Goal: Task Accomplishment & Management: Complete application form

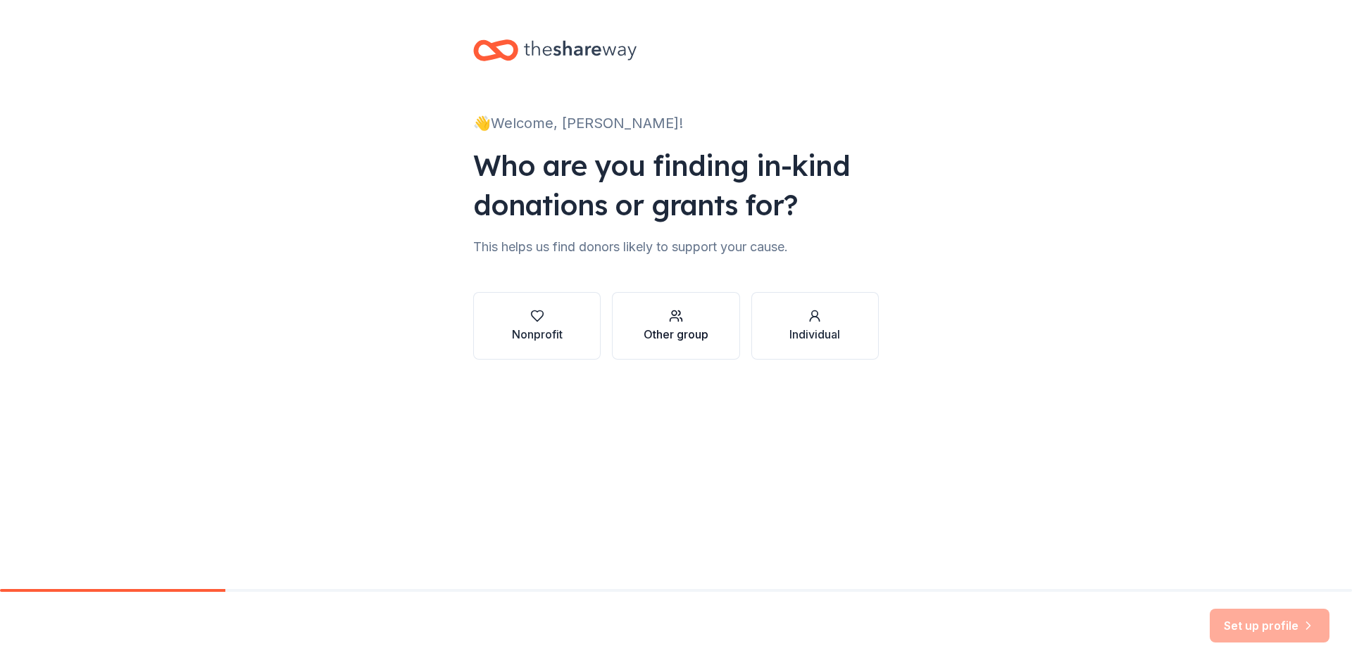
click at [680, 332] on div "Other group" at bounding box center [676, 334] width 65 height 17
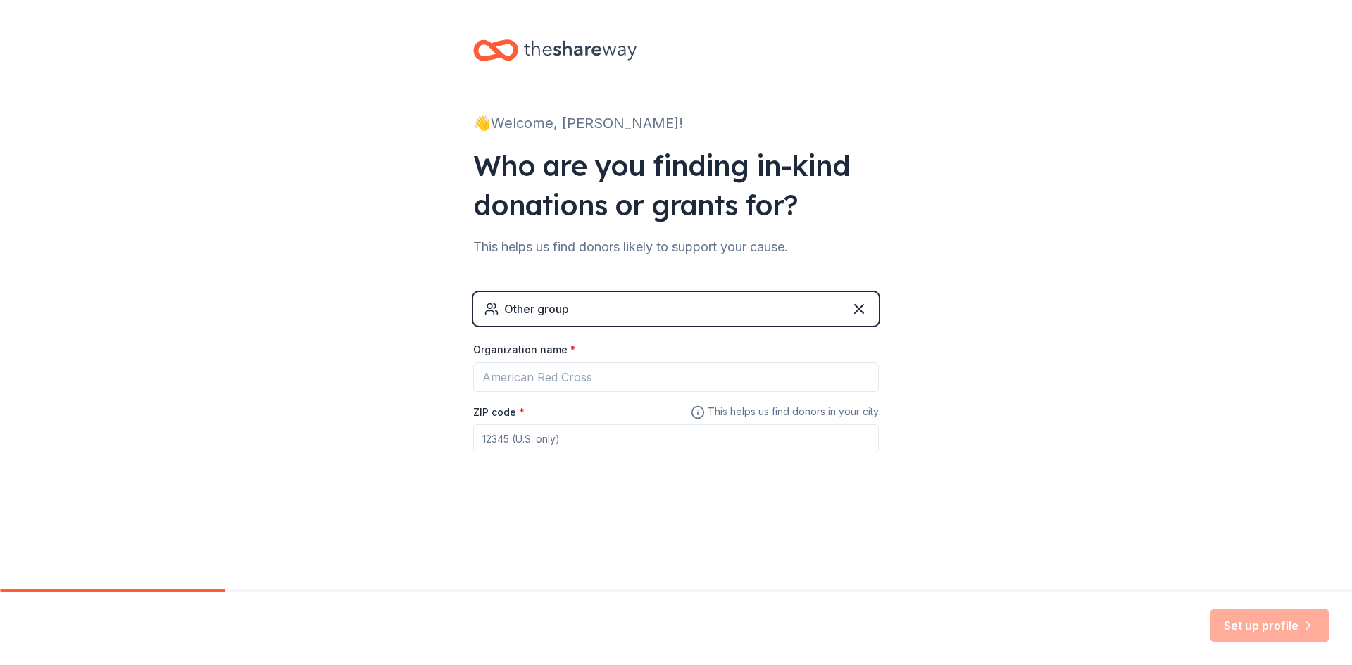
click at [647, 312] on div "Other group" at bounding box center [676, 309] width 406 height 34
click at [639, 380] on input "Organization name *" at bounding box center [676, 378] width 406 height 30
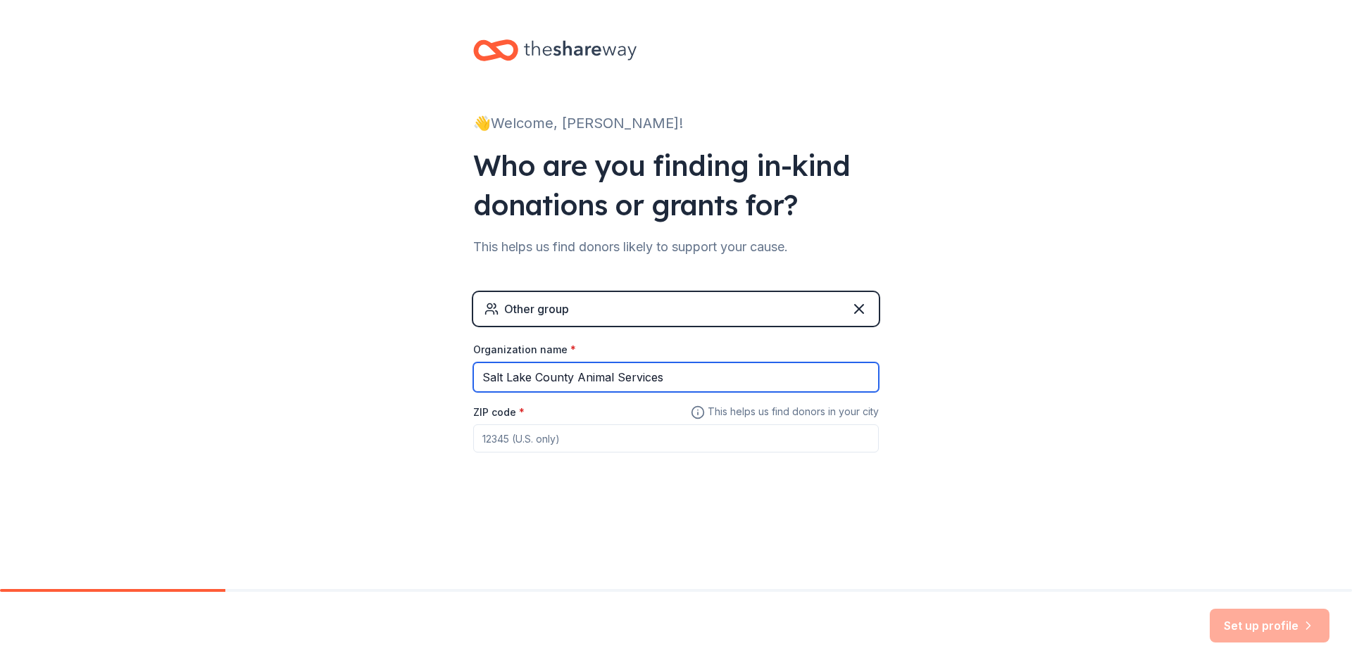
type input "Salt Lake County Animal Services"
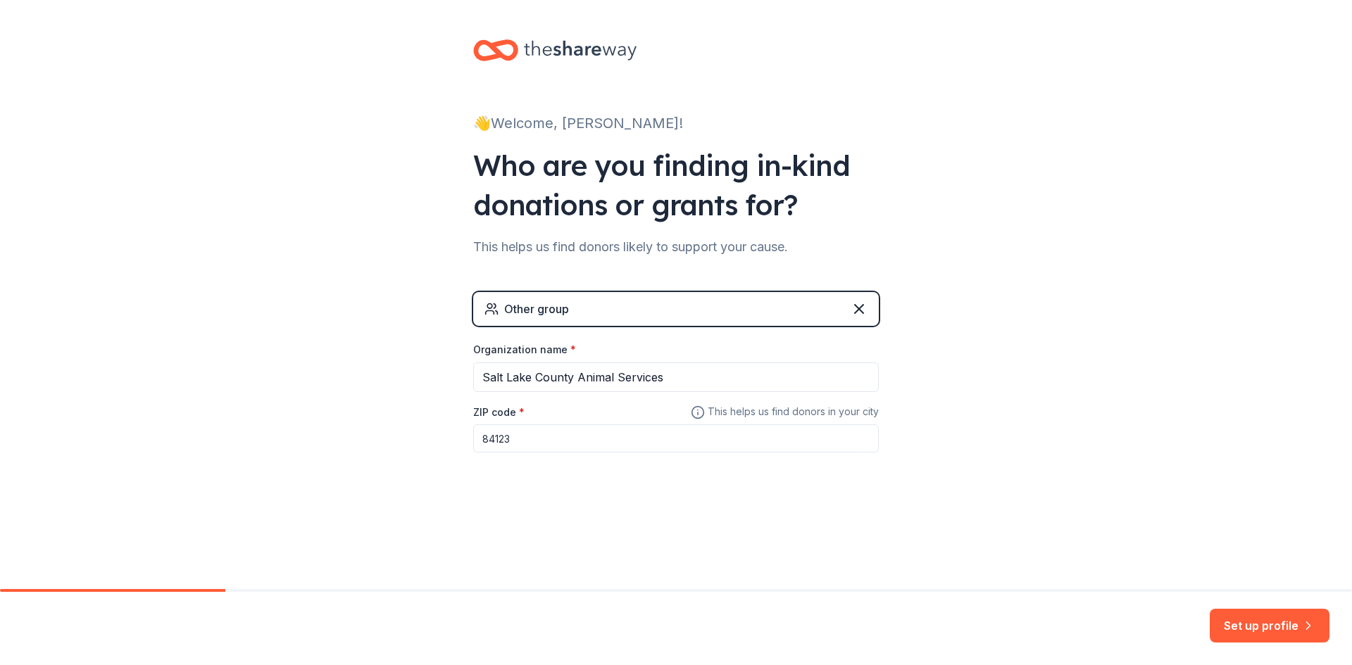
type input "84123"
click at [1013, 343] on div "👋 Welcome, Danielle! Who are you finding in-kind donations or grants for? This …" at bounding box center [676, 274] width 1352 height 549
click at [1232, 635] on button "Set up profile" at bounding box center [1270, 626] width 120 height 34
drag, startPoint x: 1011, startPoint y: 449, endPoint x: 985, endPoint y: 447, distance: 26.8
click at [985, 446] on div "👋 Welcome, Danielle! Who are you finding in-kind donations or grants for? This …" at bounding box center [676, 274] width 1352 height 549
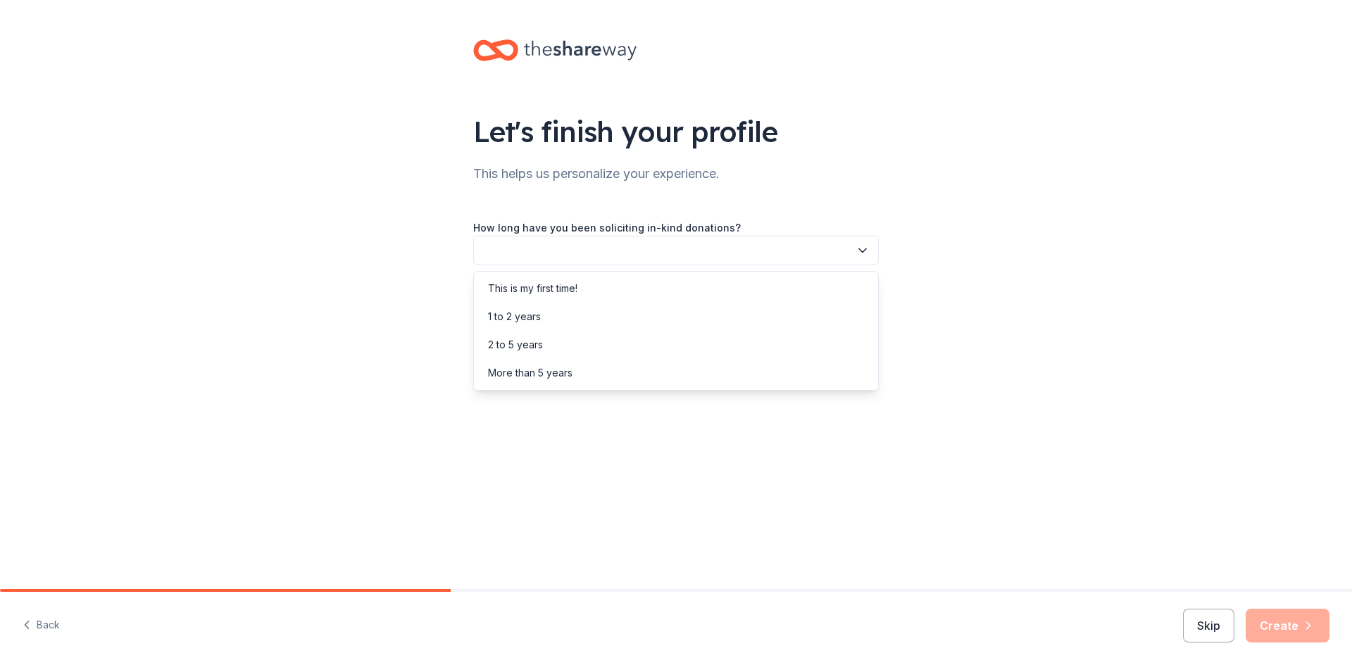
click at [651, 238] on button "button" at bounding box center [676, 251] width 406 height 30
click at [604, 373] on div "More than 5 years" at bounding box center [676, 373] width 399 height 28
click at [593, 306] on button "button" at bounding box center [676, 314] width 406 height 30
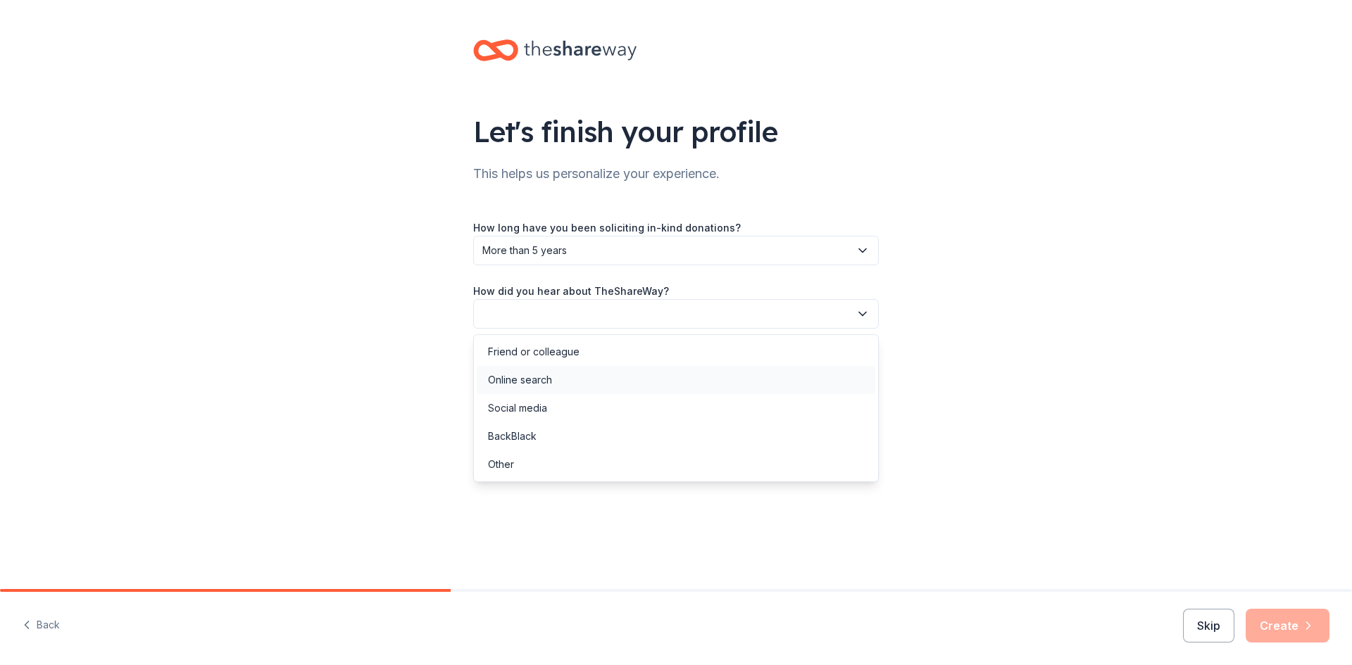
click at [585, 382] on div "Online search" at bounding box center [676, 380] width 399 height 28
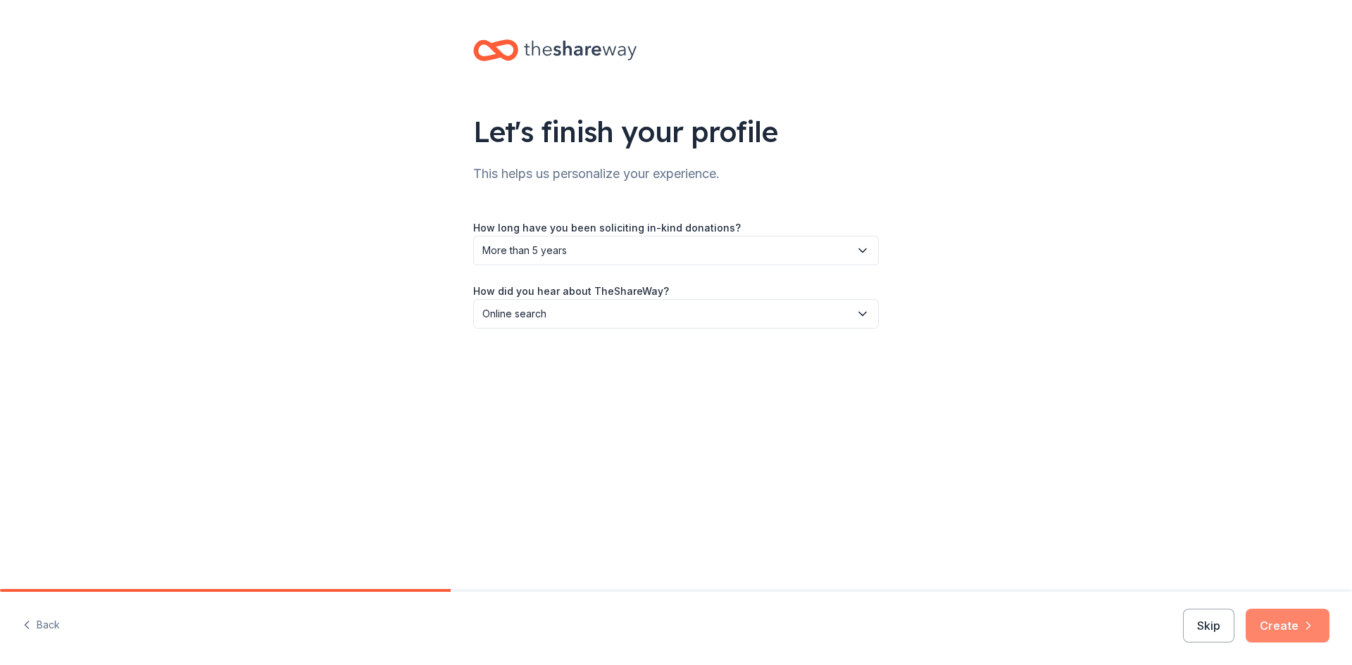
click at [1289, 620] on button "Create" at bounding box center [1288, 626] width 84 height 34
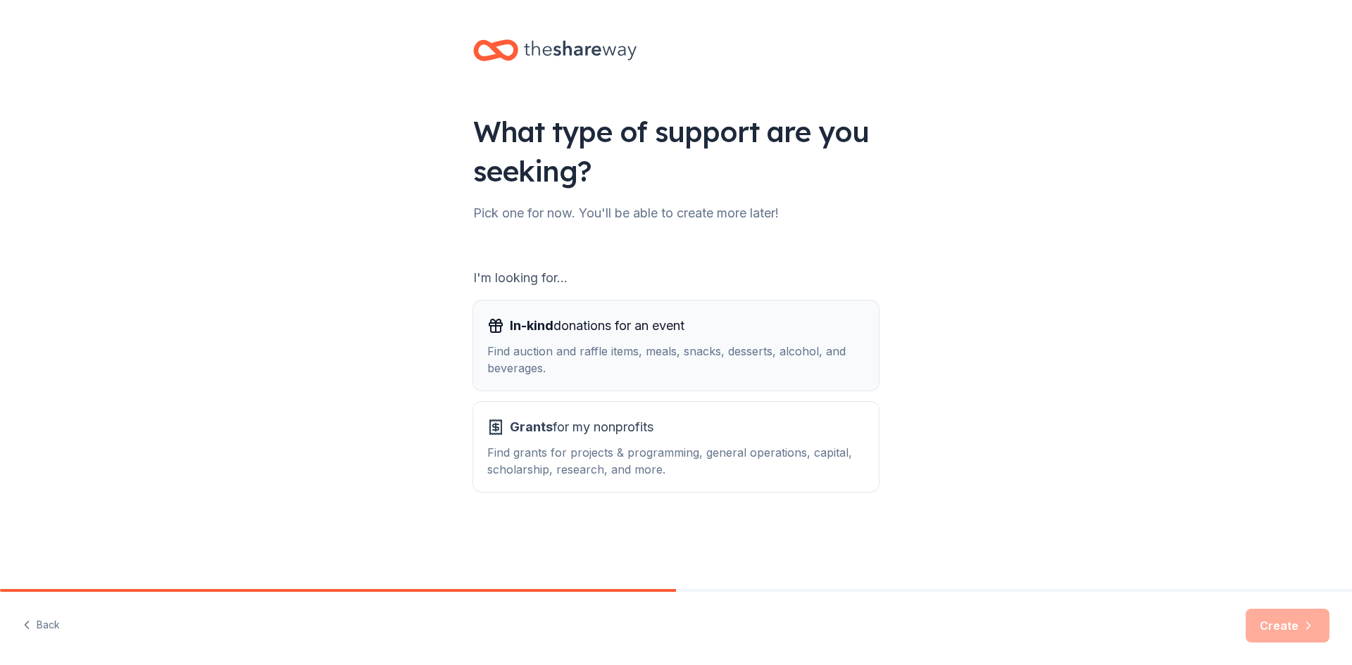
click at [711, 367] on div "Find auction and raffle items, meals, snacks, desserts, alcohol, and beverages." at bounding box center [675, 360] width 377 height 34
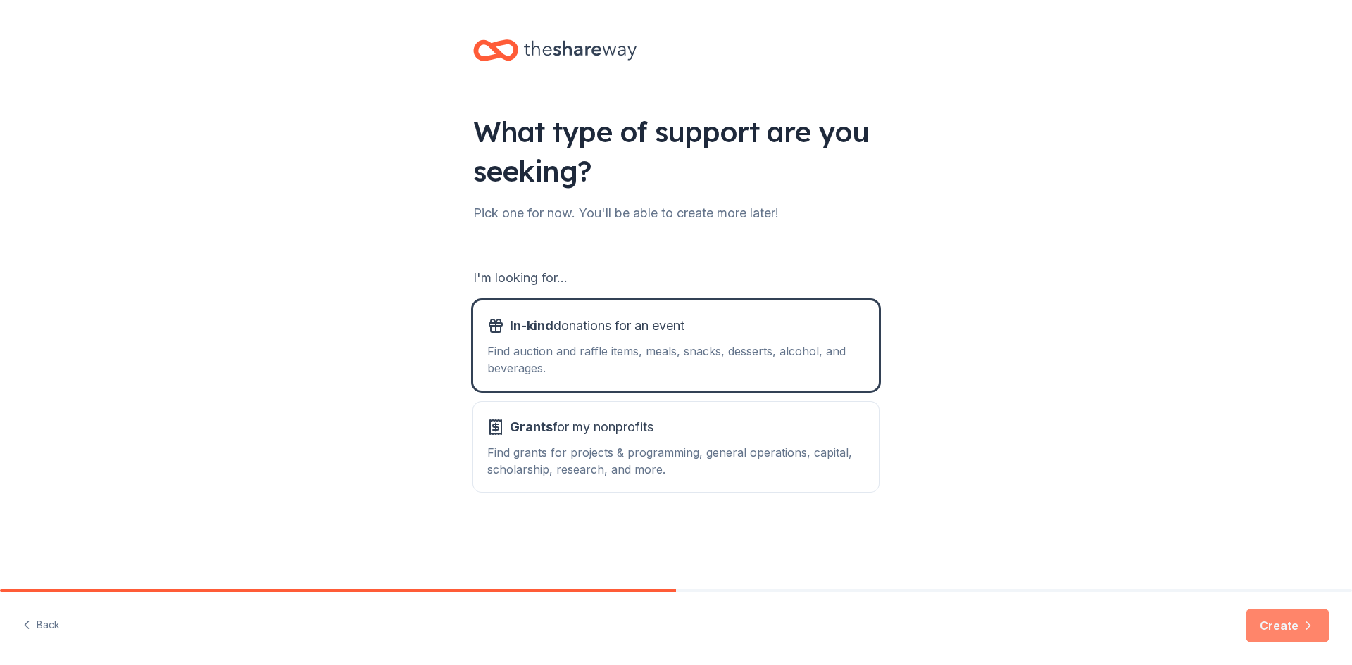
click at [1268, 614] on button "Create" at bounding box center [1288, 626] width 84 height 34
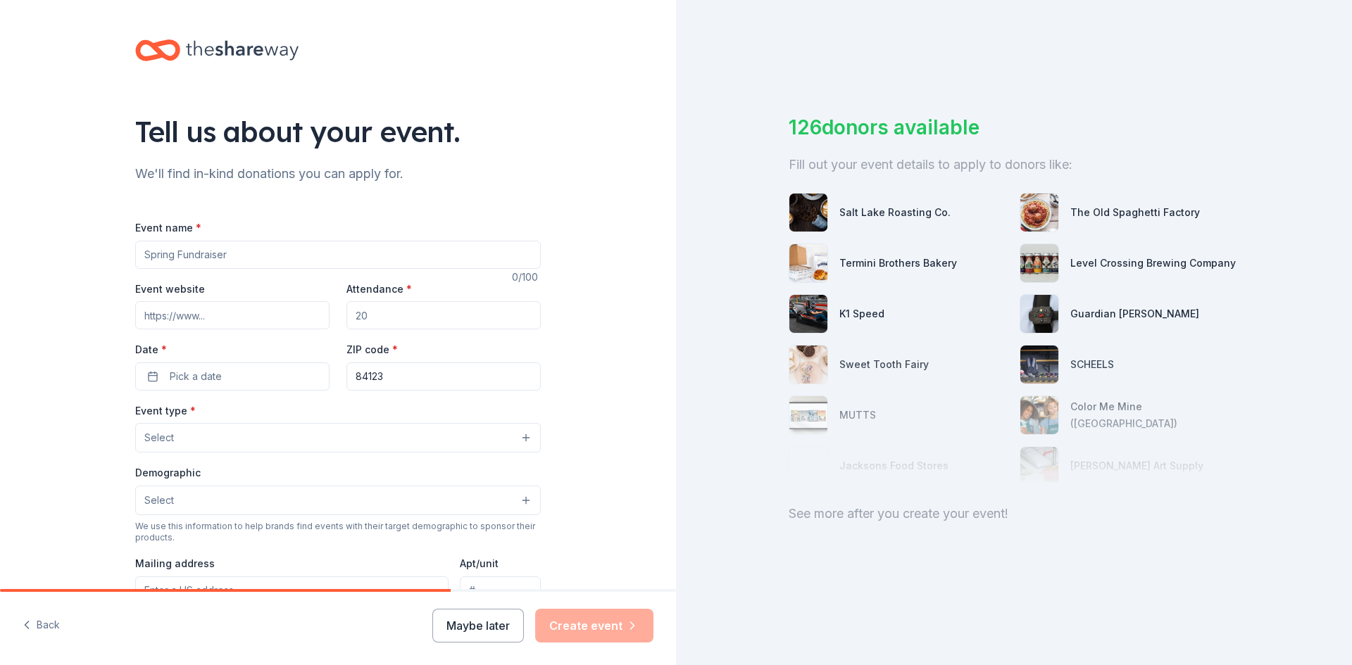
click at [196, 258] on input "Event name *" at bounding box center [338, 255] width 406 height 28
type input "[PERSON_NAME] & No Balls Gala"
click at [421, 334] on div "Event website Attendance * Date * Pick a date ZIP code * 84123" at bounding box center [338, 335] width 406 height 111
click at [416, 324] on input "Attendance *" at bounding box center [443, 315] width 194 height 28
type input "200"
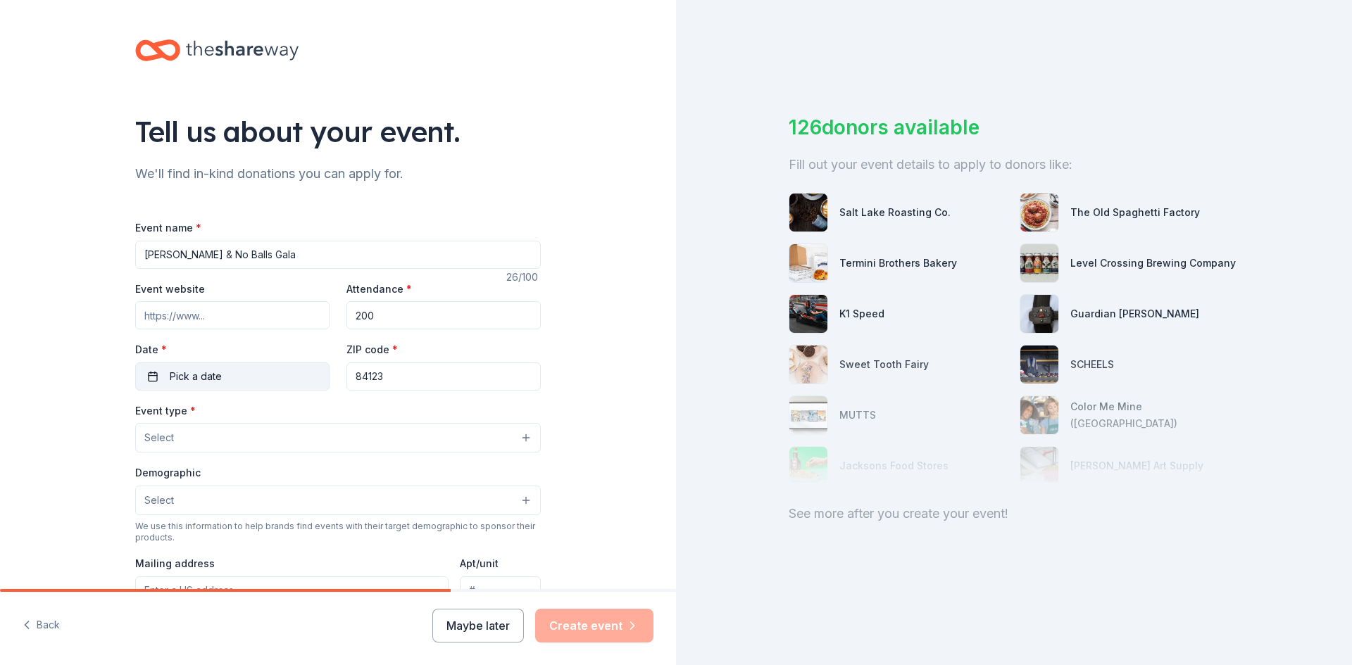
click at [191, 364] on button "Pick a date" at bounding box center [232, 377] width 194 height 28
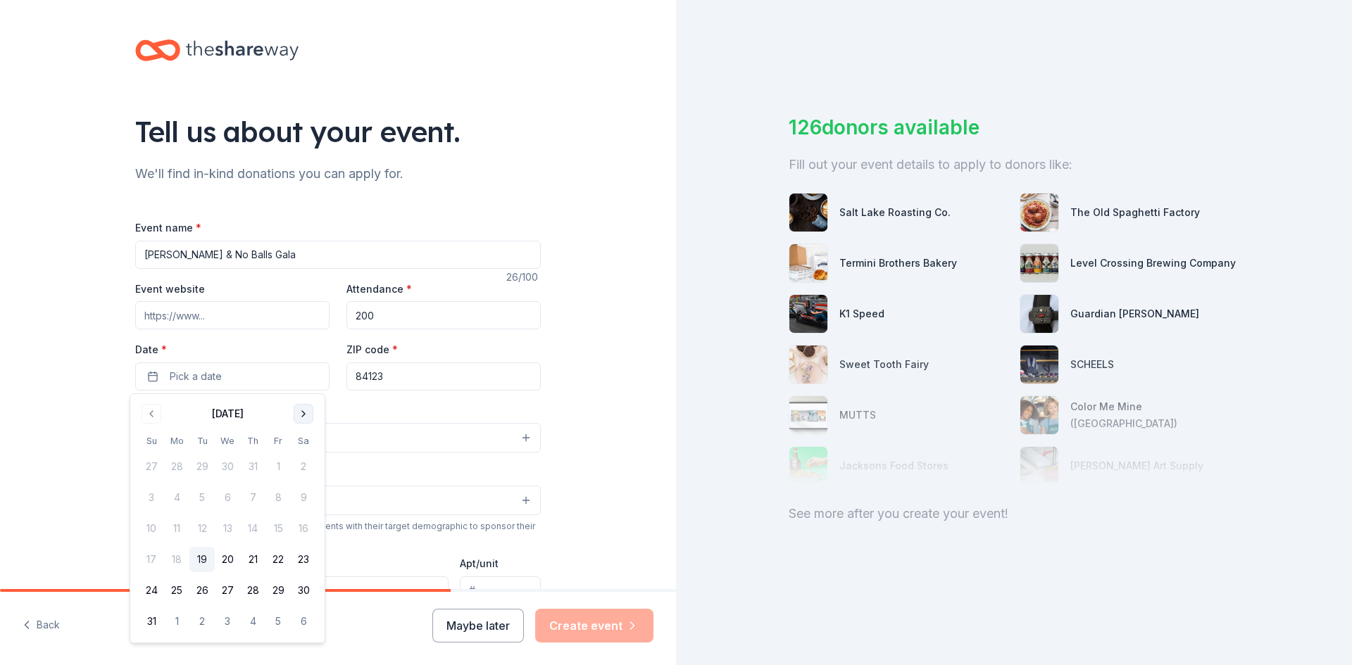
click at [300, 411] on button "Go to next month" at bounding box center [304, 414] width 20 height 20
click at [301, 410] on button "Go to next month" at bounding box center [304, 414] width 20 height 20
click at [279, 502] on button "10" at bounding box center [277, 497] width 25 height 25
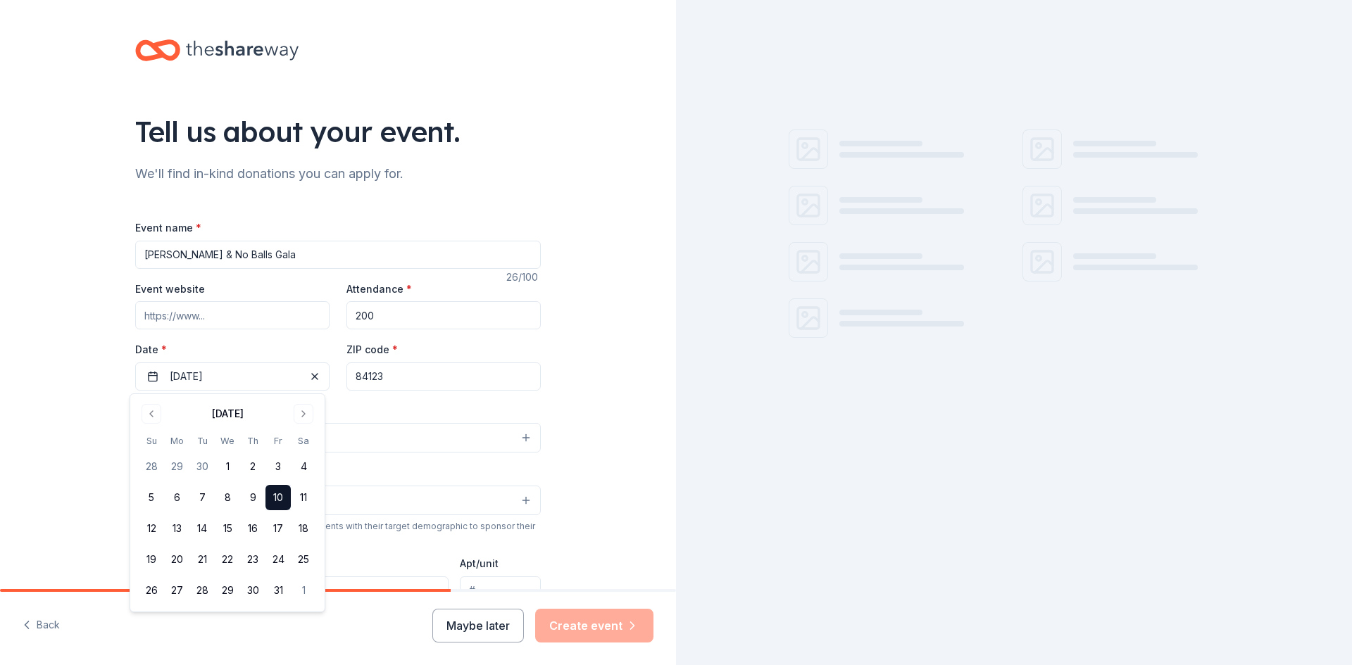
click at [398, 410] on div "Event type * Select" at bounding box center [338, 427] width 406 height 51
click at [405, 366] on input "84123" at bounding box center [443, 377] width 194 height 28
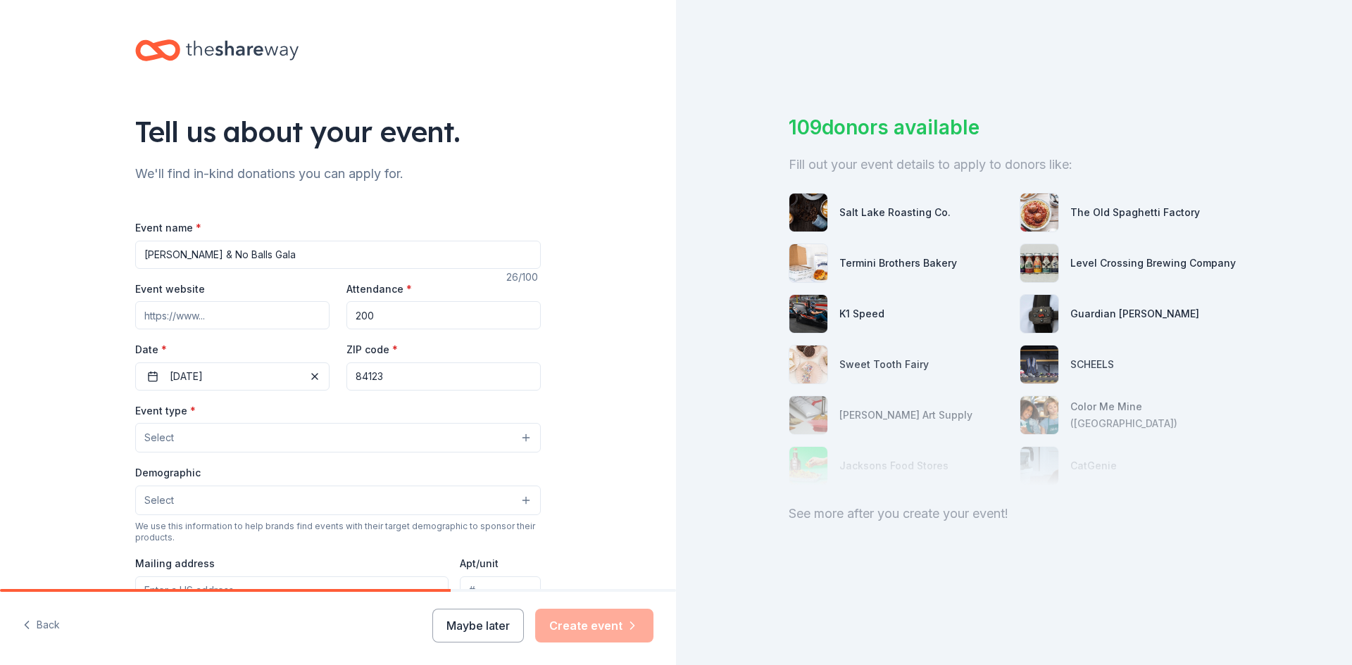
click at [181, 311] on input "Event website" at bounding box center [232, 315] width 194 height 28
paste input "https://www.saltlakecounty.gov/animal-services/events/spayghetti/"
type input "https://www.saltlakecounty.gov/animal-services/events/spayghetti/"
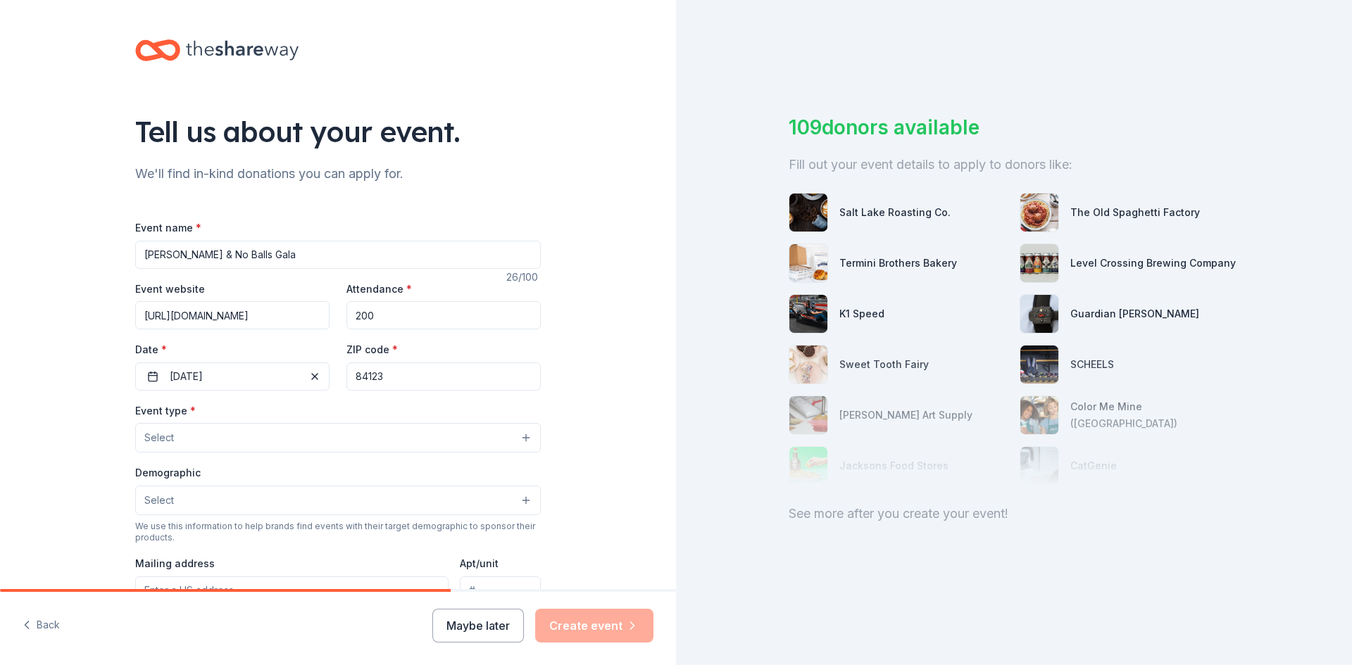
click at [104, 292] on div "Tell us about your event. We'll find in-kind donations you can apply for. Event…" at bounding box center [338, 468] width 676 height 937
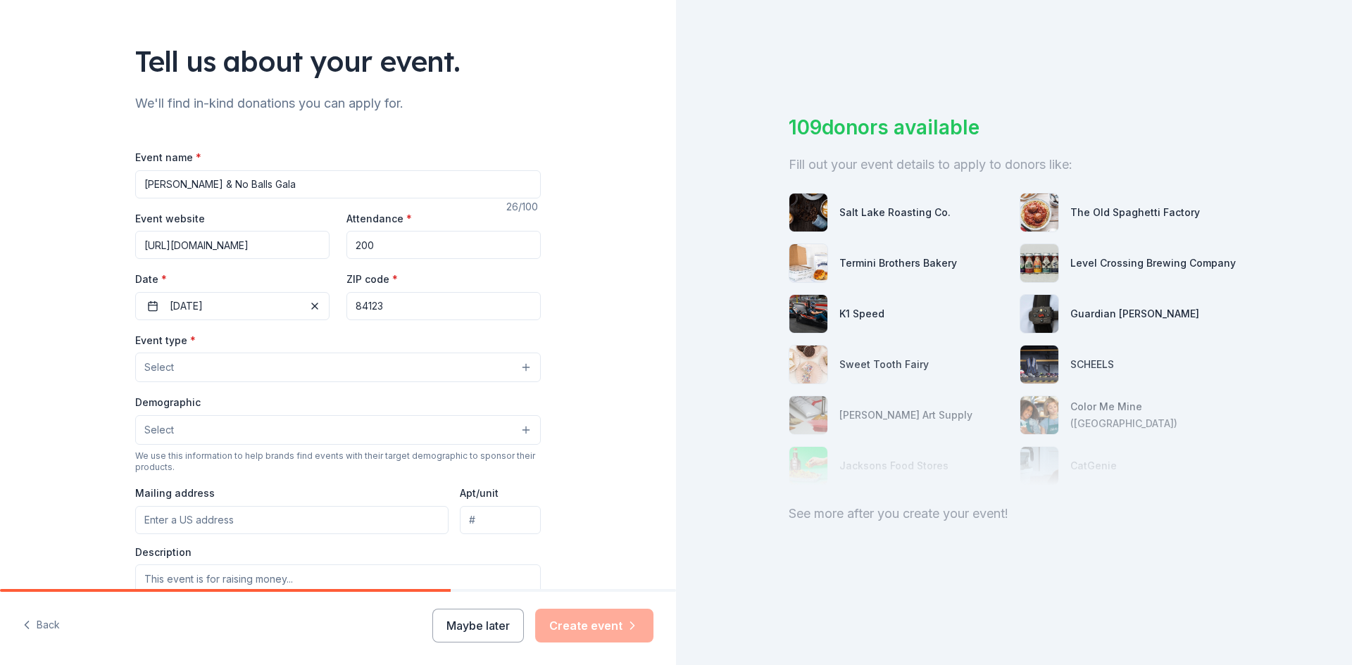
click at [203, 362] on button "Select" at bounding box center [338, 368] width 406 height 30
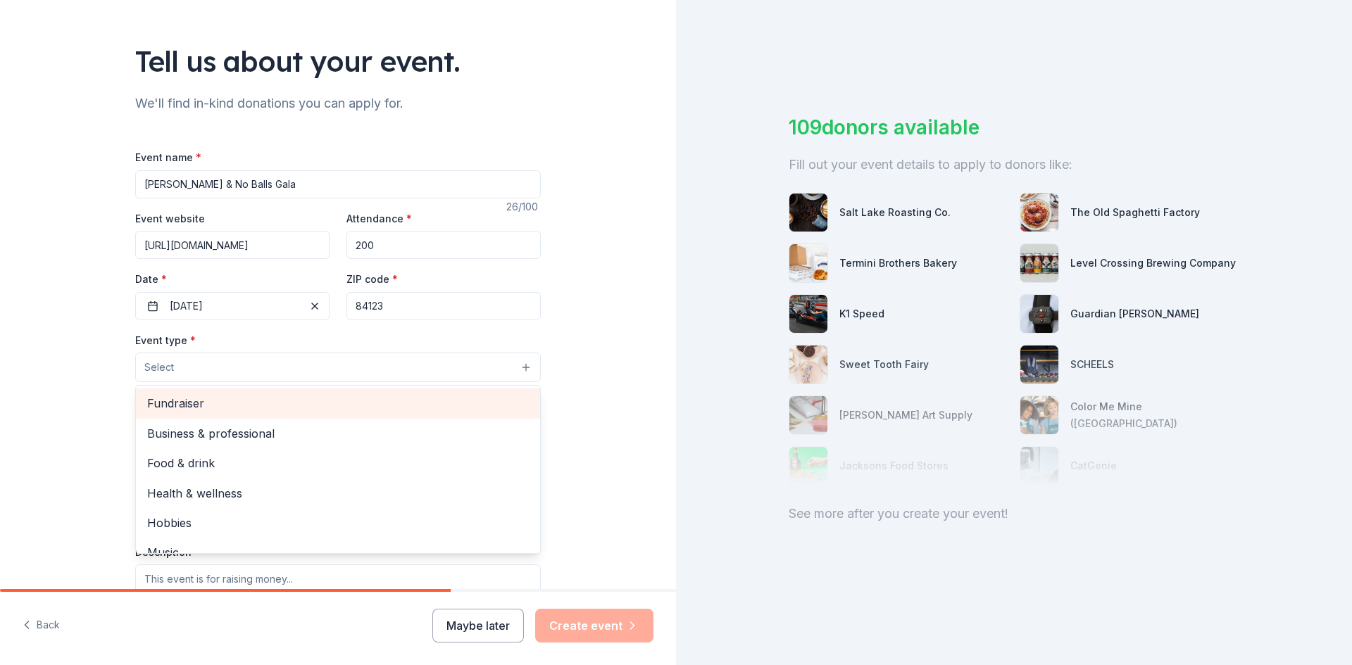
click at [208, 395] on span "Fundraiser" at bounding box center [338, 403] width 382 height 18
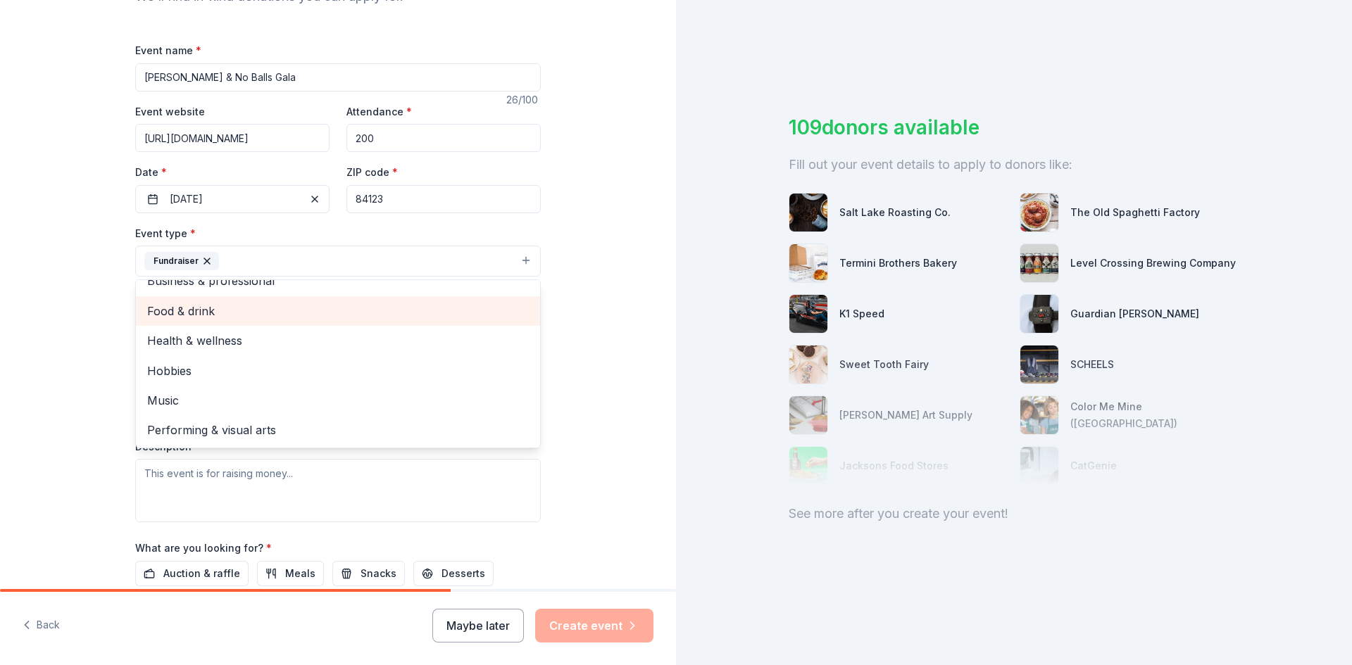
scroll to position [211, 0]
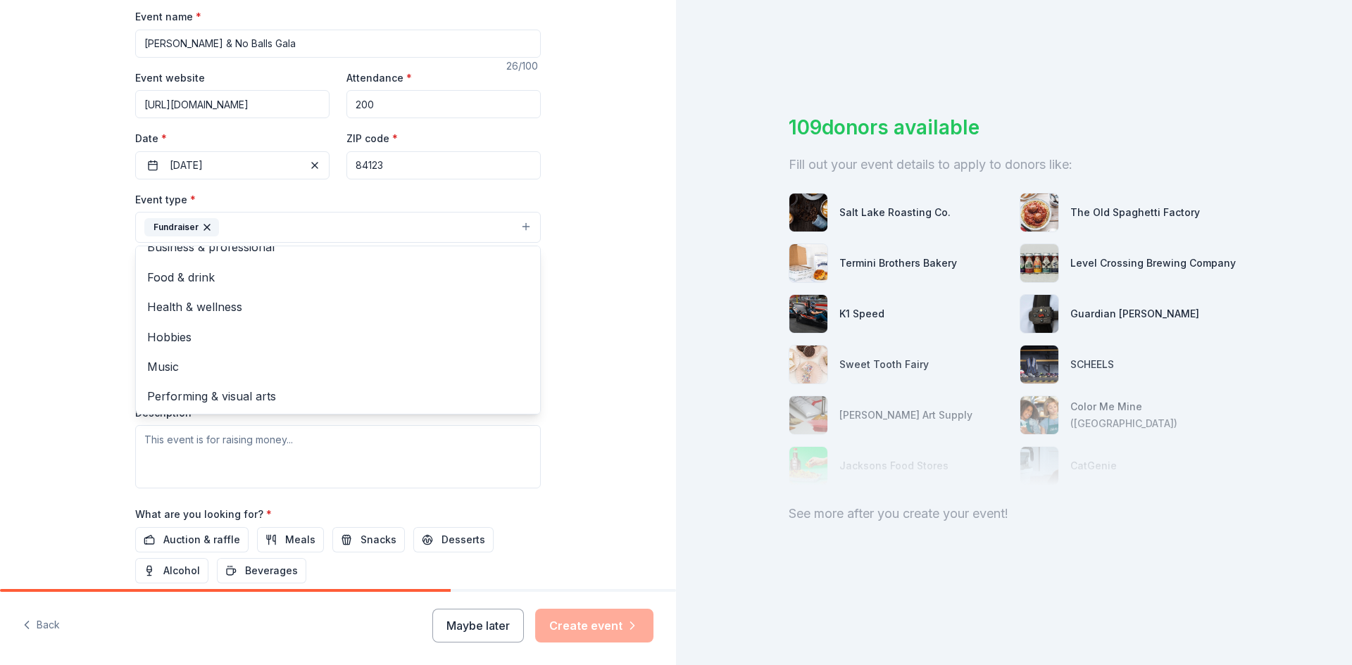
click at [113, 339] on div "Tell us about your event. We'll find in-kind donations you can apply for. Event…" at bounding box center [338, 258] width 451 height 939
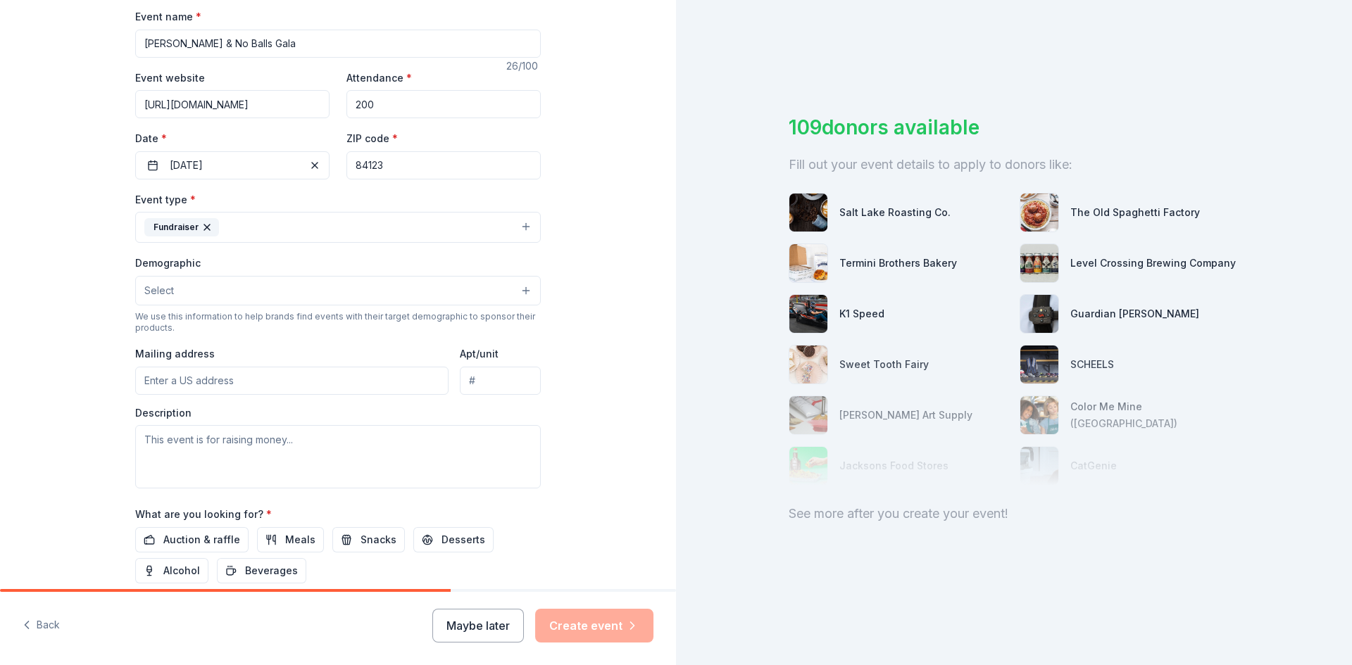
click at [174, 297] on button "Select" at bounding box center [338, 291] width 406 height 30
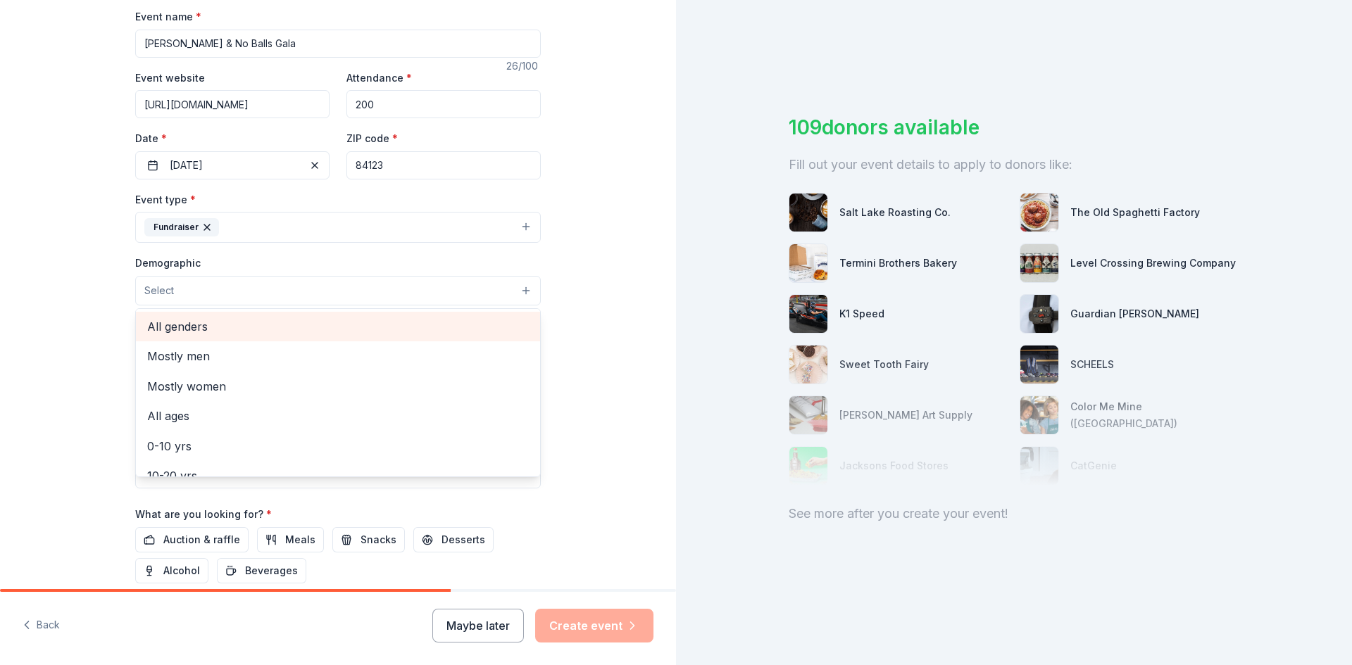
click at [175, 328] on span "All genders" at bounding box center [338, 327] width 382 height 18
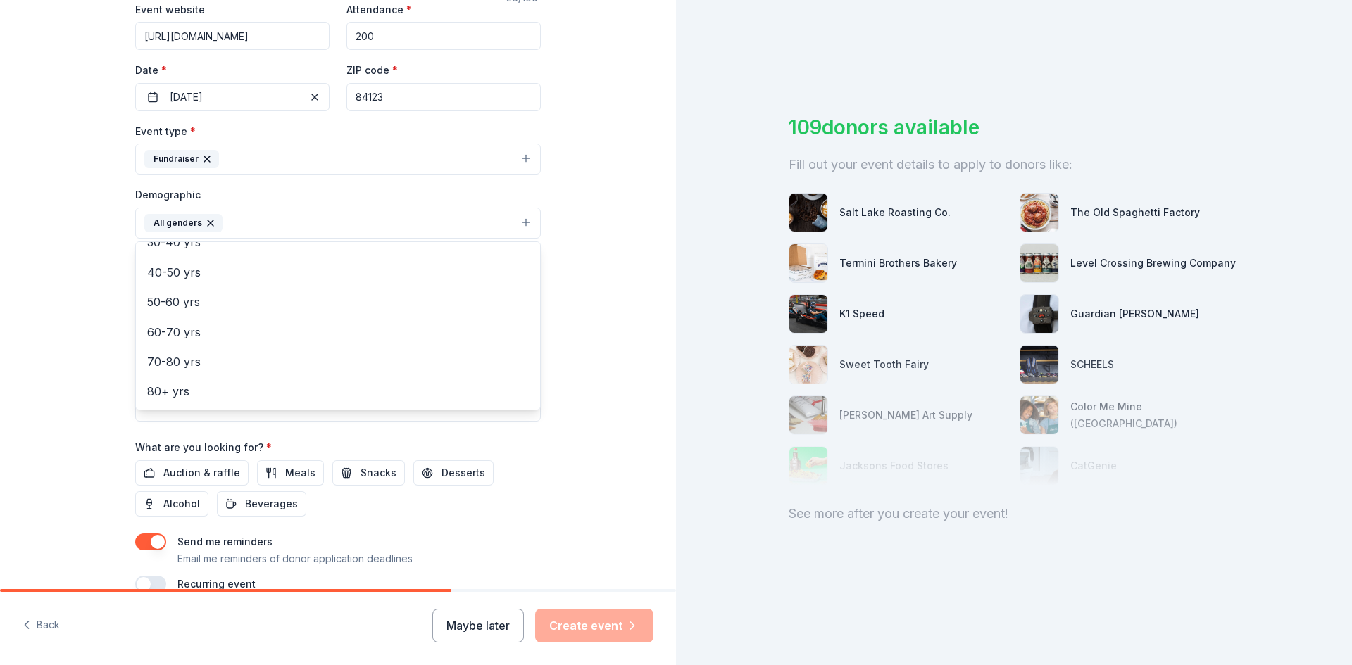
scroll to position [282, 0]
click at [23, 342] on div "Tell us about your event. We'll find in-kind donations you can apply for. Event…" at bounding box center [338, 188] width 676 height 940
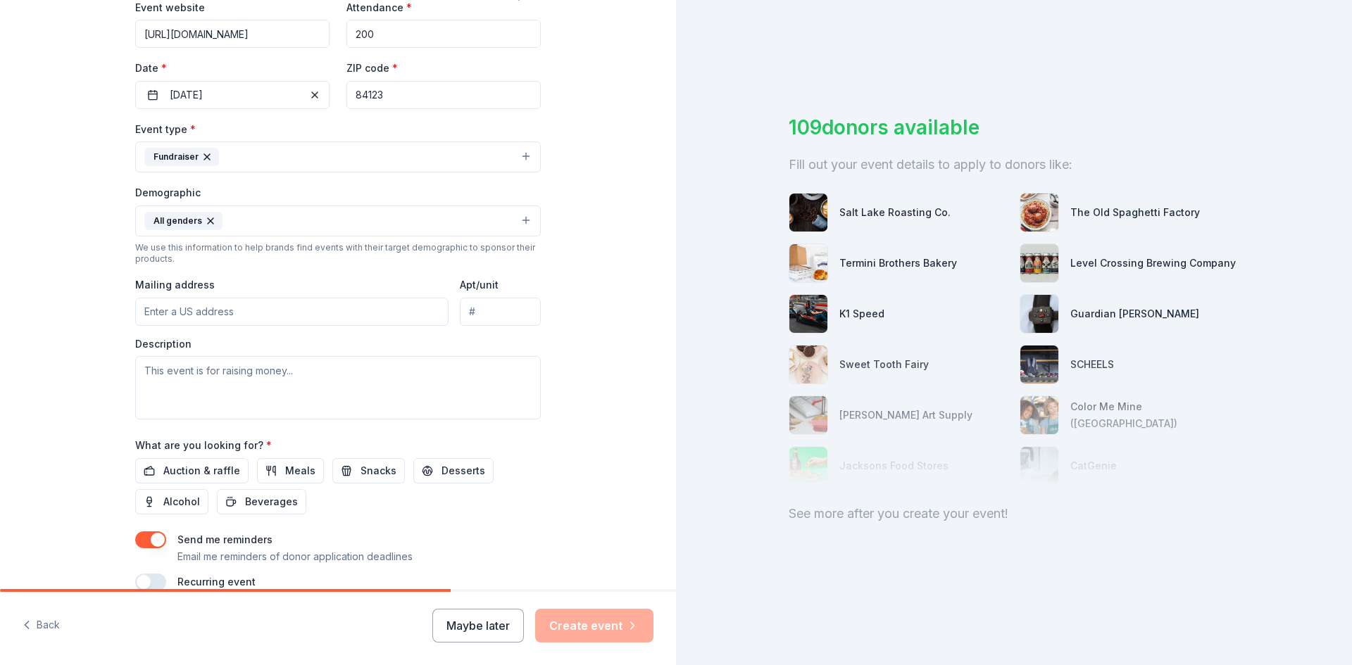
click at [296, 209] on button "All genders" at bounding box center [338, 221] width 406 height 31
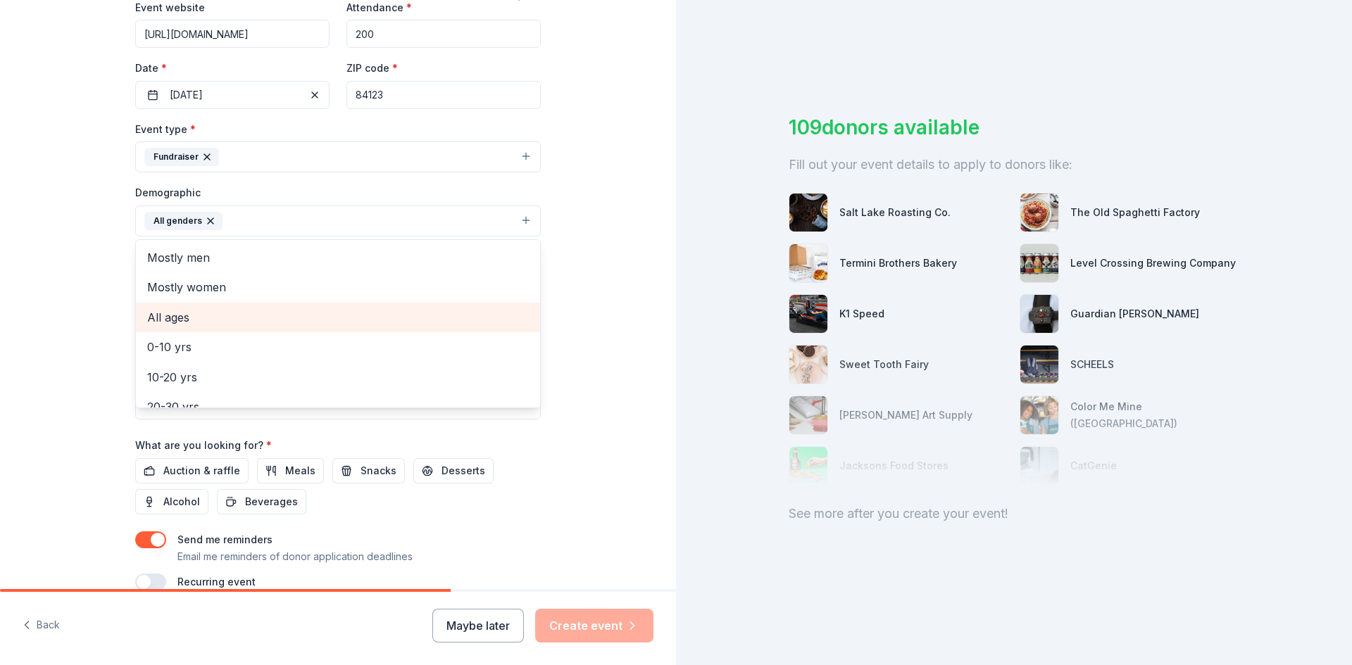
click at [244, 306] on div "All ages" at bounding box center [338, 318] width 404 height 30
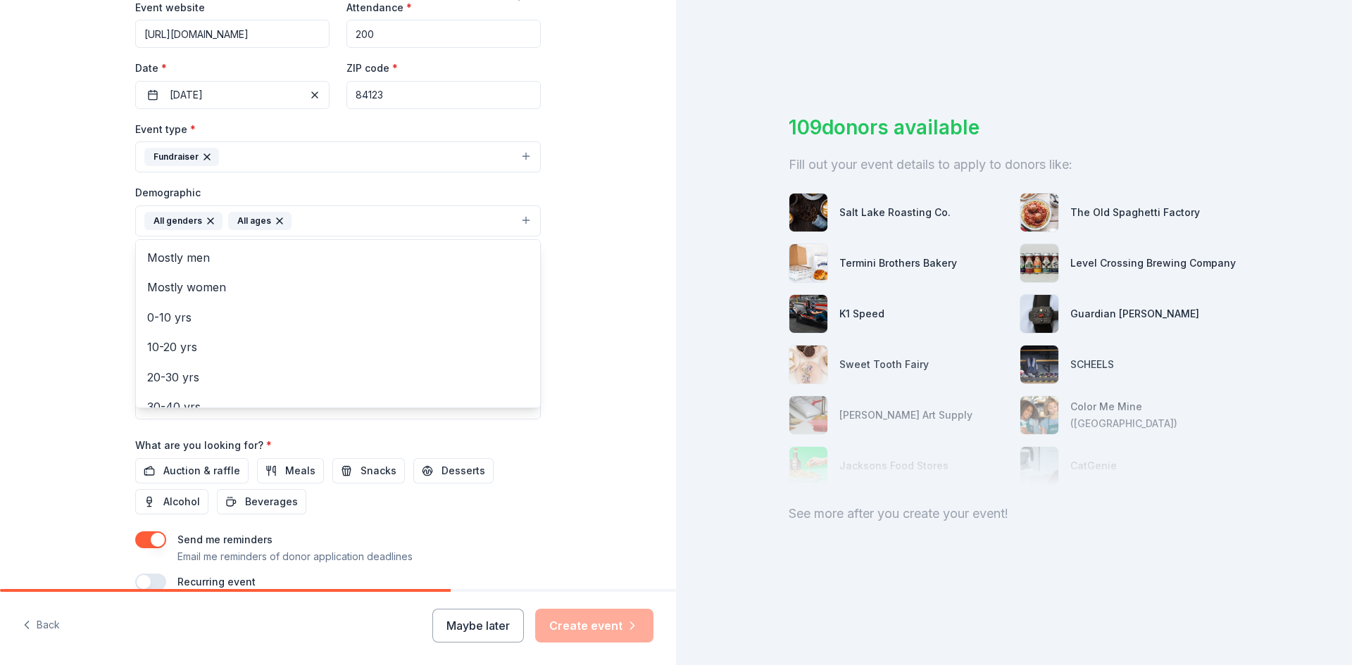
click at [36, 274] on div "Tell us about your event. We'll find in-kind donations you can apply for. Event…" at bounding box center [338, 188] width 676 height 940
click at [274, 223] on icon "button" at bounding box center [279, 220] width 11 height 11
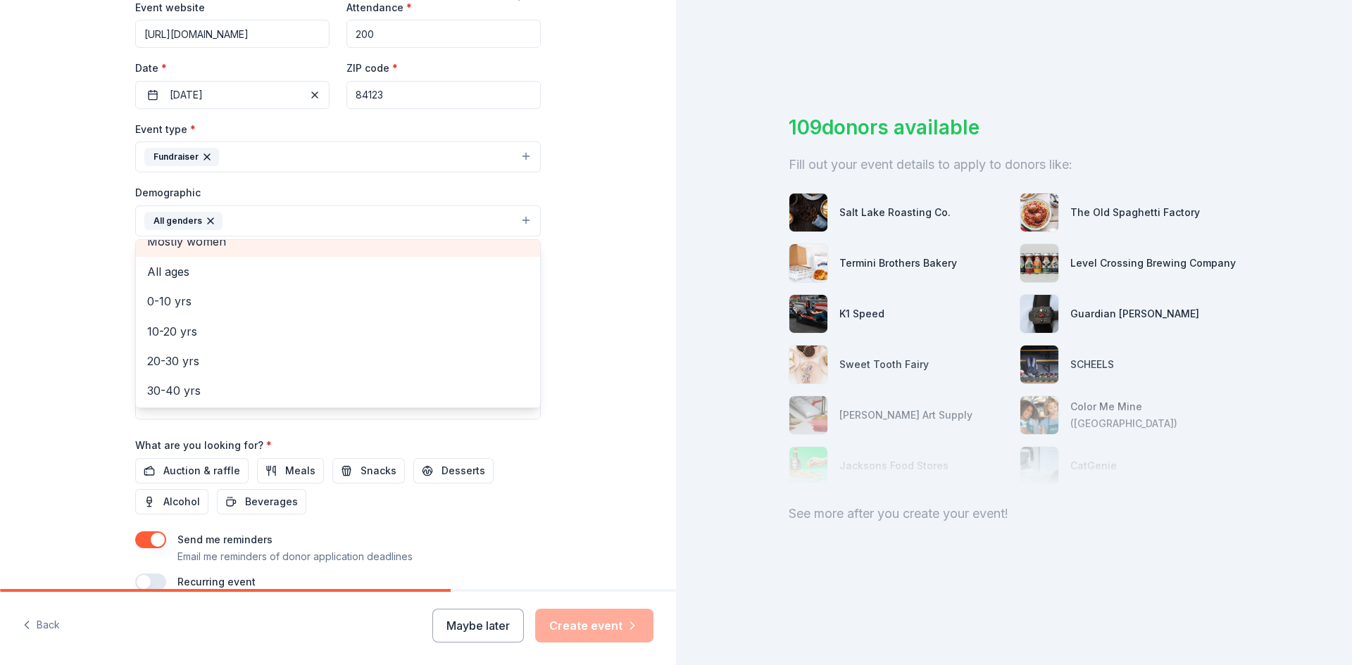
scroll to position [70, 0]
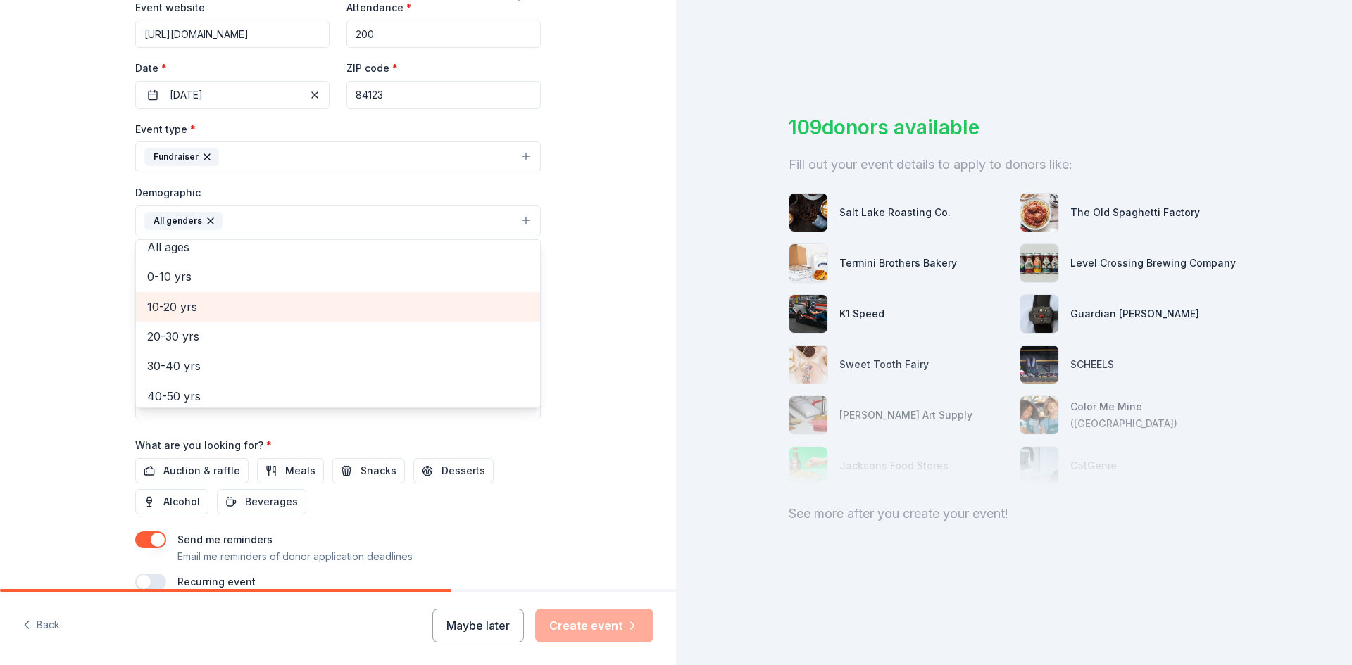
click at [255, 311] on span "10-20 yrs" at bounding box center [338, 307] width 382 height 18
click at [257, 312] on span "20-30 yrs" at bounding box center [338, 307] width 382 height 18
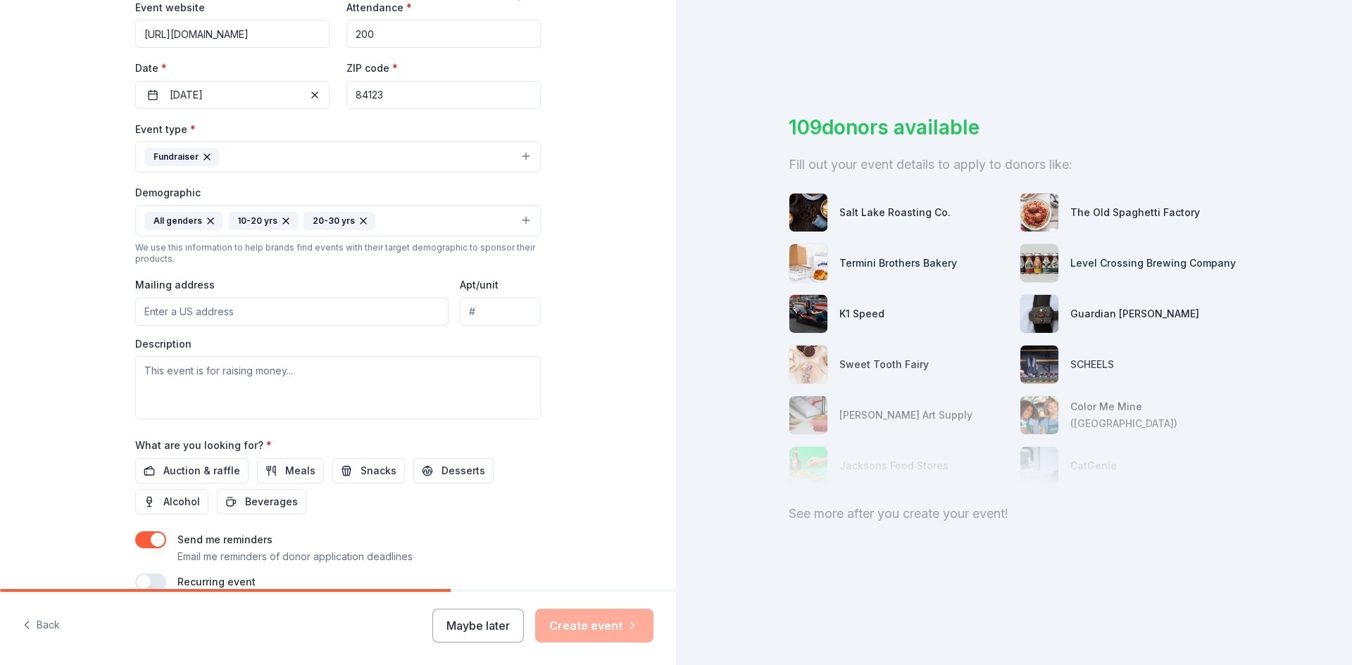
click at [281, 220] on icon "button" at bounding box center [285, 220] width 11 height 11
click at [332, 221] on button "All genders 20-30 yrs" at bounding box center [338, 221] width 406 height 31
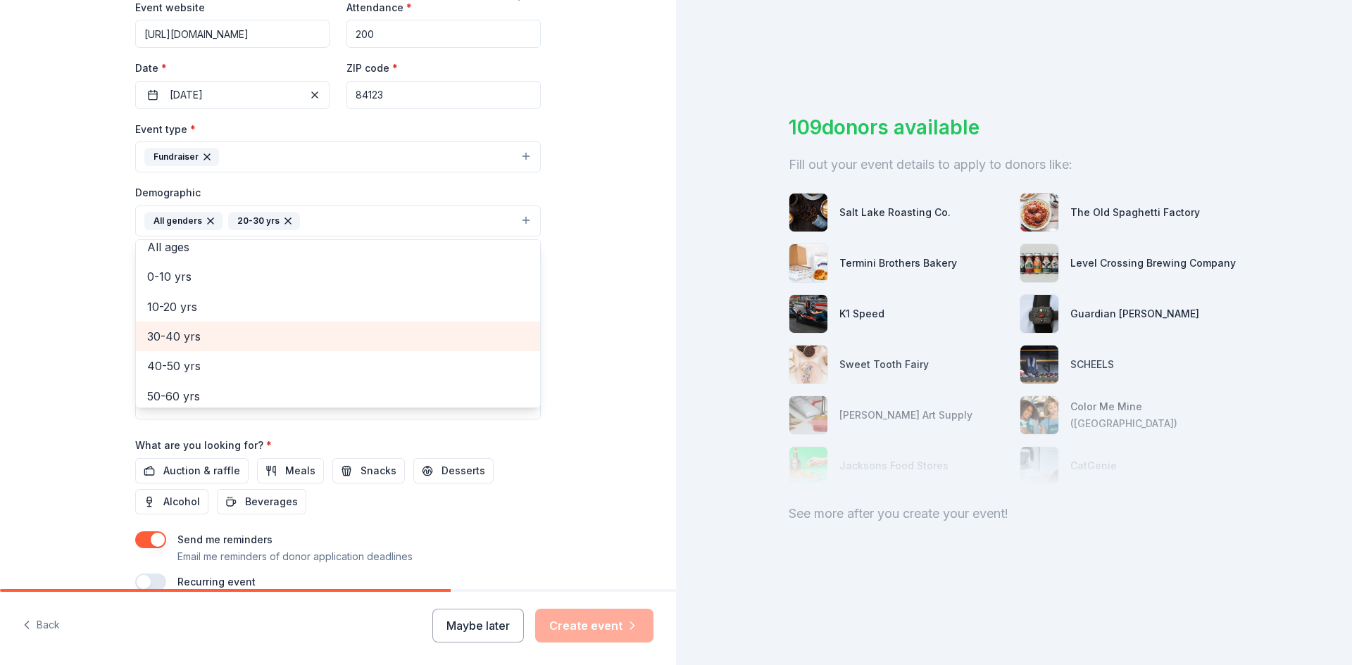
click at [210, 341] on span "30-40 yrs" at bounding box center [338, 336] width 382 height 18
click at [208, 332] on span "40-50 yrs" at bounding box center [338, 336] width 382 height 18
click at [208, 334] on span "50-60 yrs" at bounding box center [338, 336] width 382 height 18
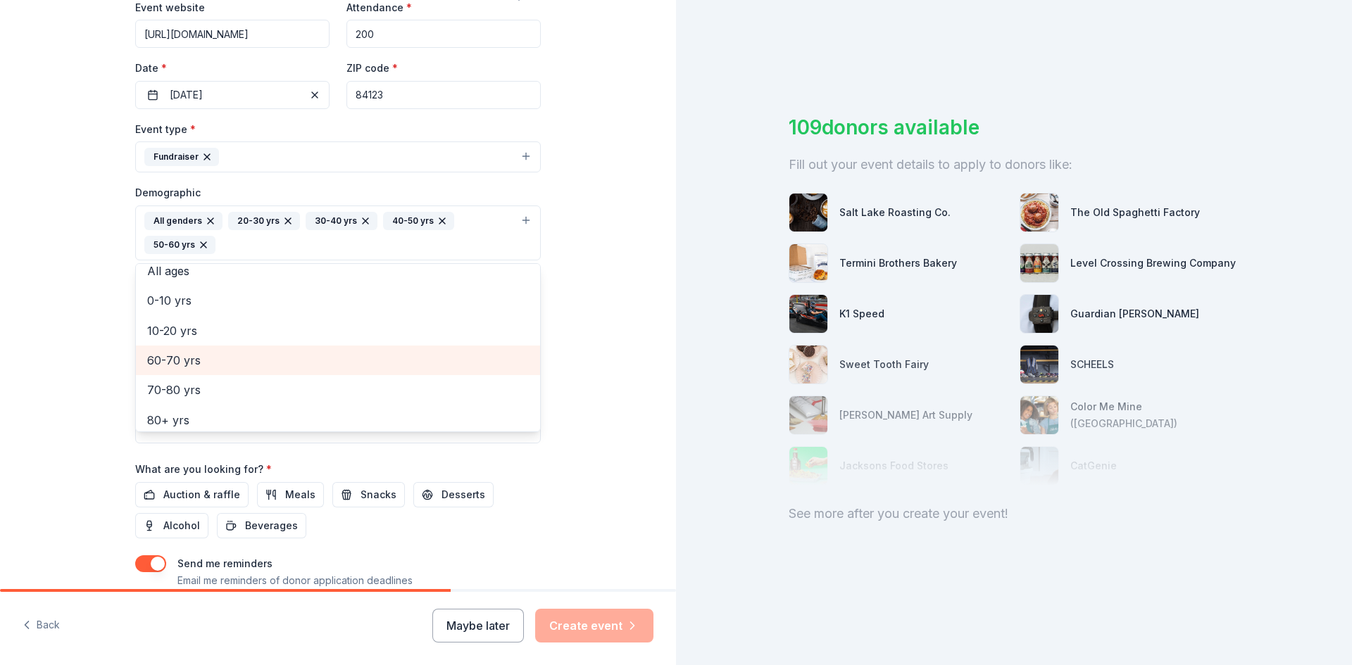
click at [212, 363] on span "60-70 yrs" at bounding box center [338, 360] width 382 height 18
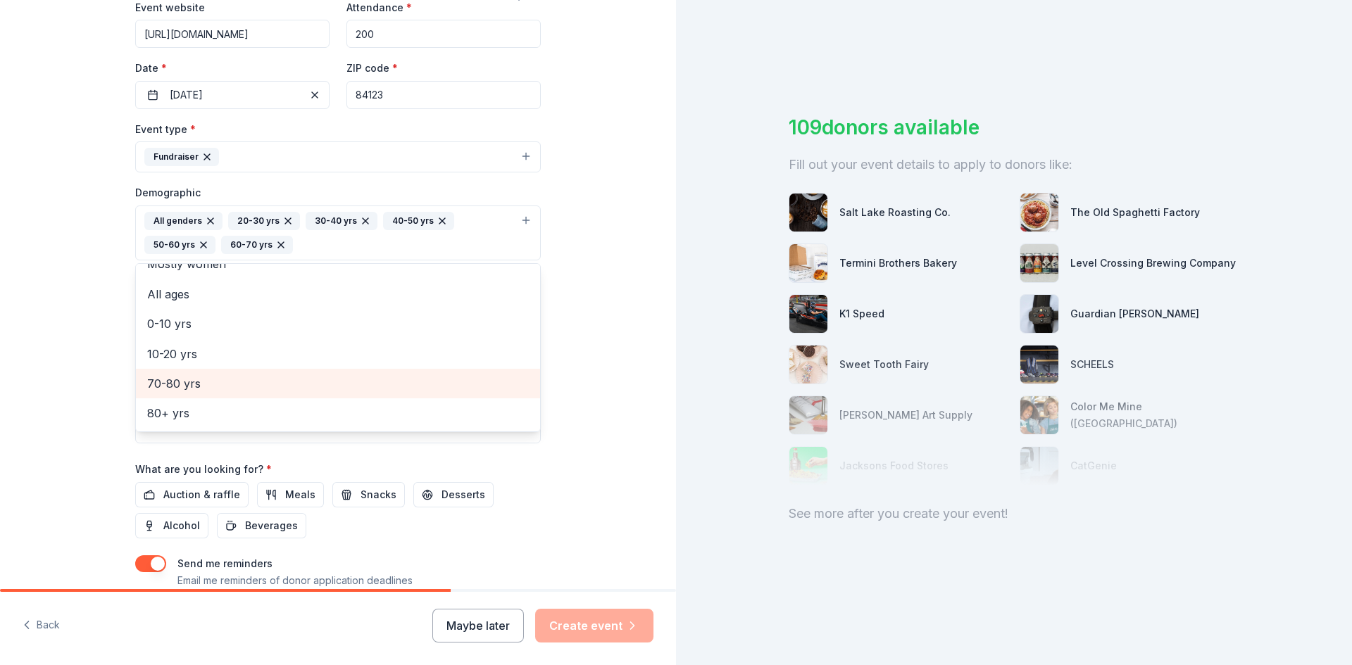
click at [213, 372] on div "70-80 yrs" at bounding box center [338, 384] width 404 height 30
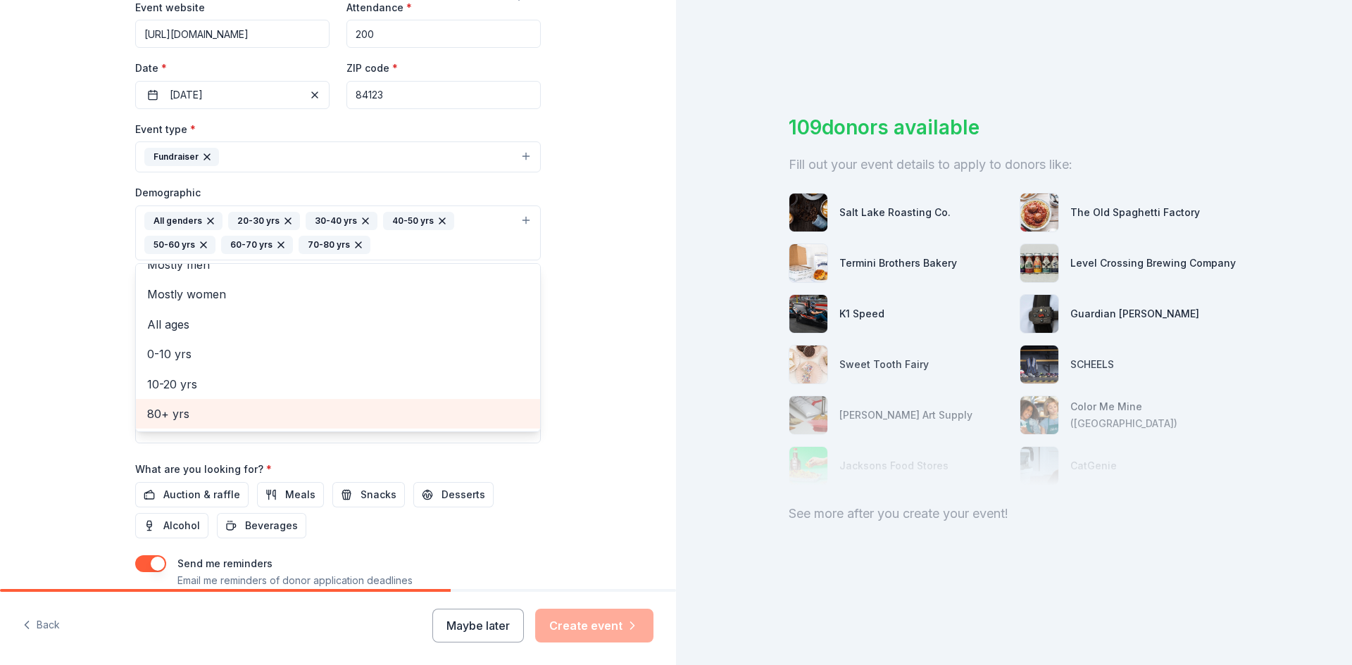
click at [201, 406] on span "80+ yrs" at bounding box center [338, 414] width 382 height 18
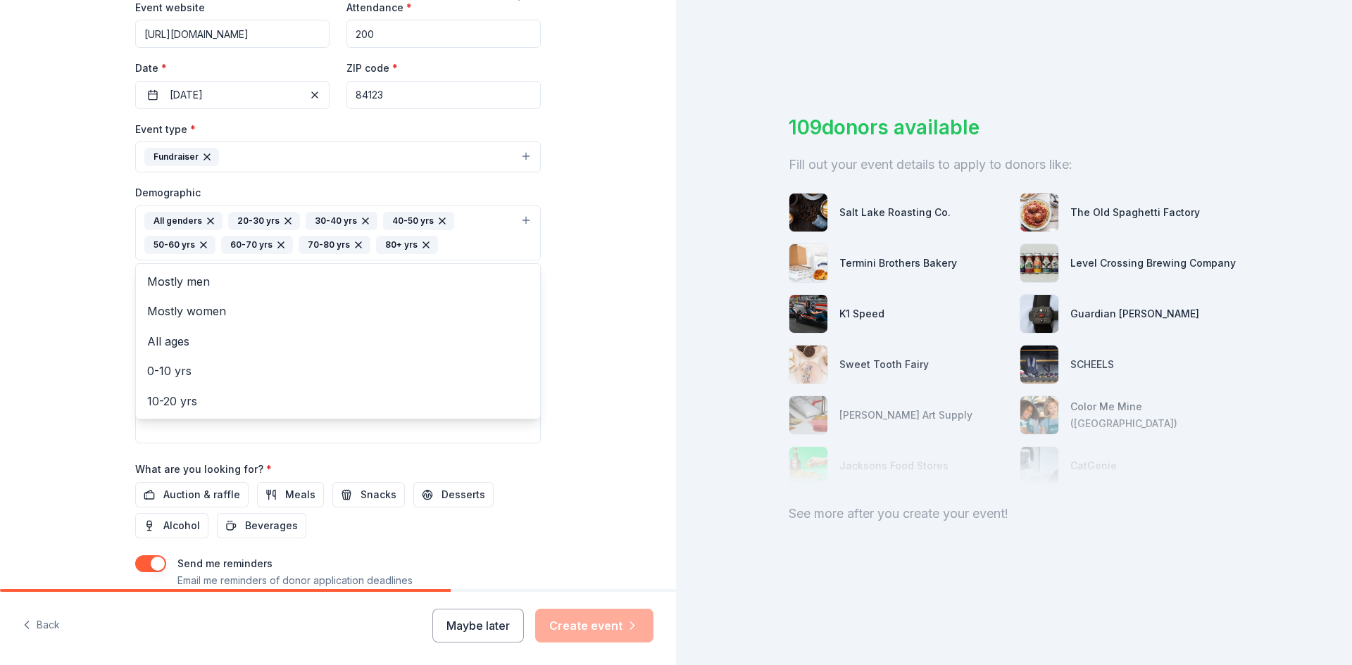
click at [88, 349] on div "Tell us about your event. We'll find in-kind donations you can apply for. Event…" at bounding box center [338, 200] width 676 height 964
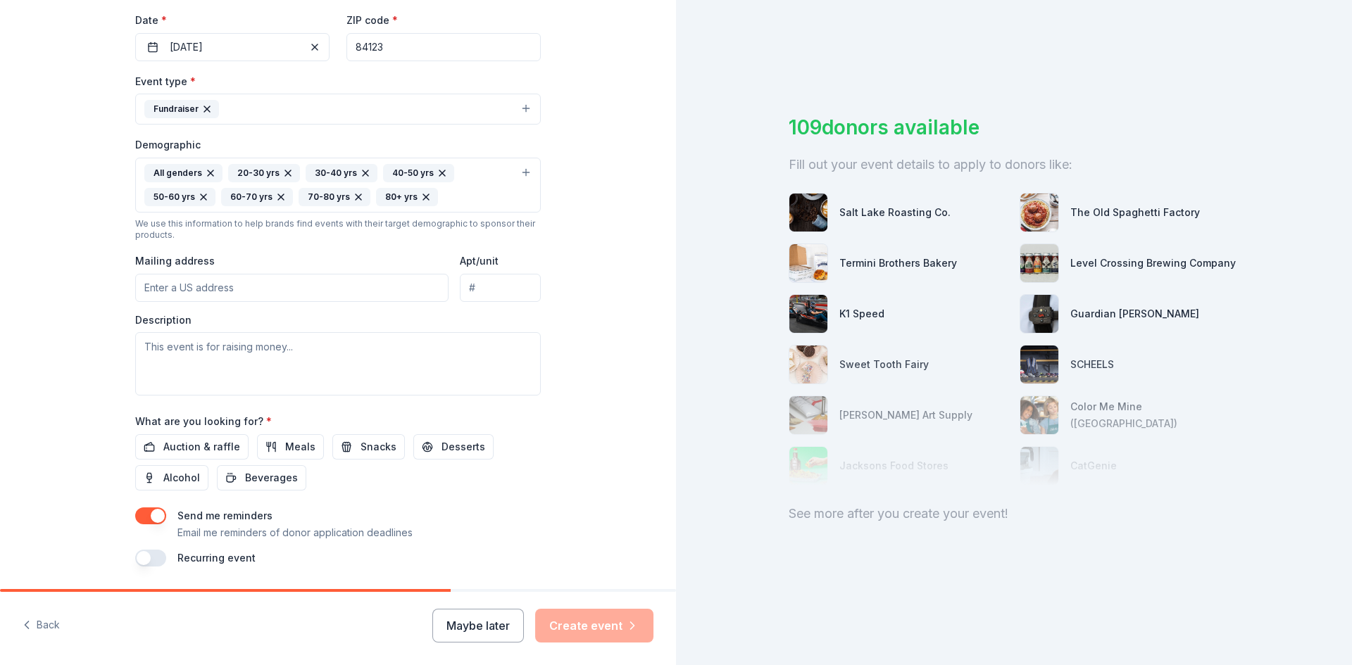
scroll to position [352, 0]
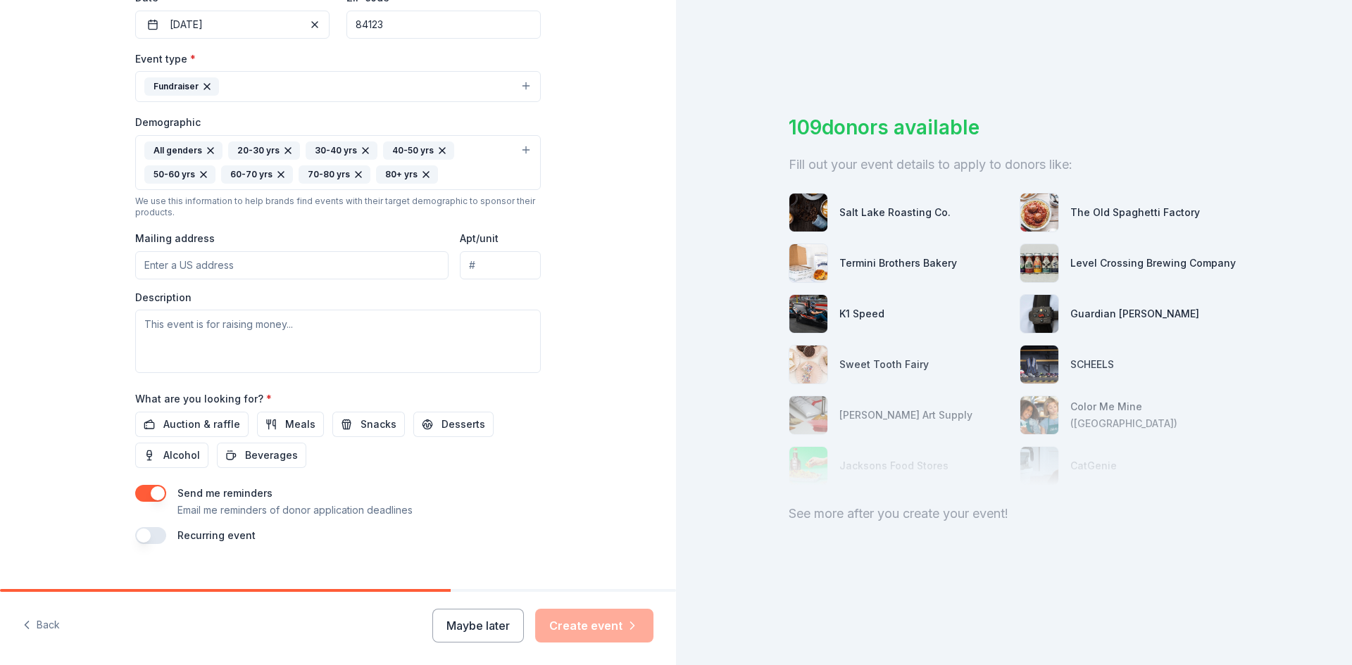
click at [219, 268] on input "Mailing address" at bounding box center [291, 265] width 313 height 28
type input "4"
click at [235, 267] on input "Mailing address" at bounding box center [291, 265] width 313 height 28
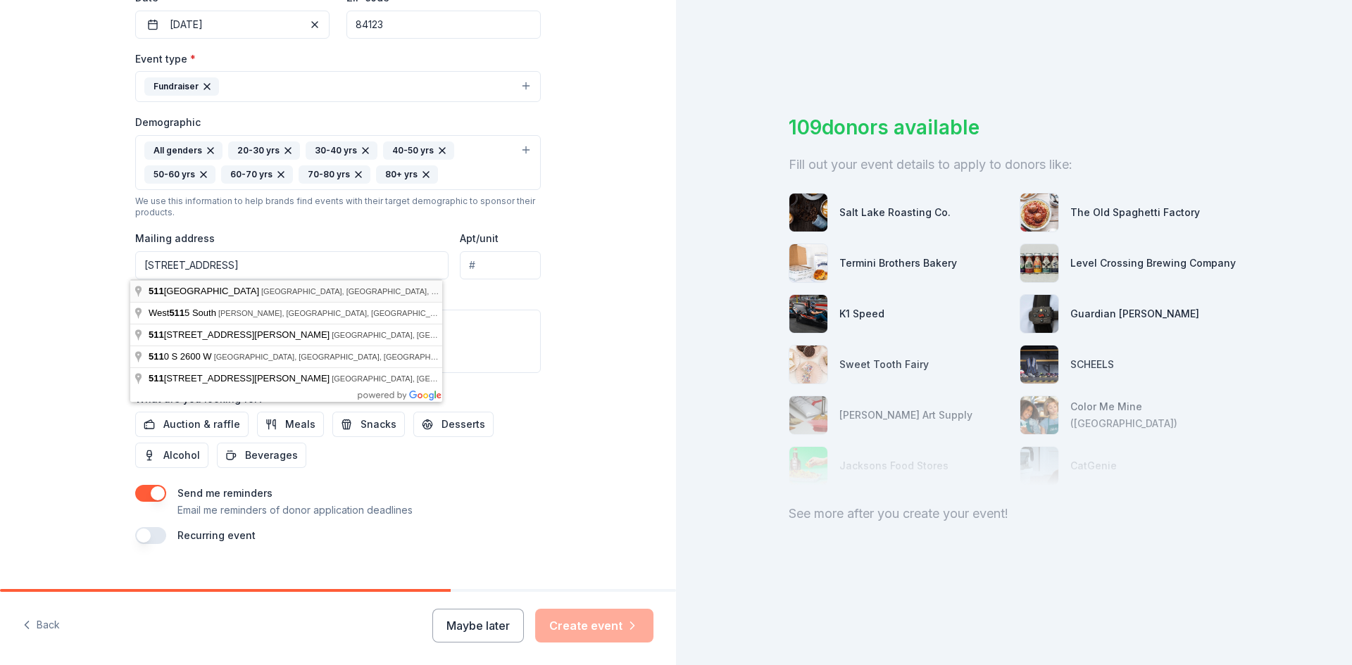
type input "511 West 3900 South, Salt Lake City, UT, 84123"
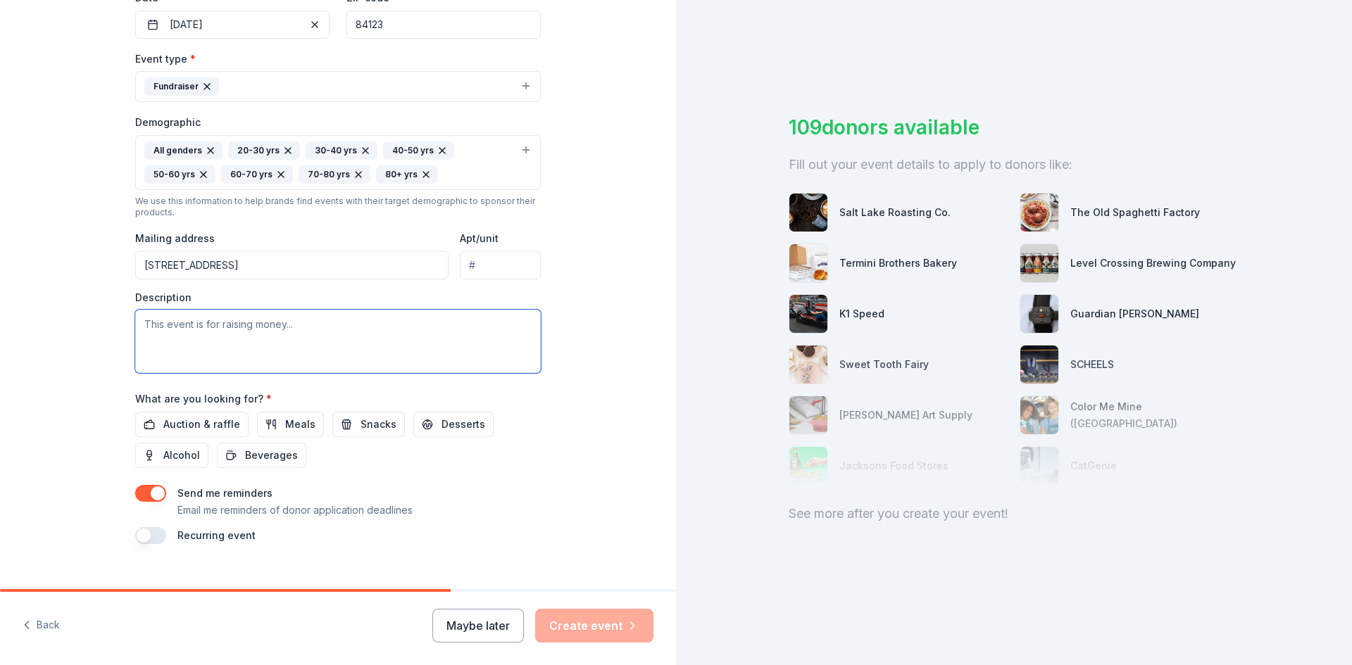
click at [247, 343] on textarea at bounding box center [338, 341] width 406 height 63
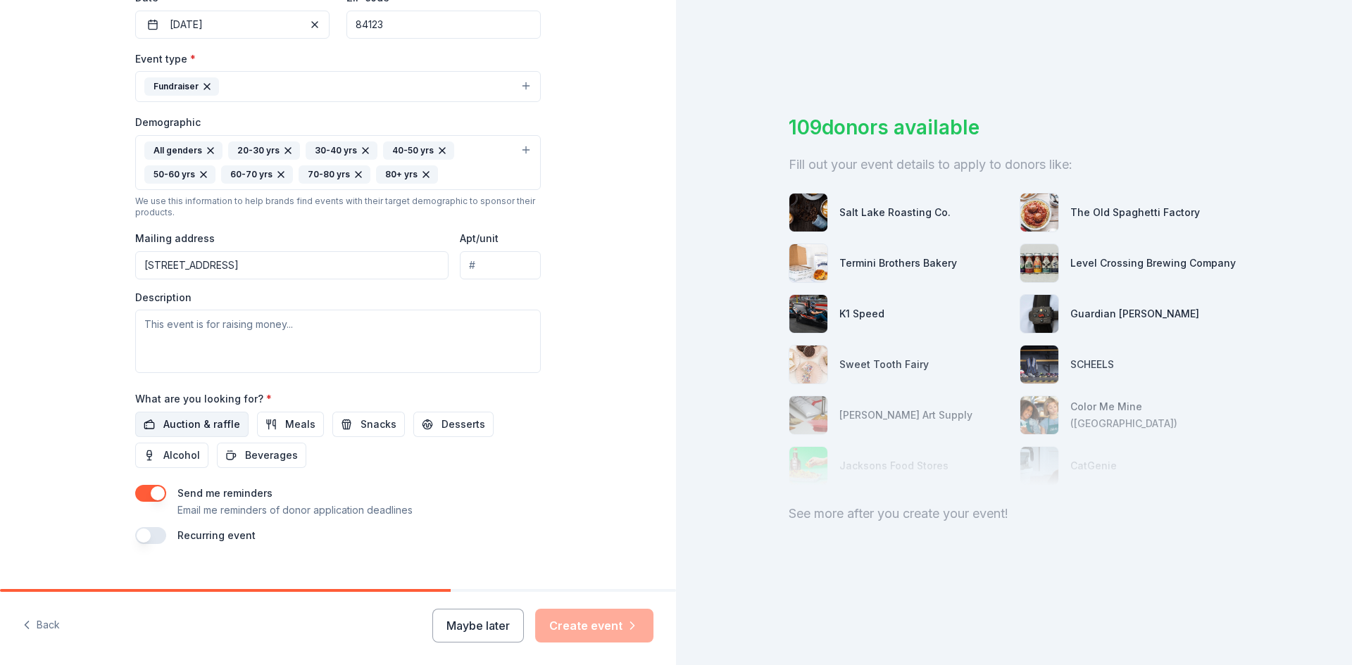
click at [185, 432] on span "Auction & raffle" at bounding box center [201, 424] width 77 height 17
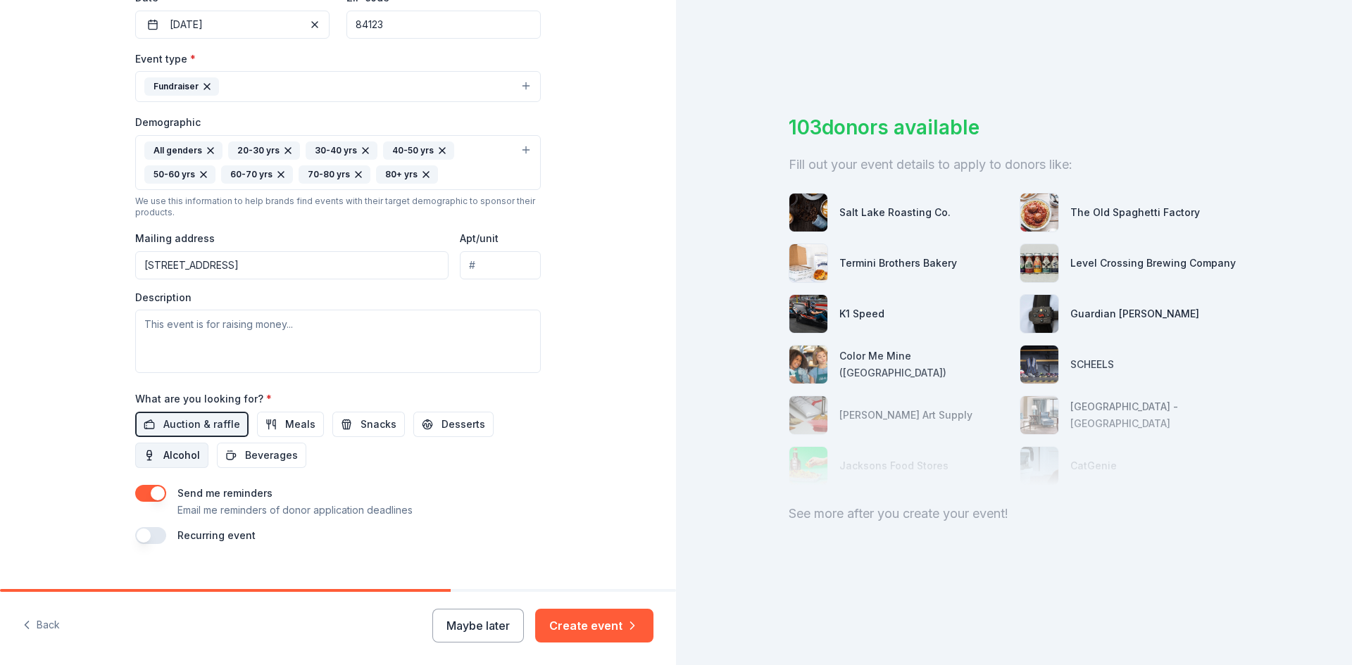
click at [155, 453] on button "Alcohol" at bounding box center [171, 455] width 73 height 25
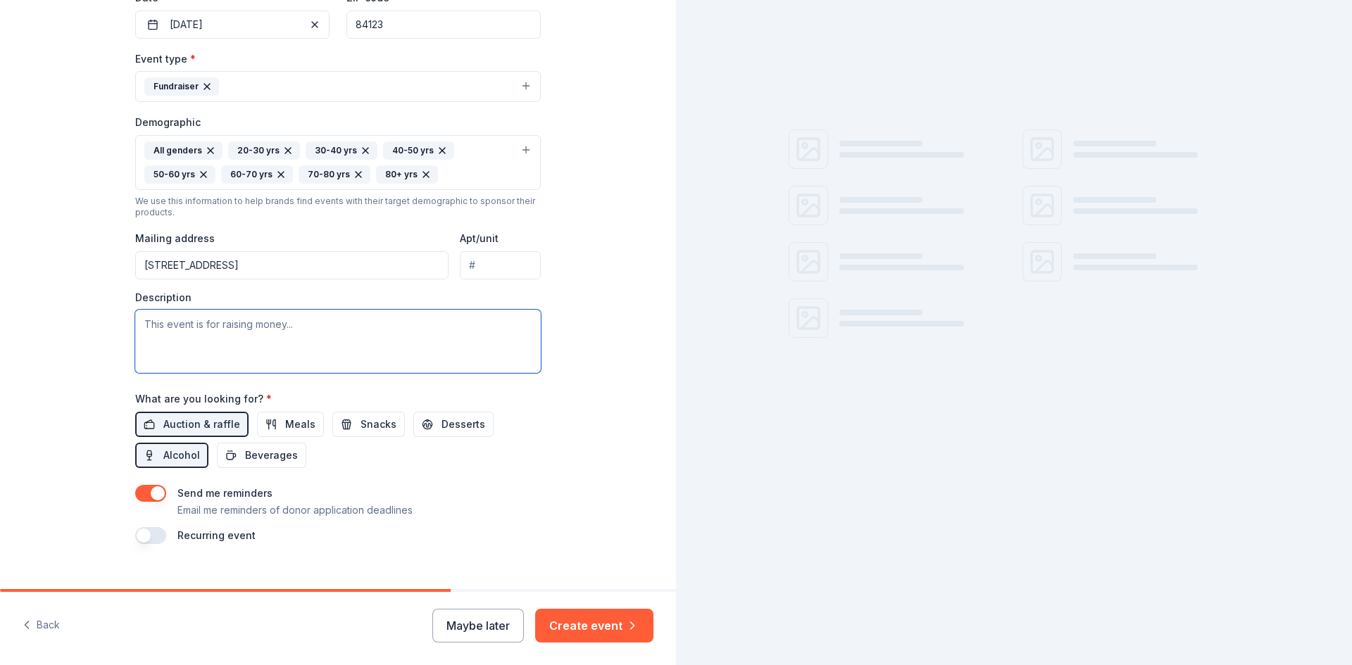
click at [193, 345] on textarea at bounding box center [338, 341] width 406 height 63
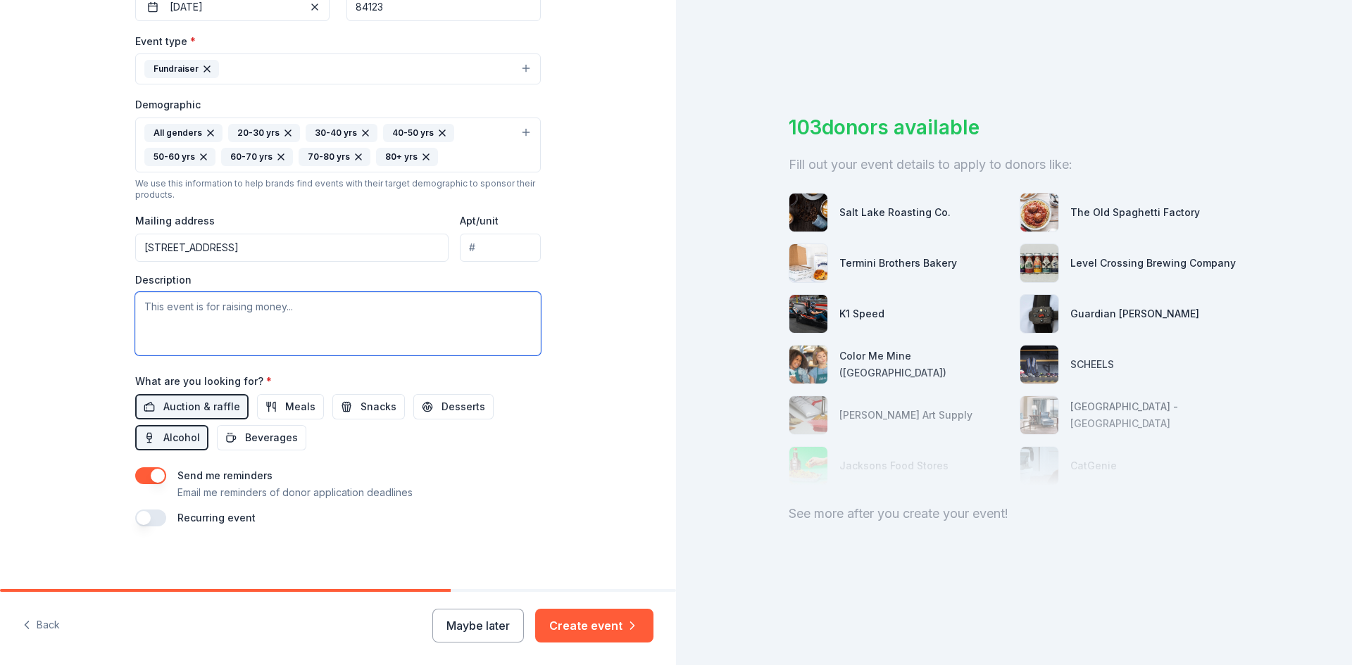
scroll to position [375, 0]
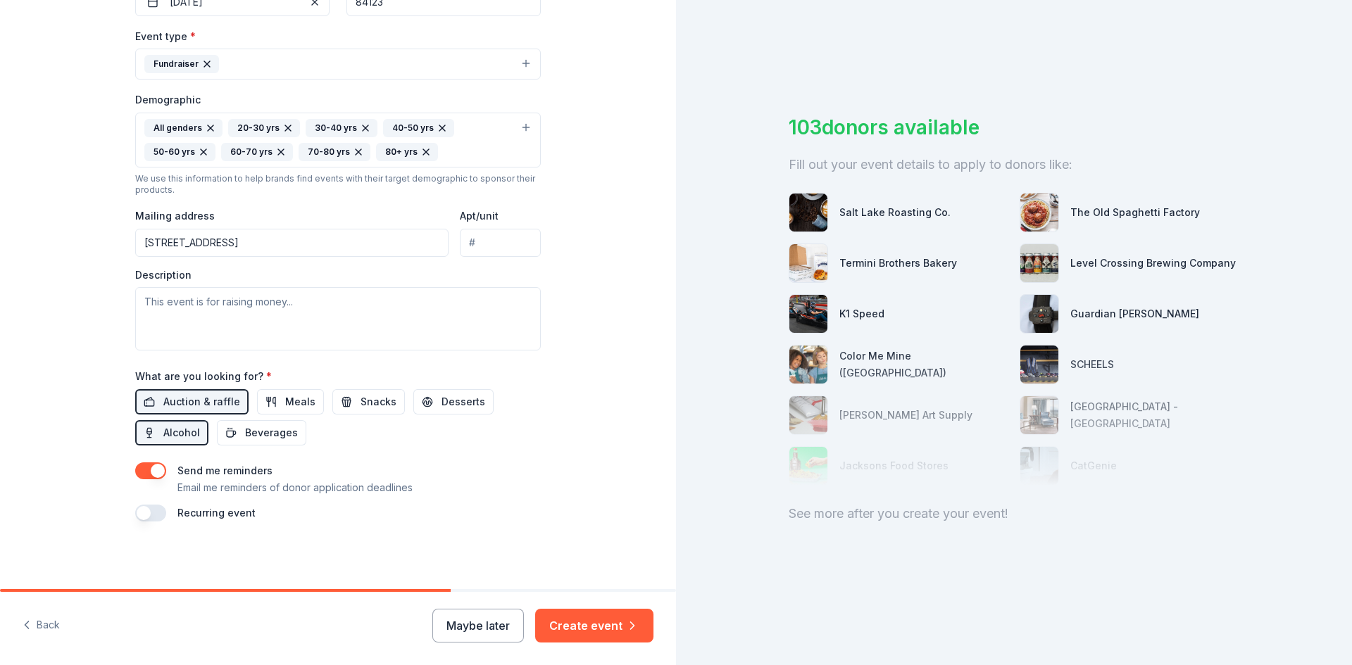
click at [144, 508] on button "button" at bounding box center [150, 513] width 31 height 17
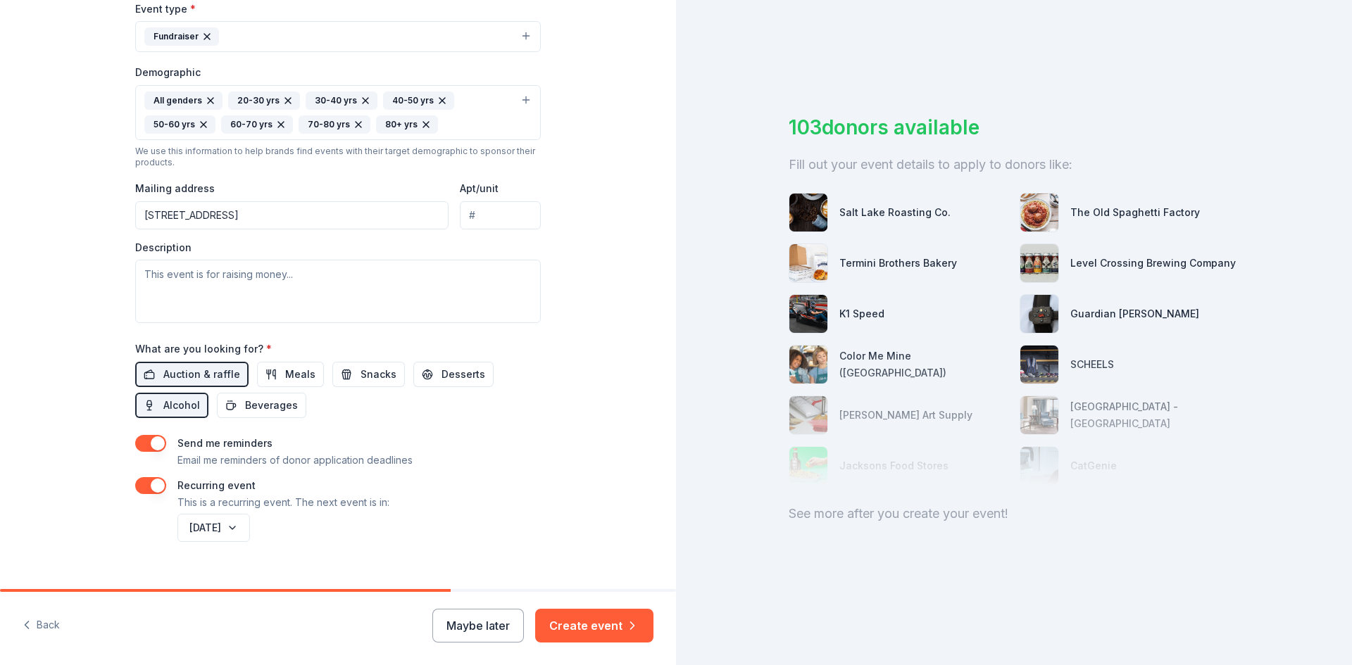
scroll to position [425, 0]
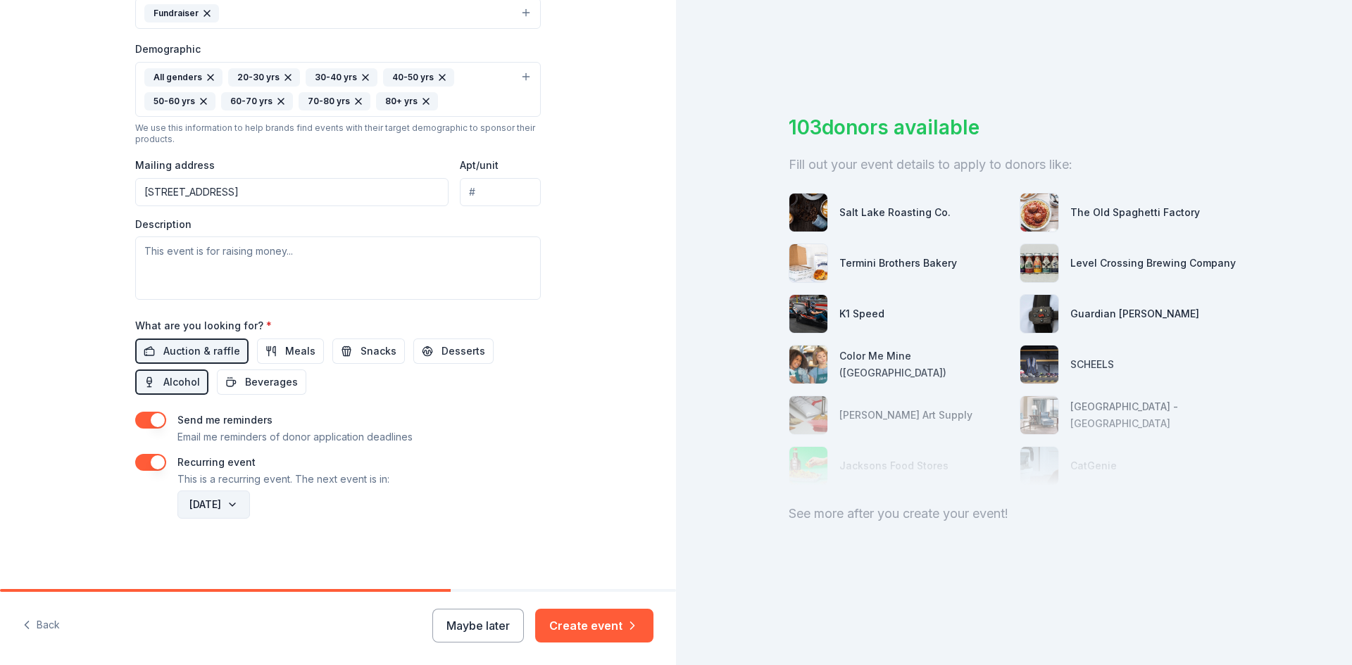
click at [230, 510] on button "October 2026" at bounding box center [213, 505] width 73 height 28
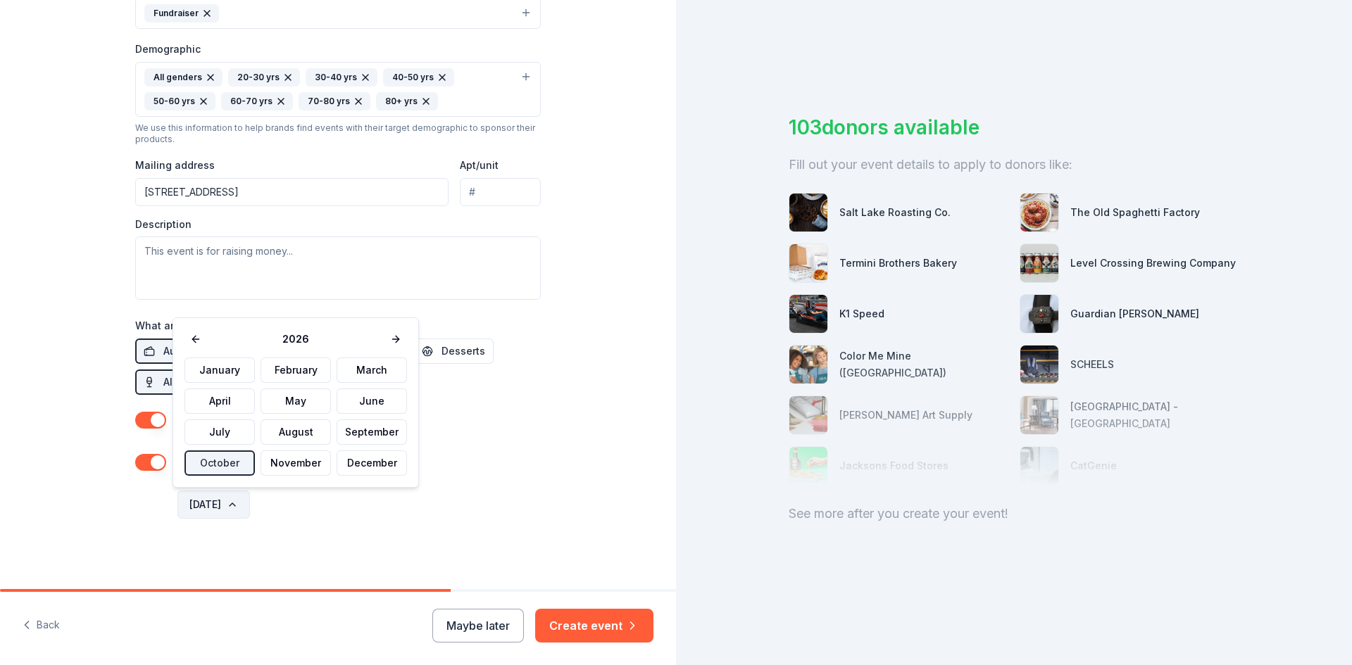
click at [230, 510] on button "October 2026" at bounding box center [213, 505] width 73 height 28
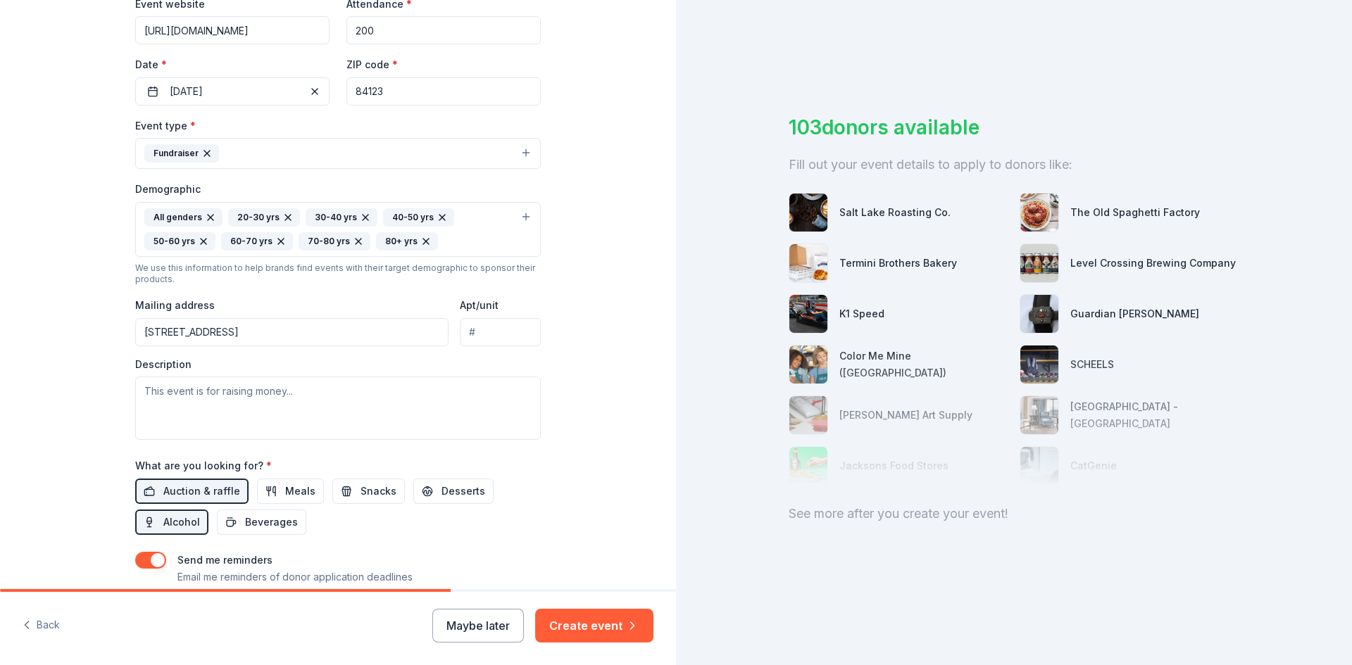
scroll to position [355, 0]
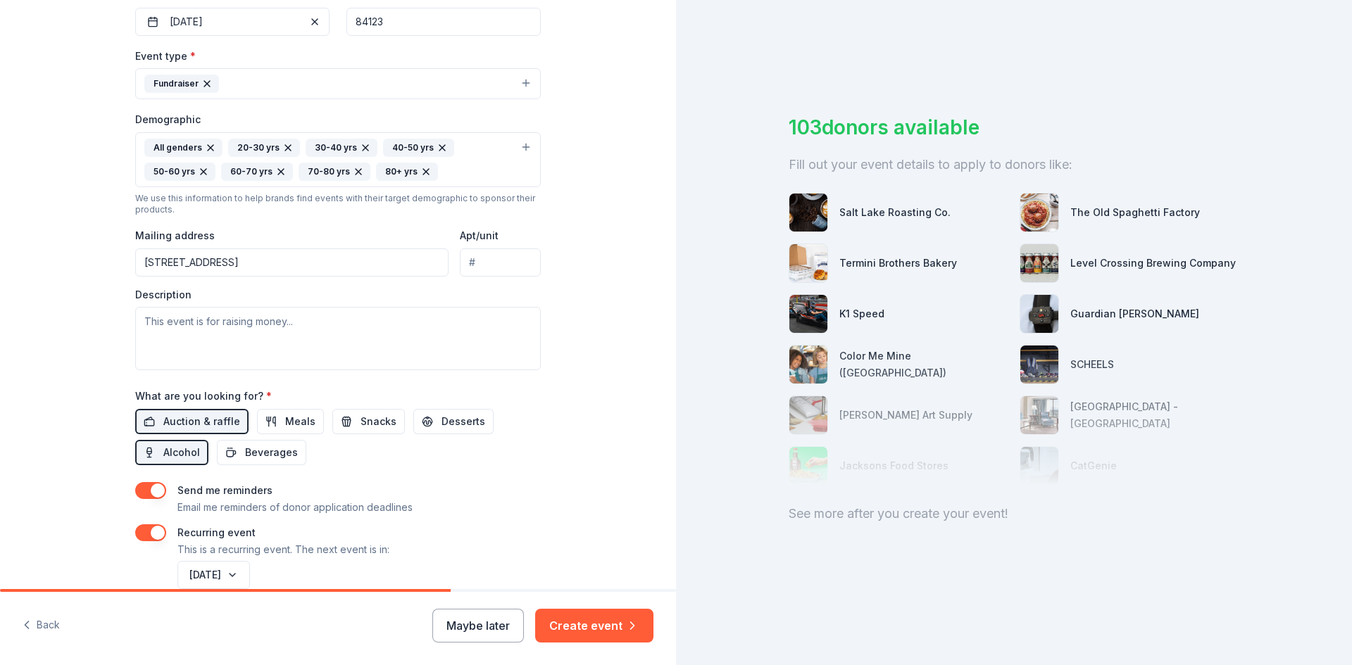
click at [492, 260] on input "Apt/unit" at bounding box center [500, 263] width 81 height 28
click at [389, 256] on input "511 West 3900 South, Salt Lake City, UT, 84123" at bounding box center [291, 263] width 313 height 28
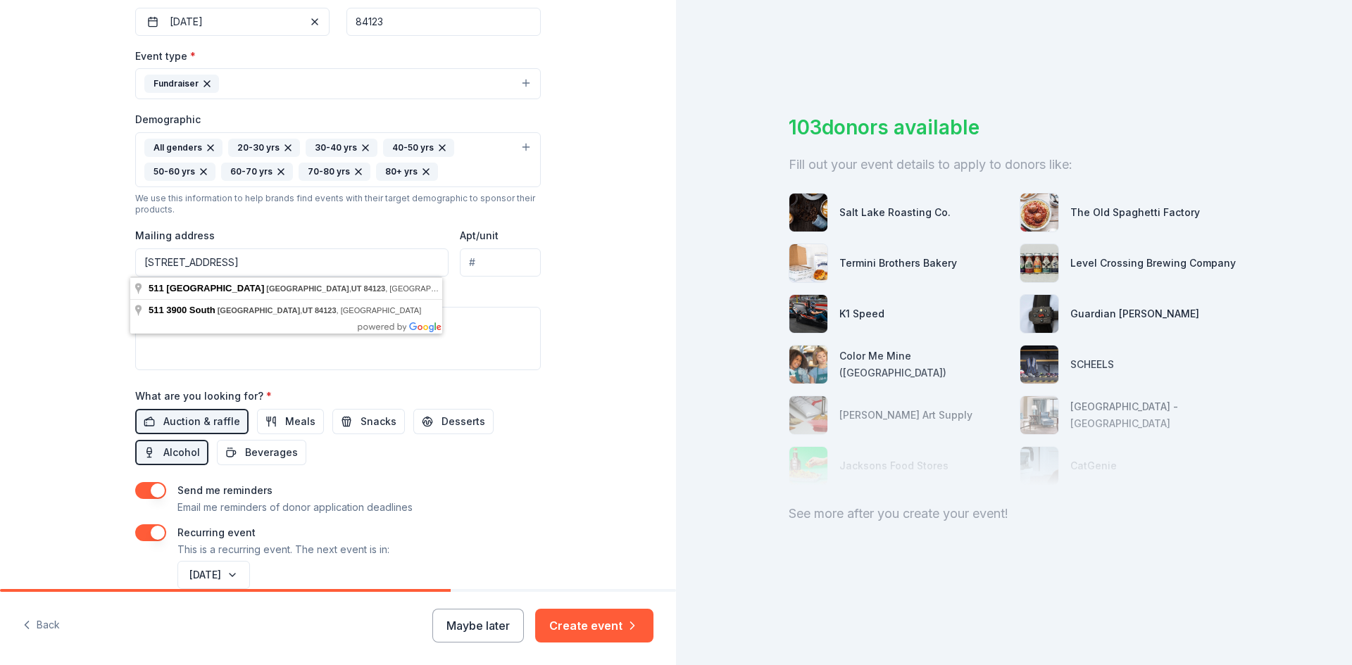
drag, startPoint x: 418, startPoint y: 18, endPoint x: 410, endPoint y: 19, distance: 7.9
click at [417, 18] on input "84123" at bounding box center [443, 22] width 194 height 28
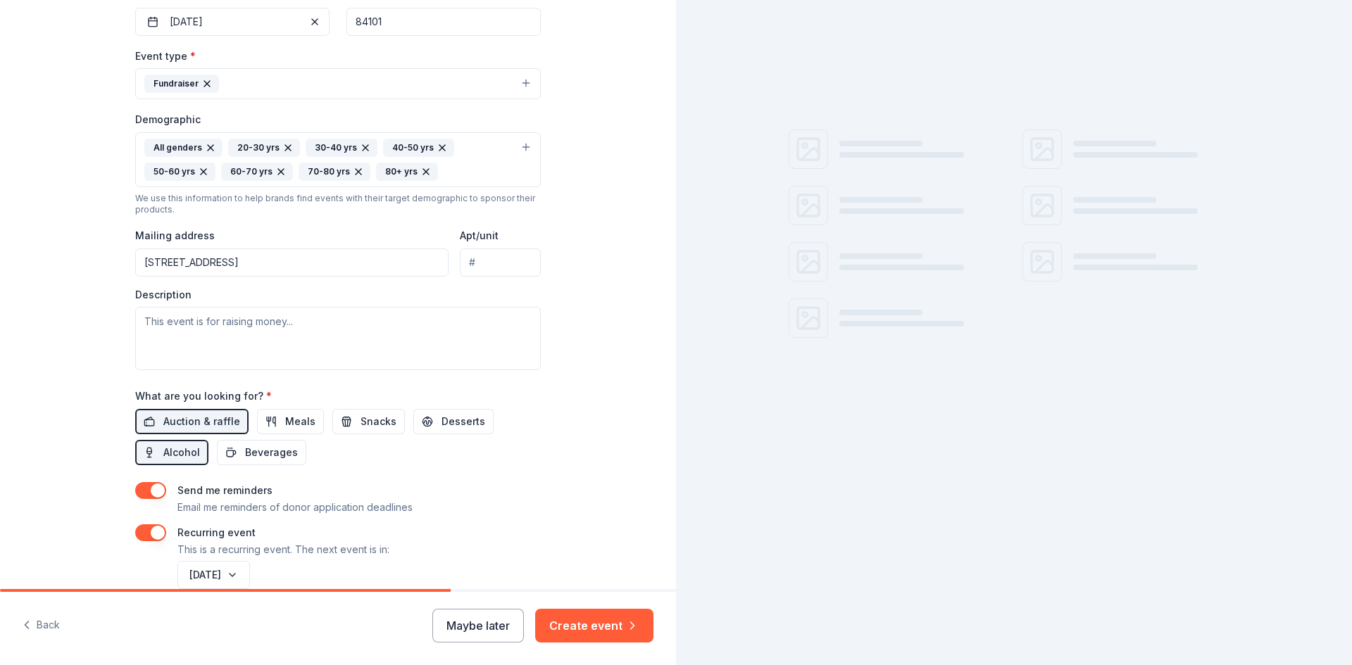
type input "84101"
click at [616, 48] on div "Tell us about your event. We'll find in-kind donations you can apply for. Event…" at bounding box center [338, 152] width 676 height 1015
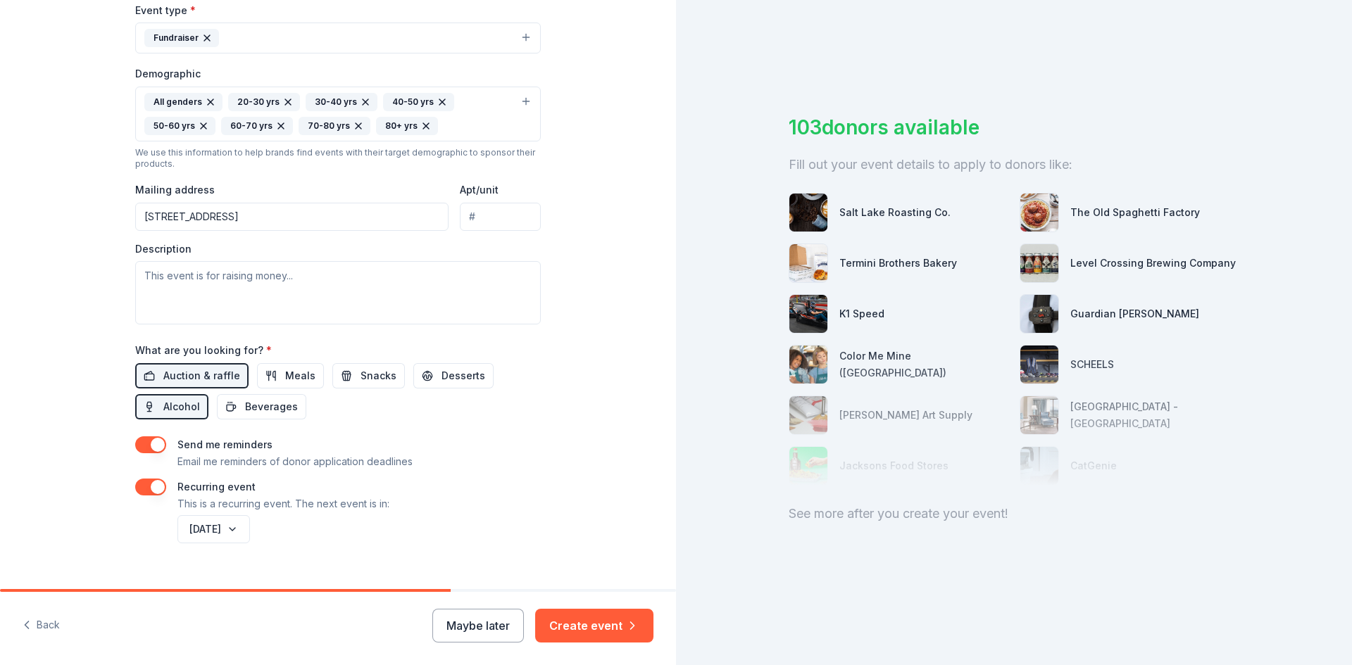
scroll to position [425, 0]
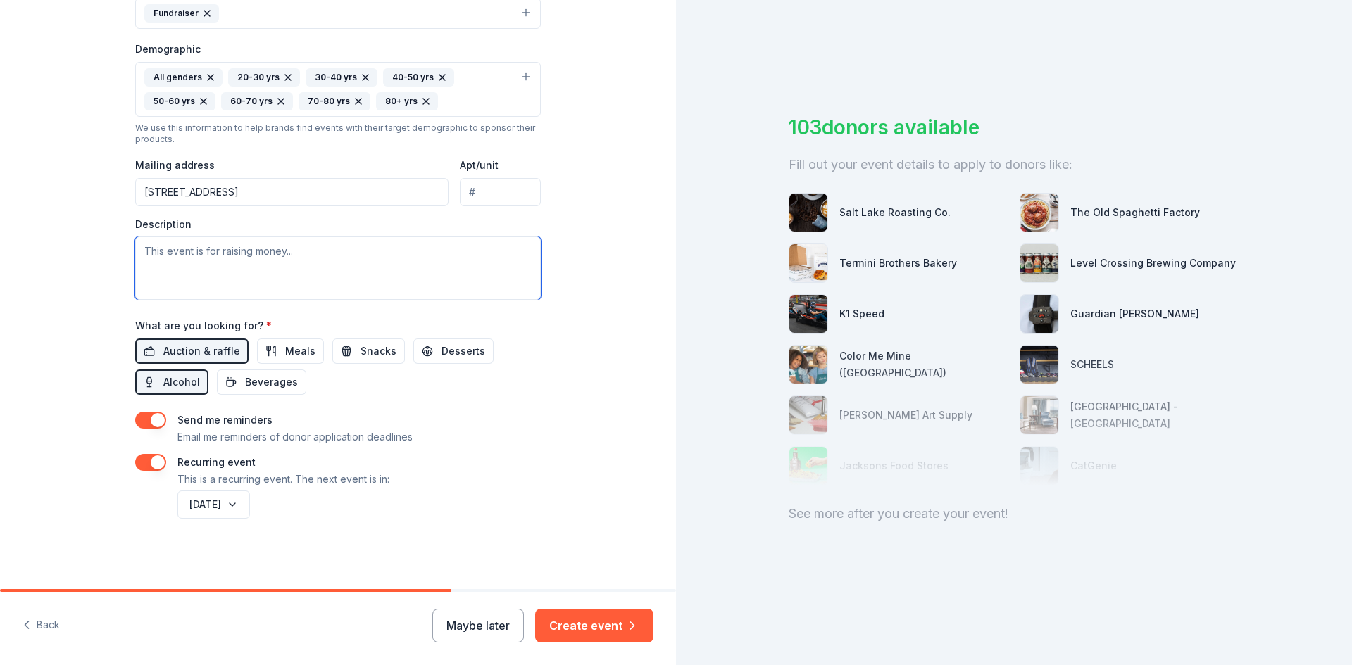
click at [223, 265] on textarea at bounding box center [338, 268] width 406 height 63
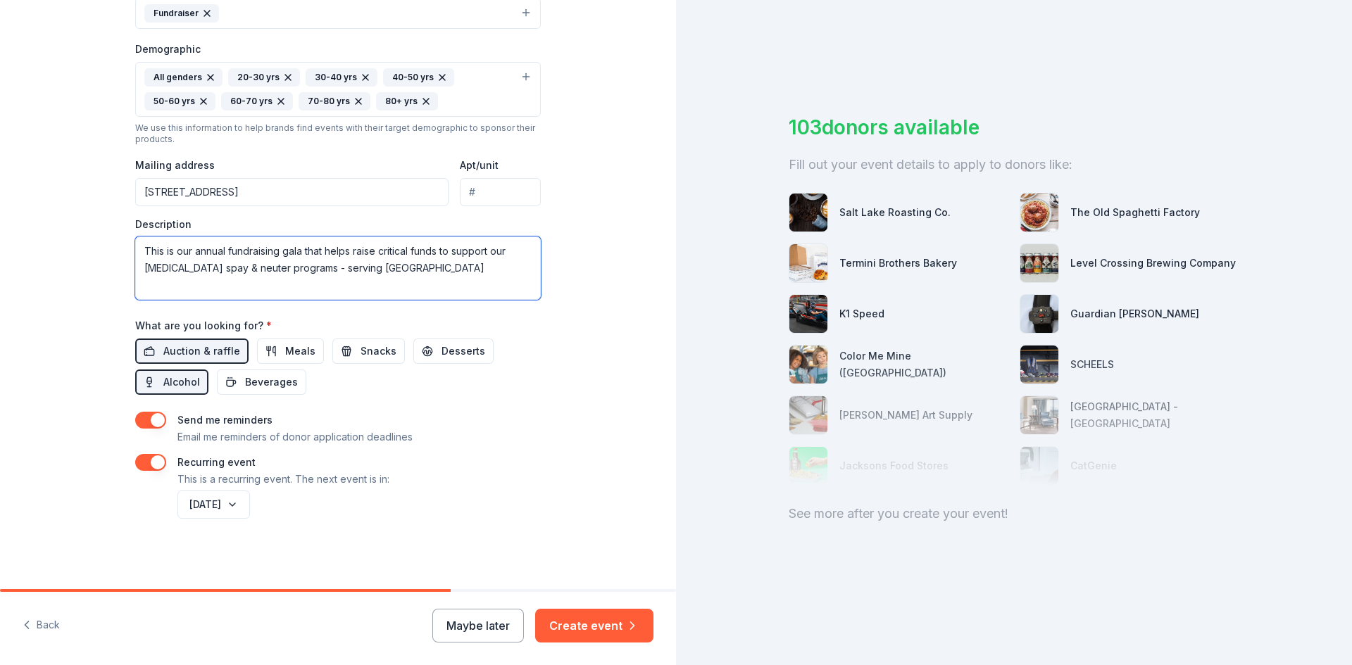
click at [358, 268] on textarea "This is our annual fundraising gala that helps raise critical funds to support …" at bounding box center [338, 268] width 406 height 63
click at [528, 262] on textarea "This is our annual fundraising gala that helps raise critical funds to support …" at bounding box center [338, 268] width 406 height 63
type textarea "This is our annual fundraising gala that helps raise critical funds to support …"
click at [573, 396] on div "Tell us about your event. We'll find in-kind donations you can apply for. Event…" at bounding box center [338, 82] width 676 height 1015
click at [617, 632] on button "Create event" at bounding box center [594, 626] width 118 height 34
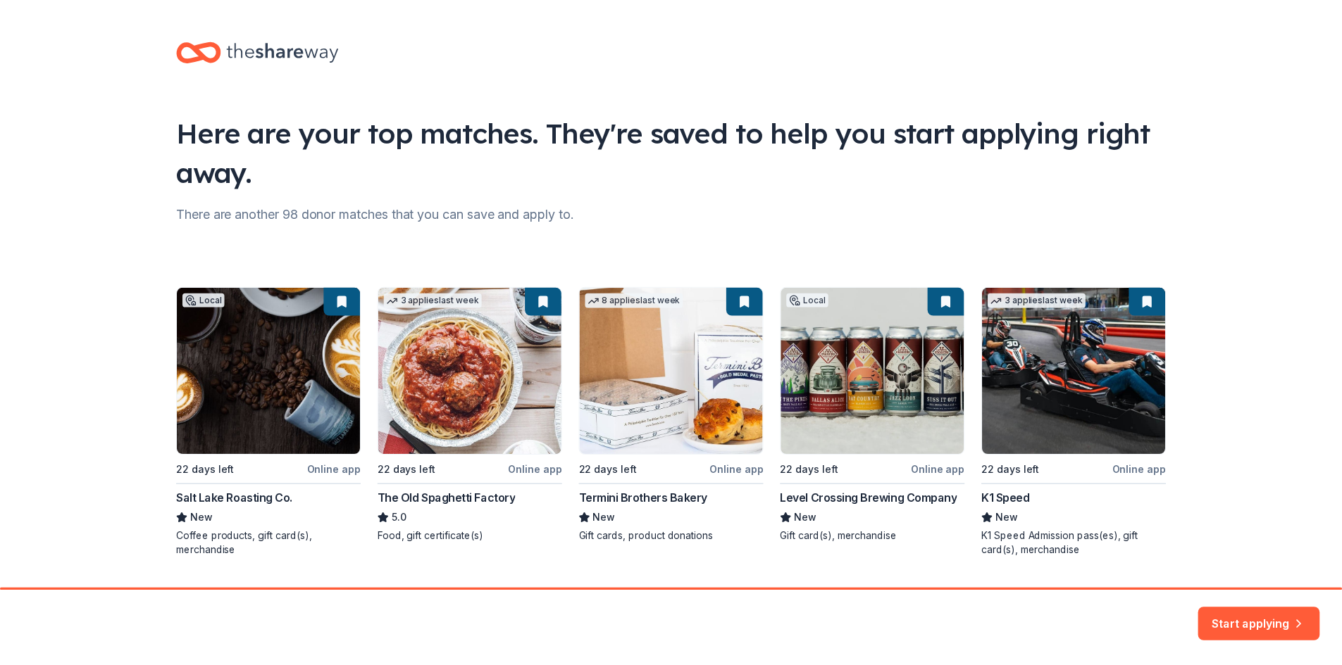
scroll to position [37, 0]
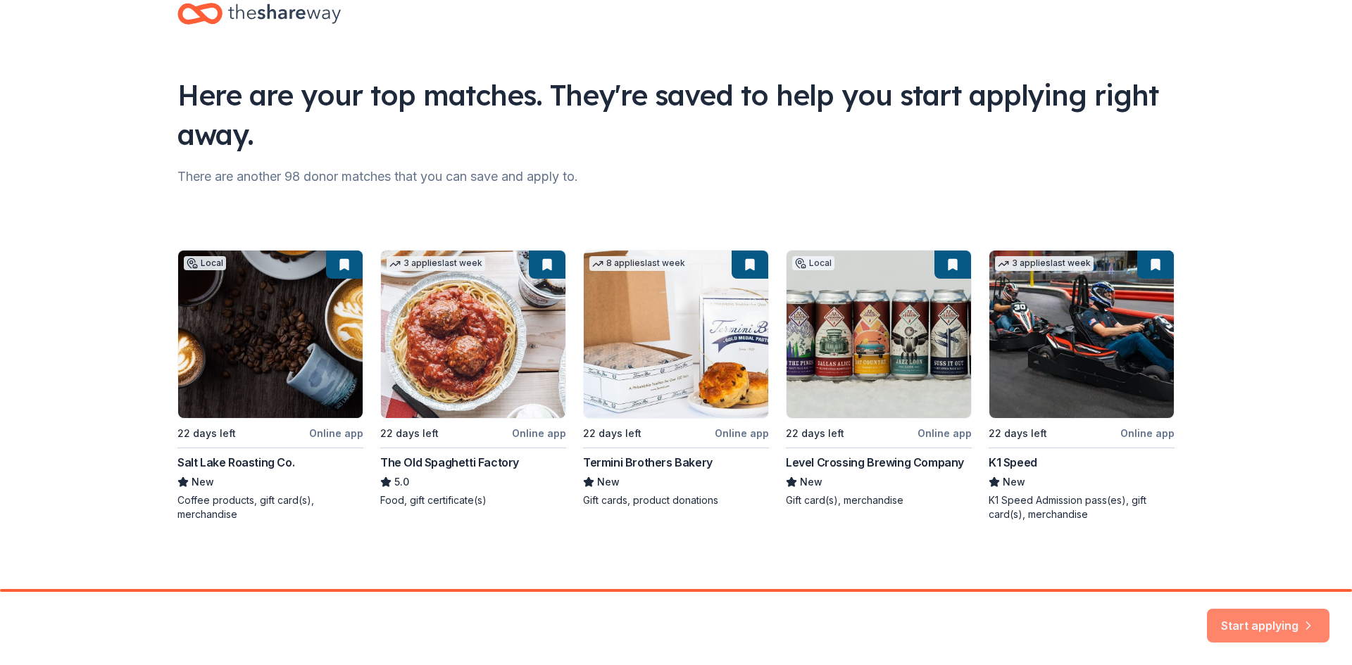
click at [1243, 618] on button "Start applying" at bounding box center [1268, 618] width 123 height 34
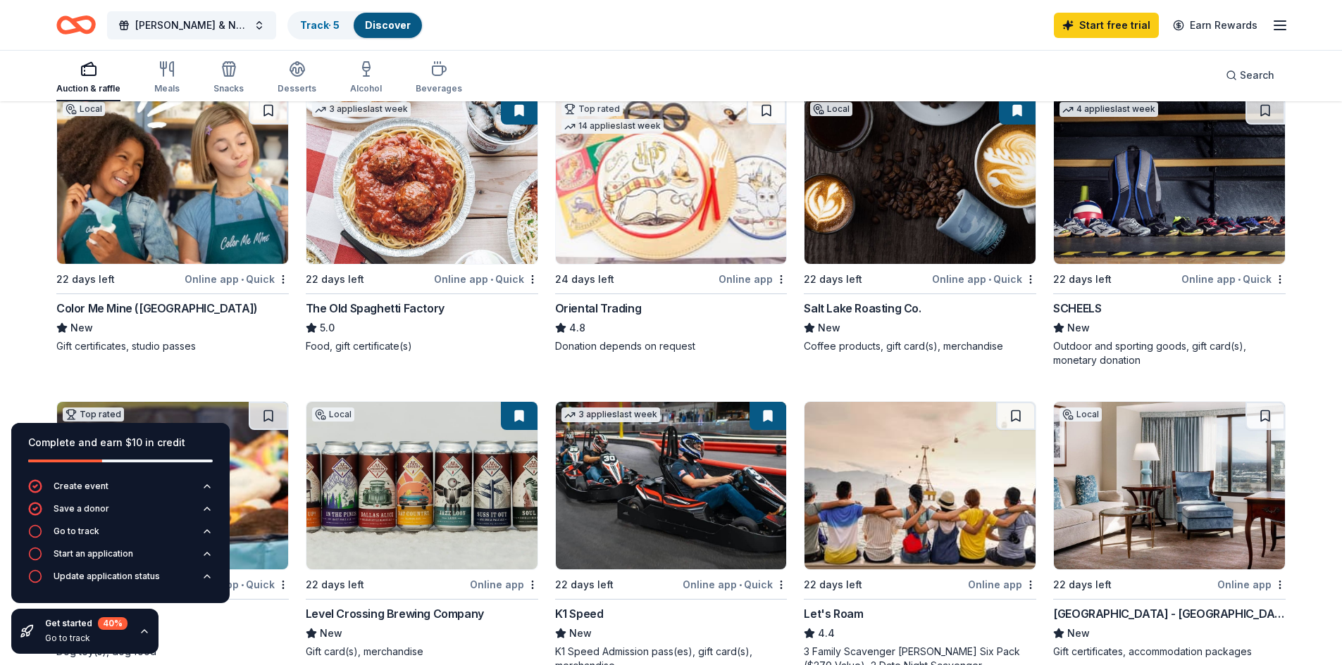
scroll to position [141, 0]
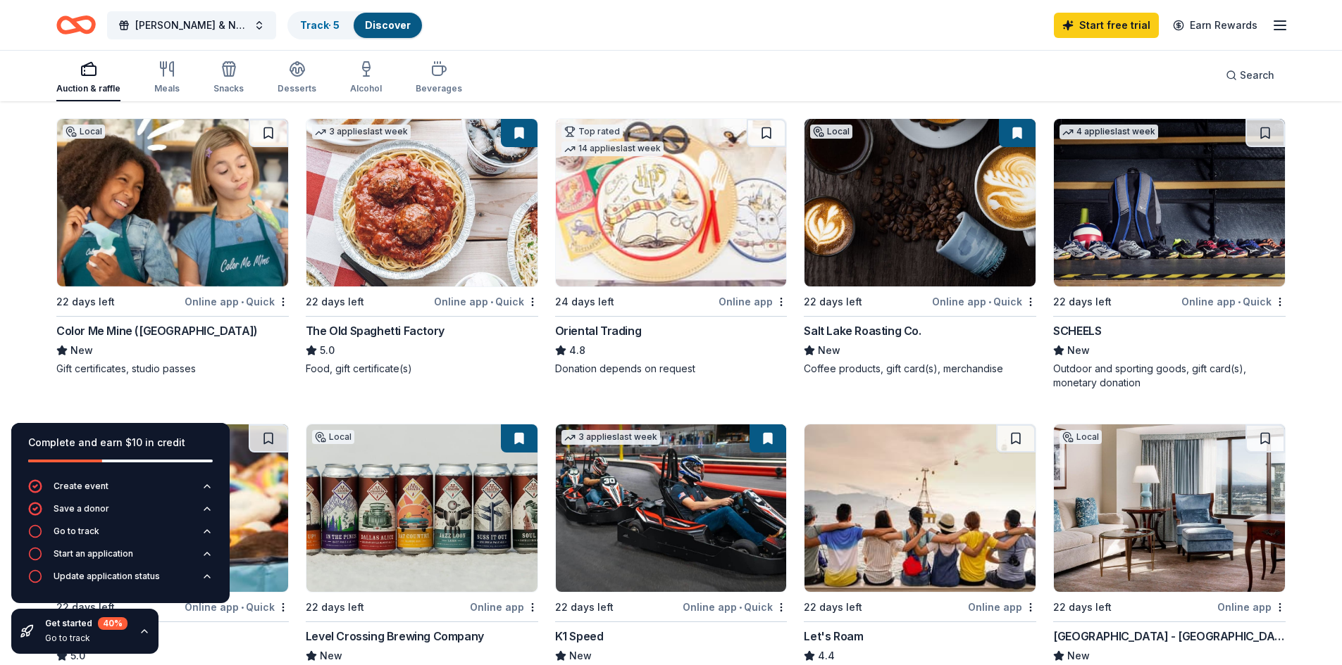
click at [896, 238] on img at bounding box center [919, 203] width 231 height 168
click at [1183, 248] on img at bounding box center [1169, 203] width 231 height 168
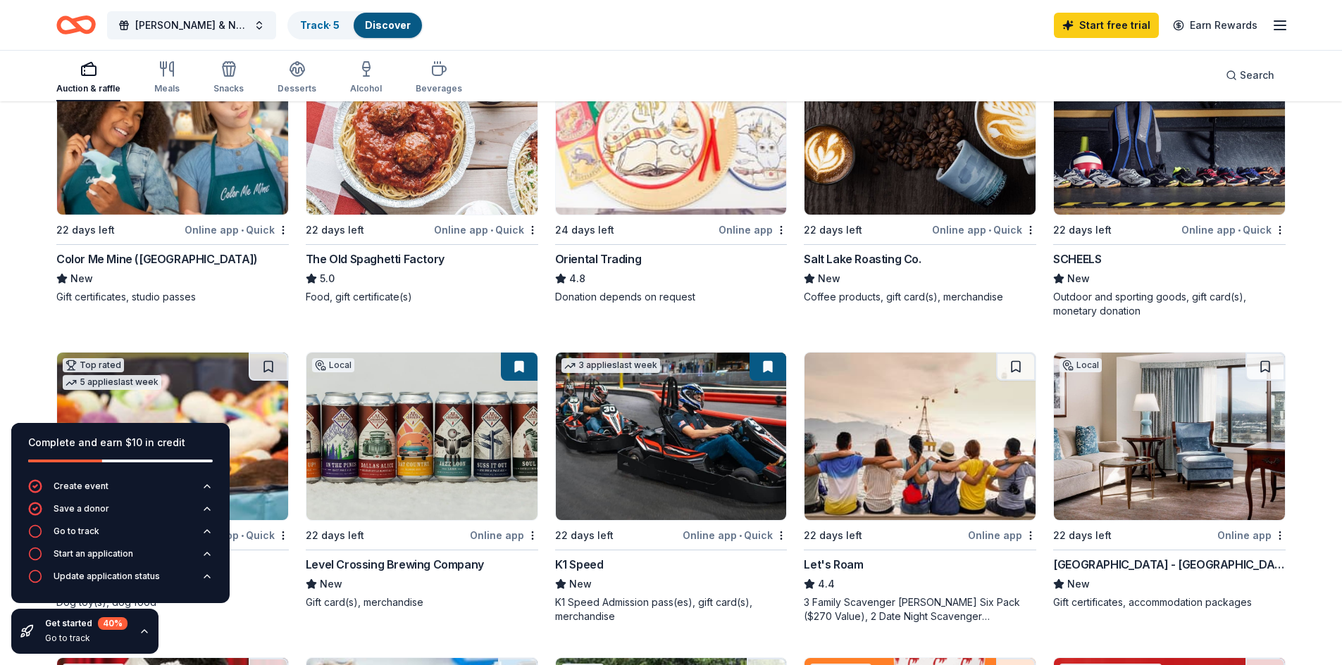
scroll to position [282, 0]
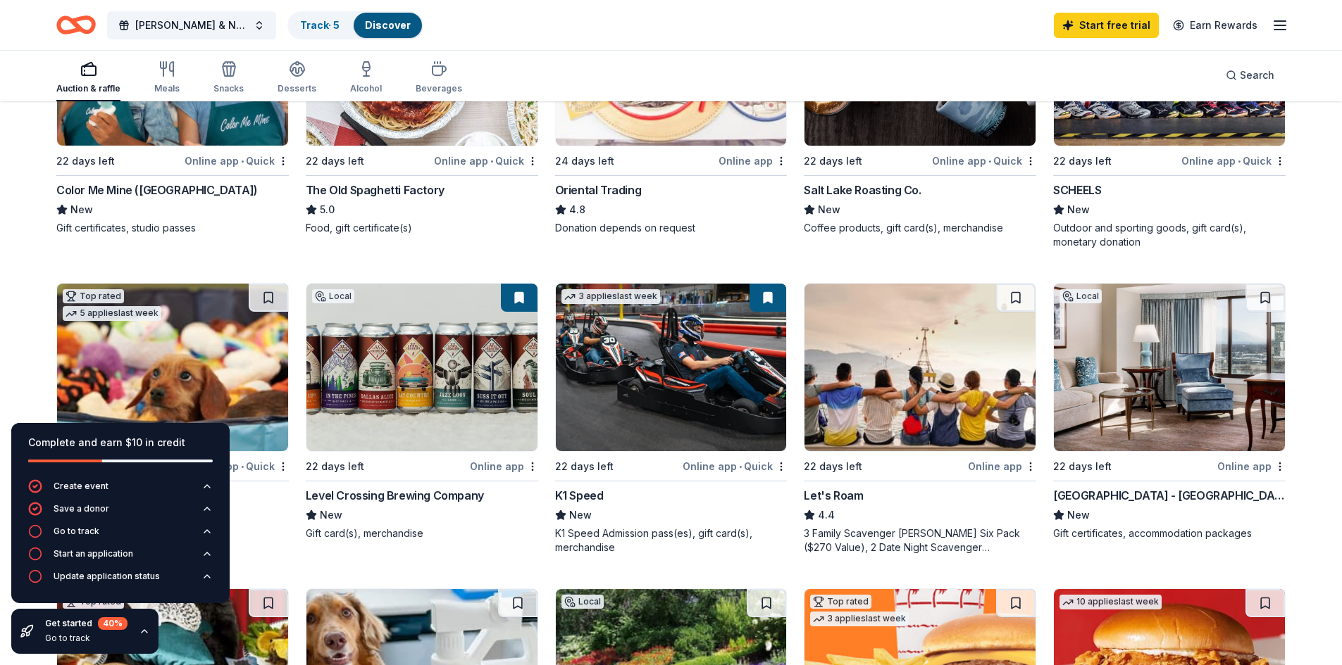
click at [142, 632] on icon "button" at bounding box center [144, 631] width 11 height 11
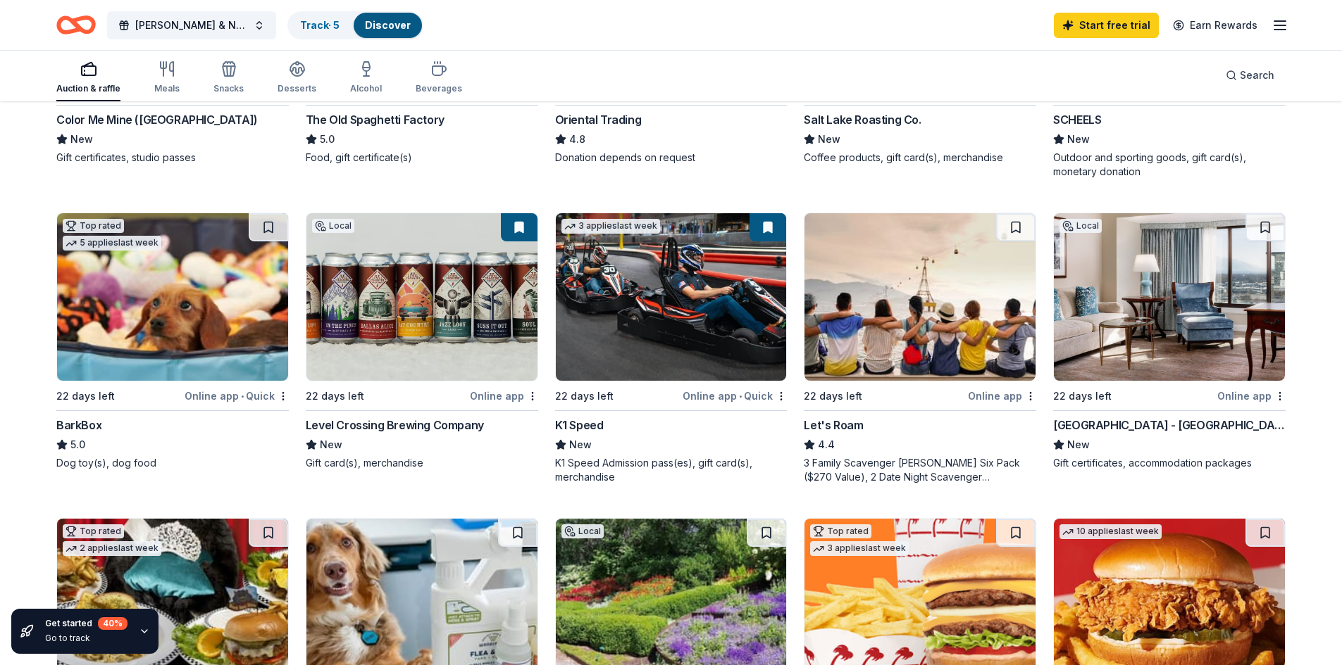
scroll to position [423, 0]
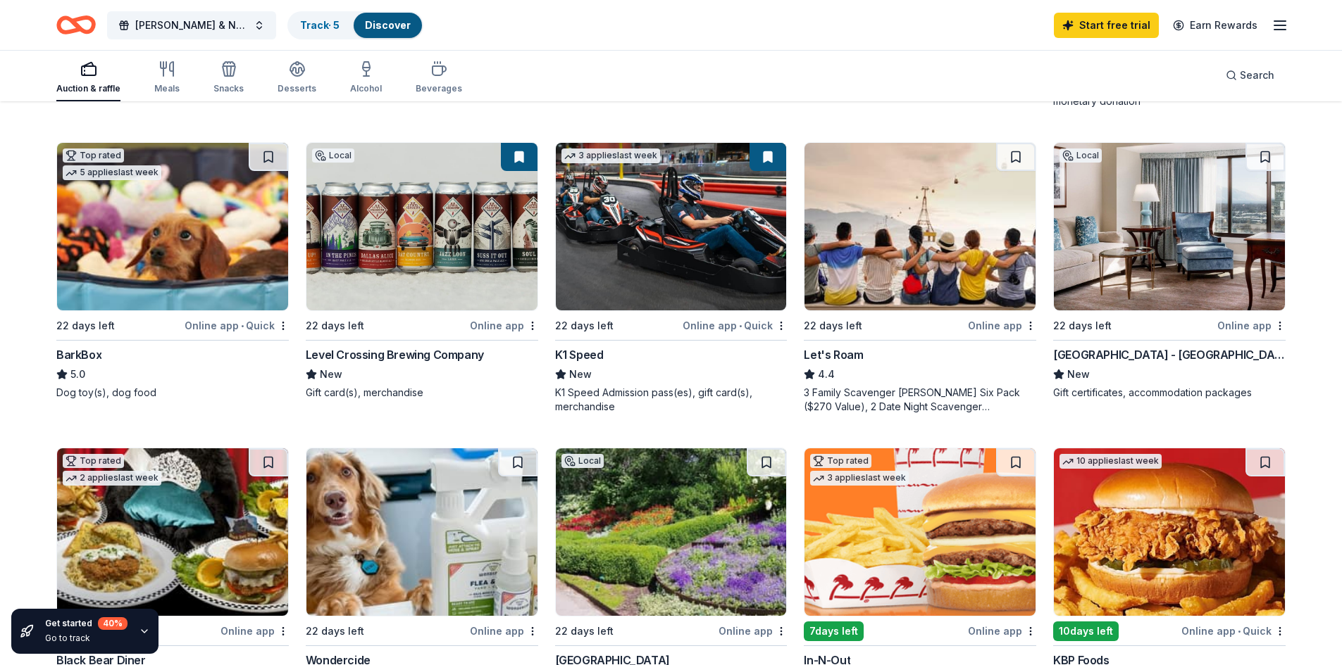
click at [1178, 239] on img at bounding box center [1169, 227] width 231 height 168
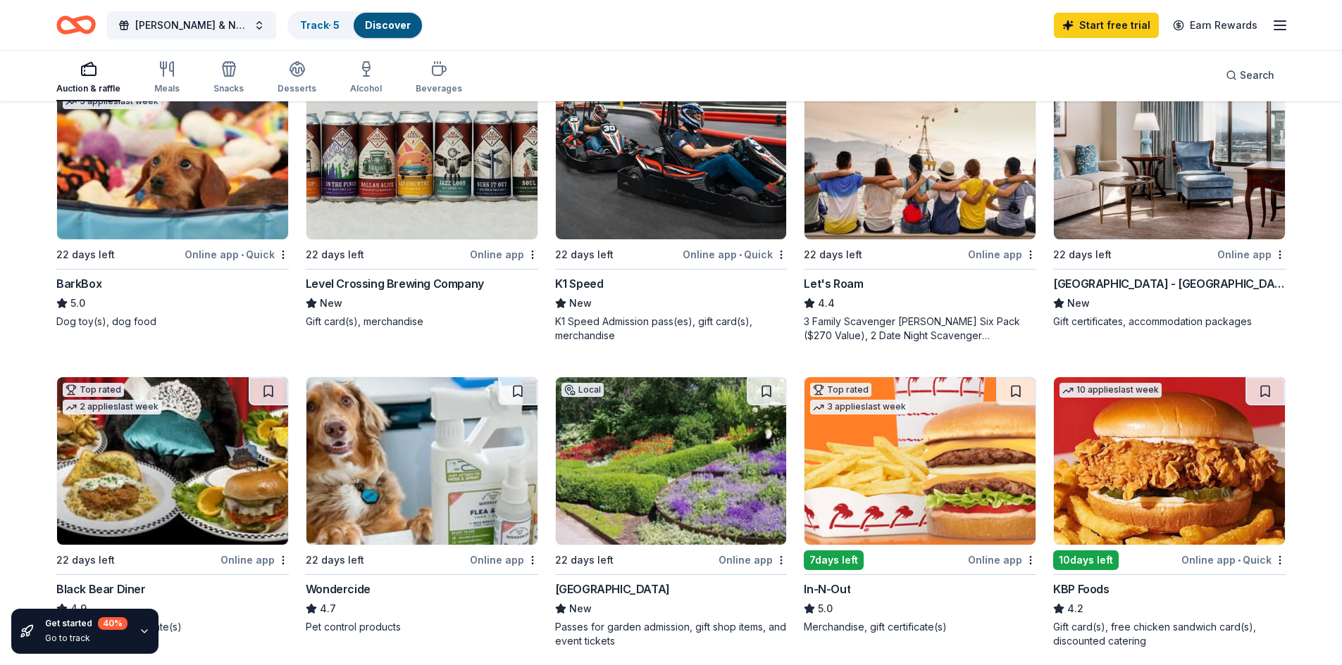
scroll to position [493, 0]
click at [668, 487] on img at bounding box center [671, 462] width 231 height 168
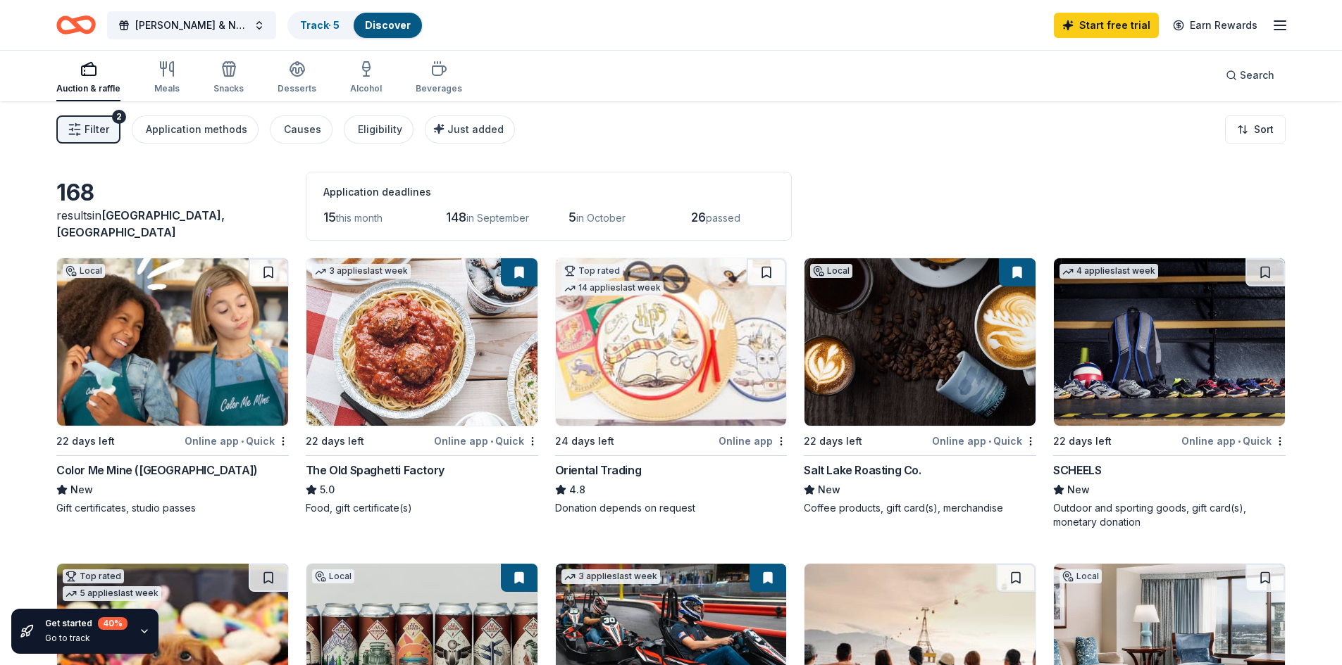
scroll to position [0, 0]
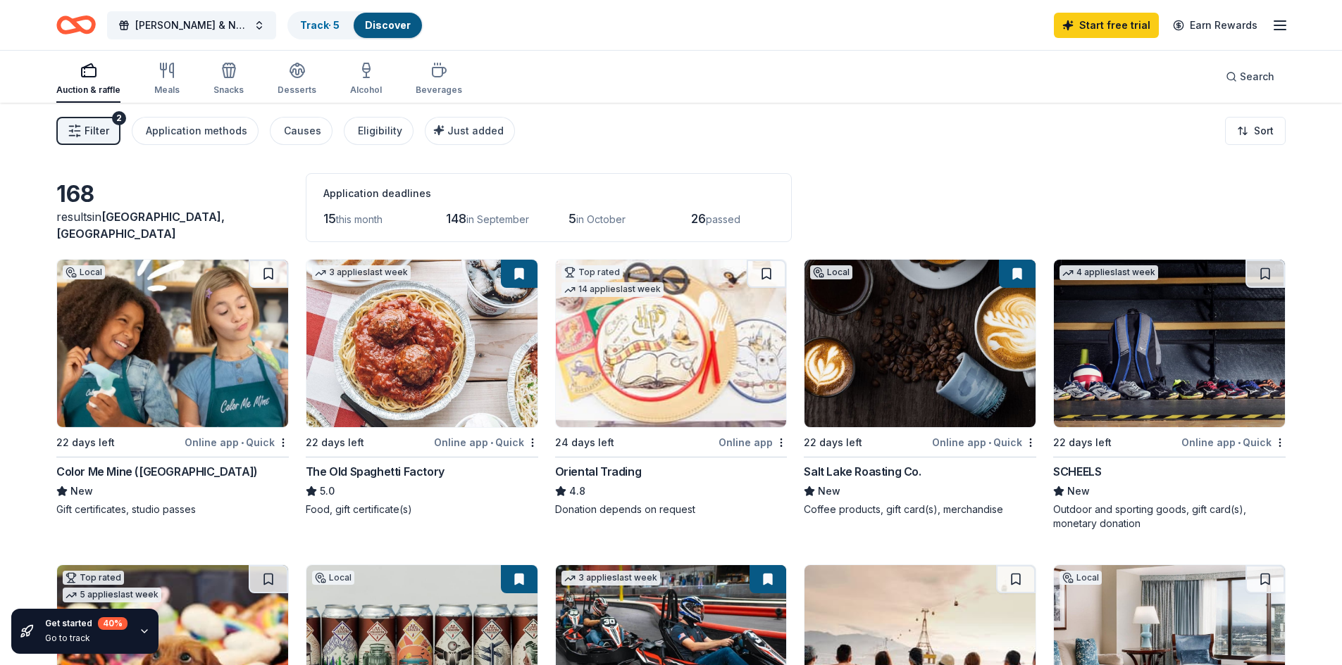
click at [85, 131] on span "Filter" at bounding box center [97, 131] width 25 height 17
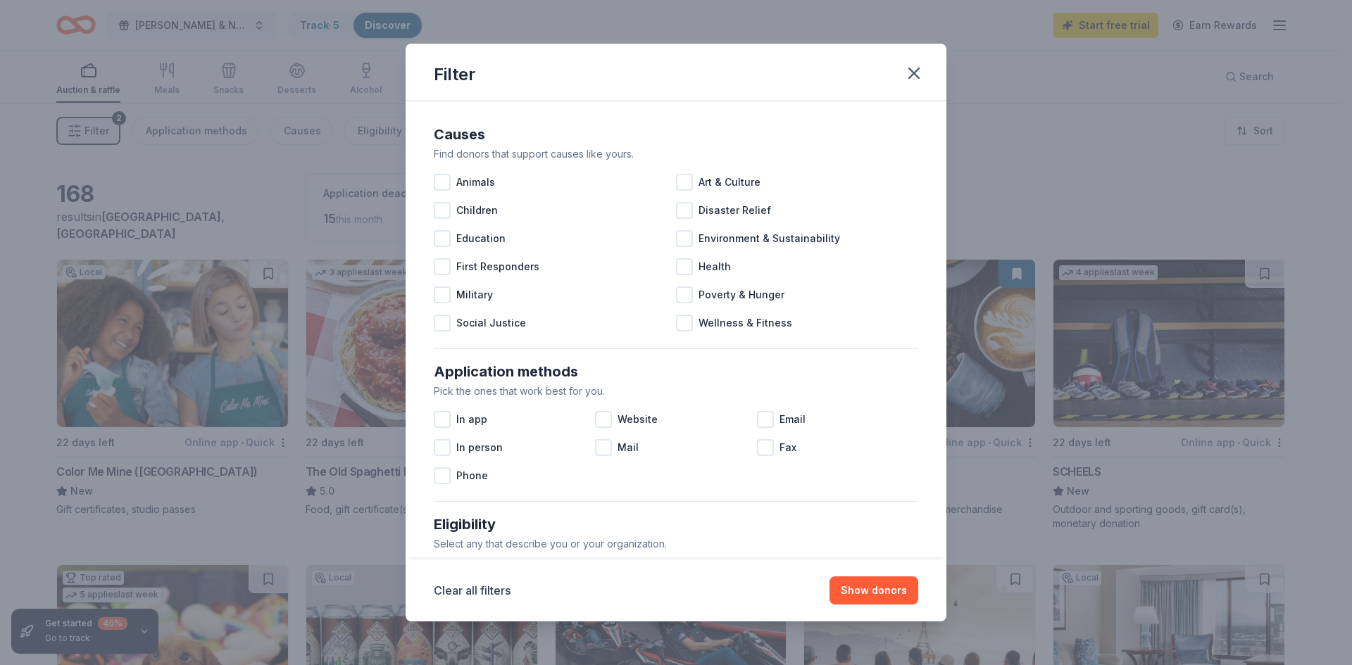
click at [75, 175] on div "Filter Causes Find donors that support causes like yours. Animals Art & Culture…" at bounding box center [676, 332] width 1352 height 665
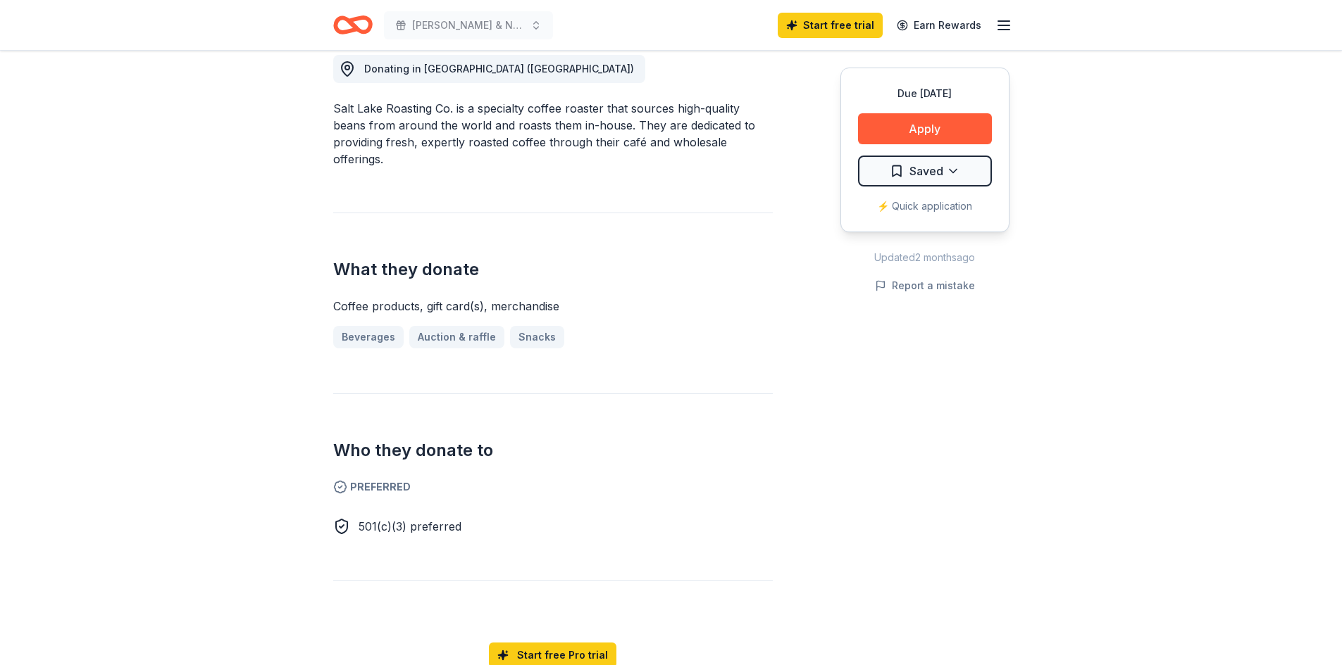
scroll to position [70, 0]
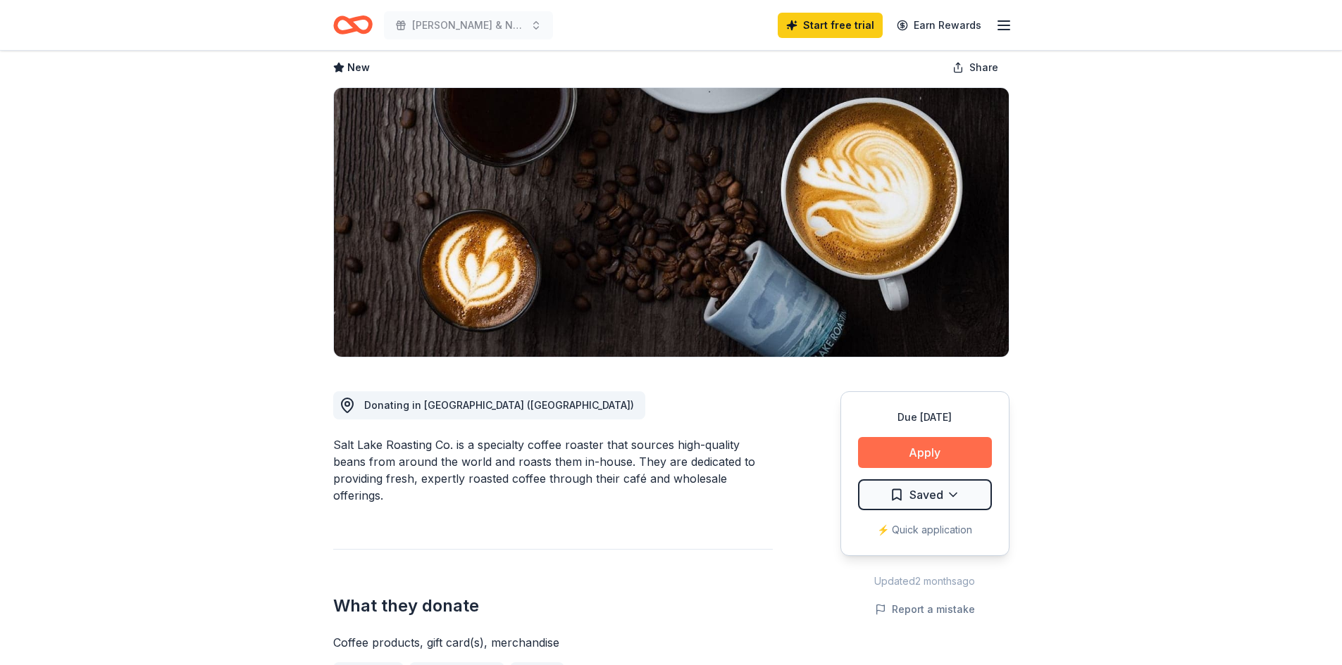
click at [894, 449] on button "Apply" at bounding box center [925, 452] width 134 height 31
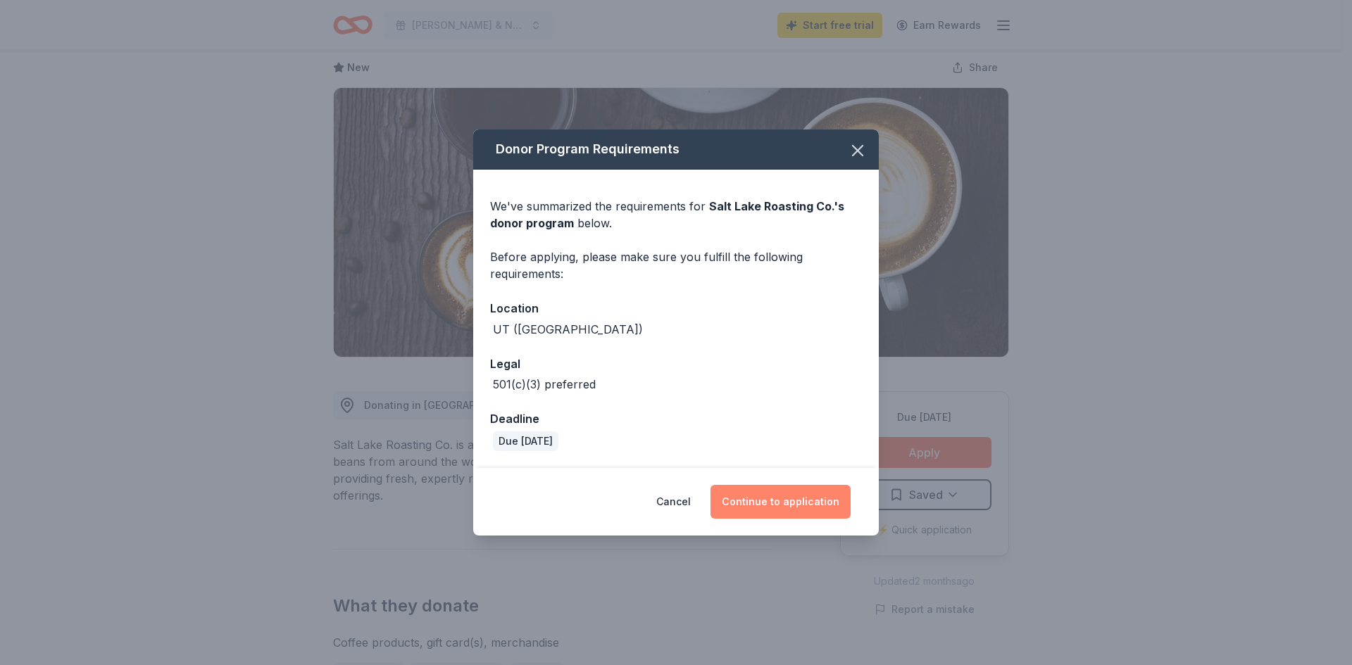
click at [760, 492] on button "Continue to application" at bounding box center [781, 502] width 140 height 34
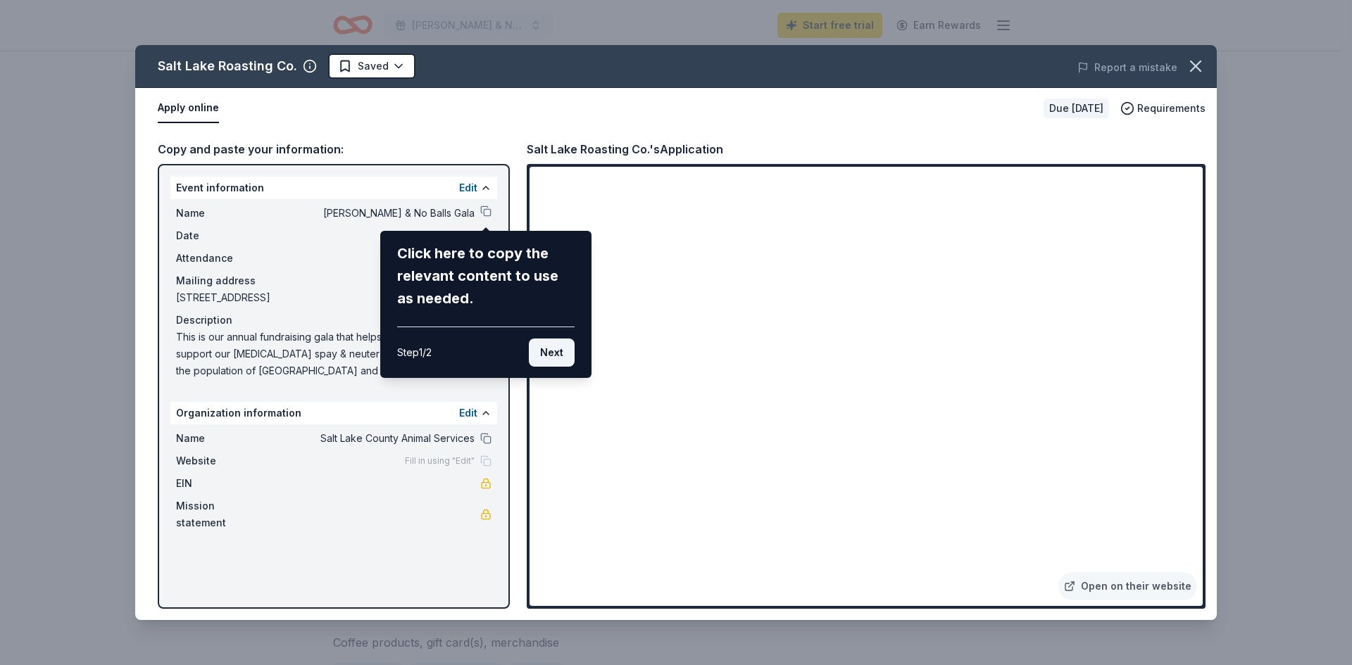
click at [542, 354] on button "Next" at bounding box center [552, 353] width 46 height 28
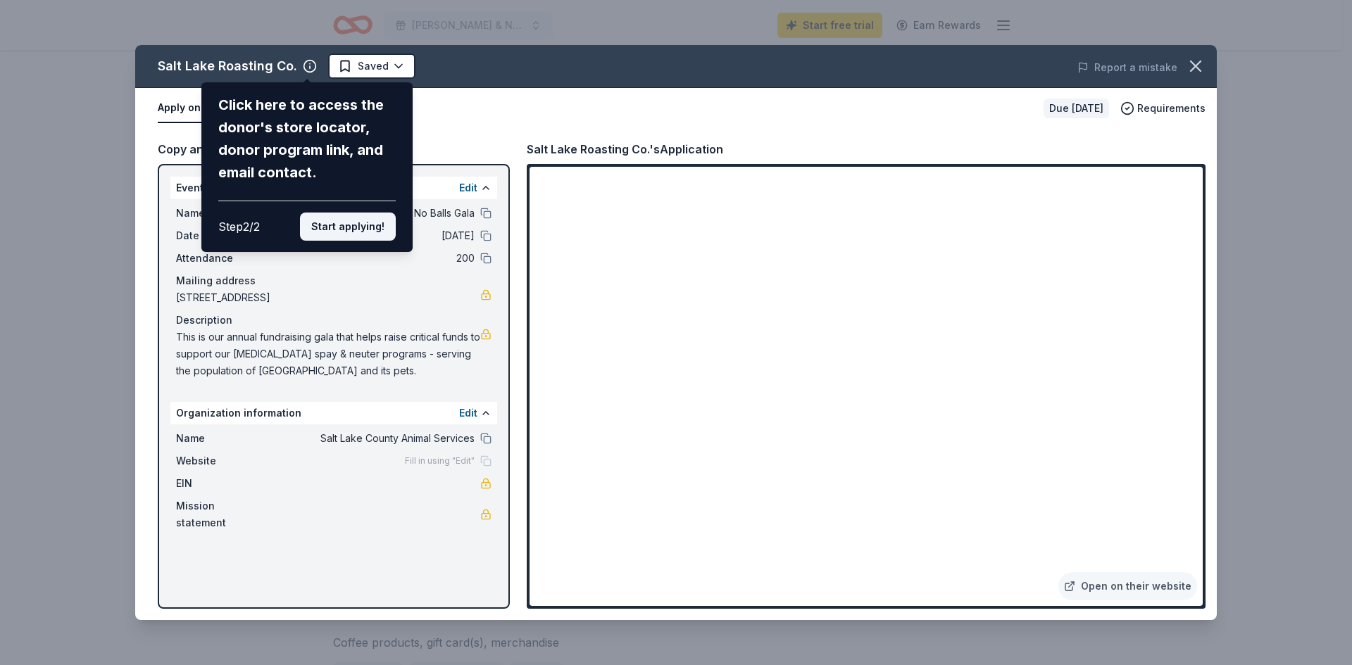
click at [349, 232] on button "Start applying!" at bounding box center [348, 227] width 96 height 28
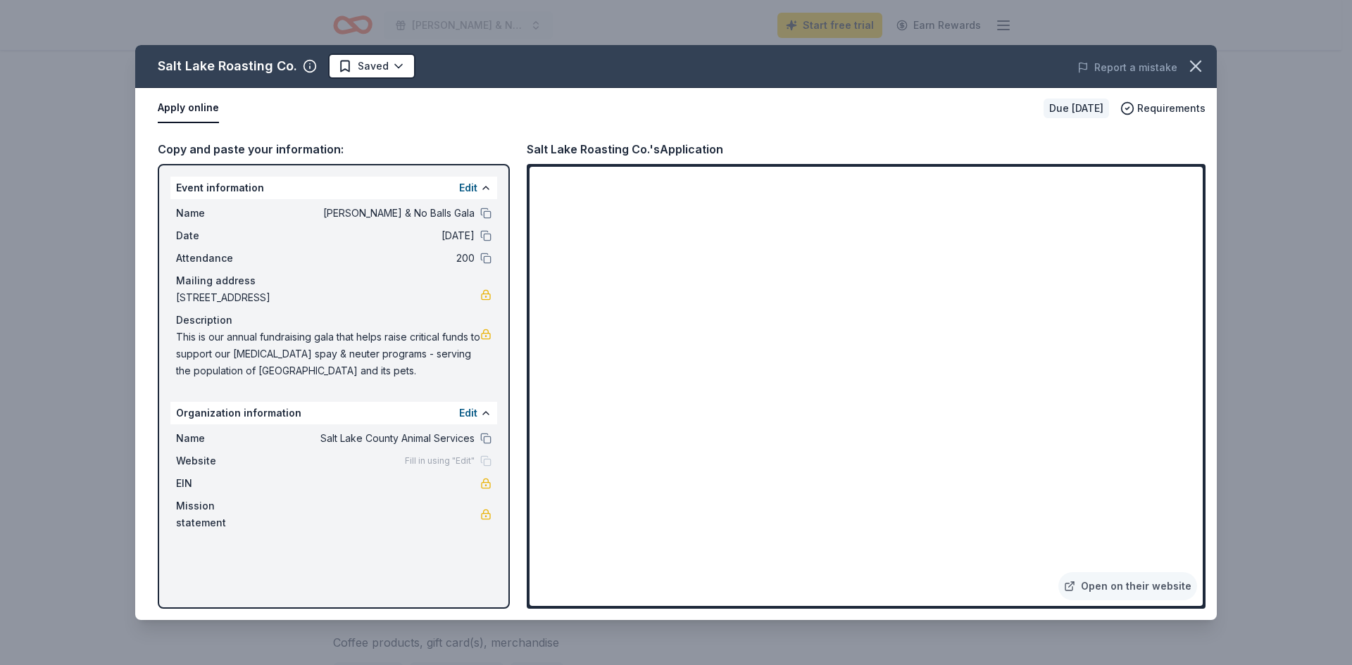
click at [451, 460] on span "Fill in using "Edit"" at bounding box center [440, 461] width 70 height 11
click at [465, 184] on button "Edit" at bounding box center [468, 188] width 18 height 17
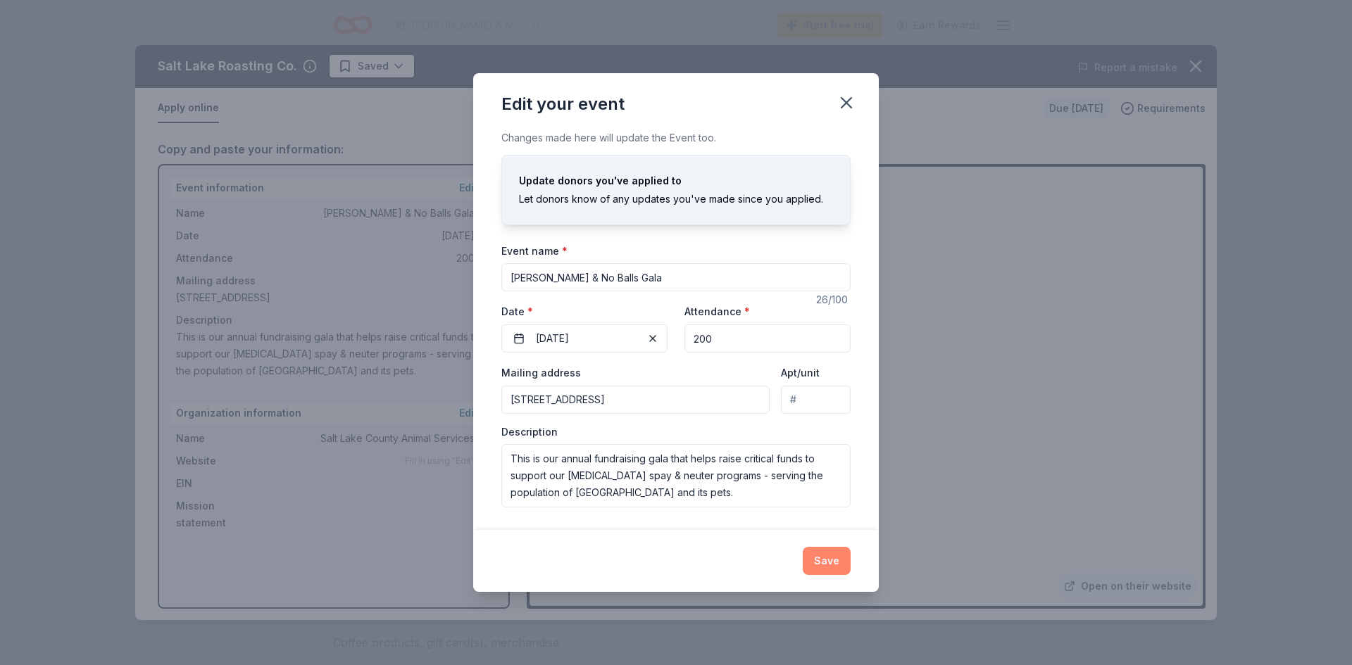
click at [830, 562] on button "Save" at bounding box center [827, 561] width 48 height 28
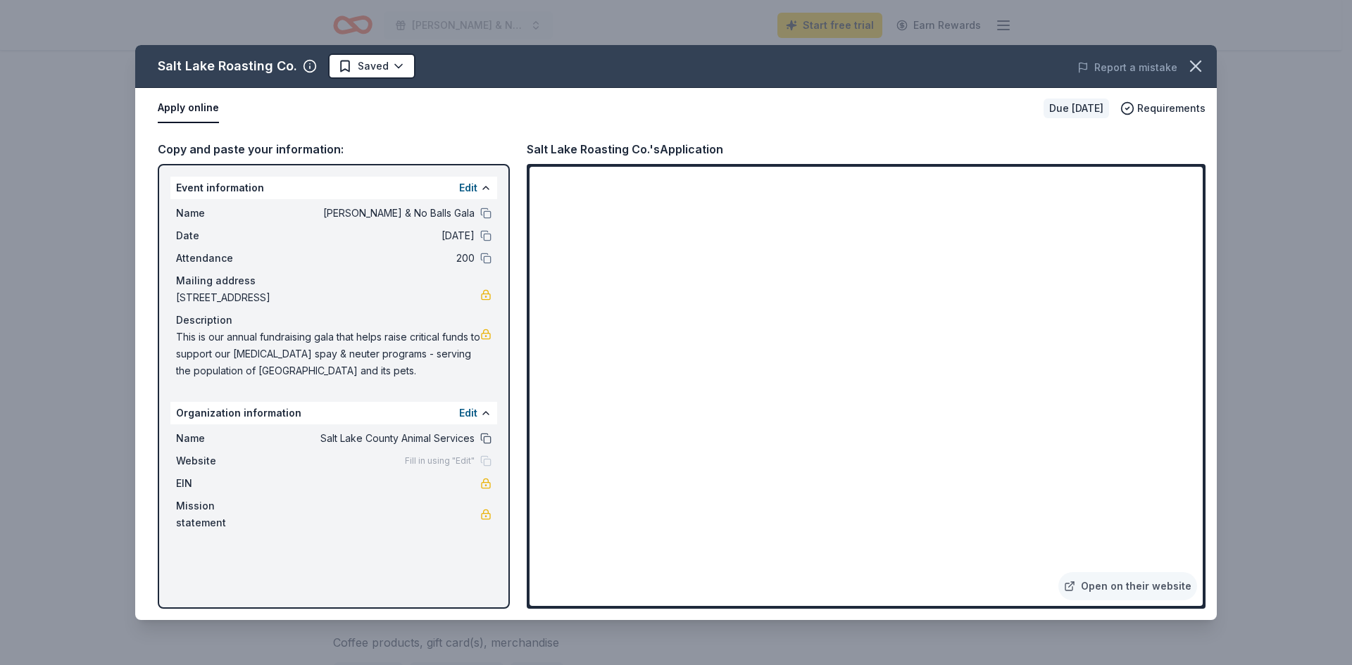
click at [481, 439] on button at bounding box center [485, 438] width 11 height 11
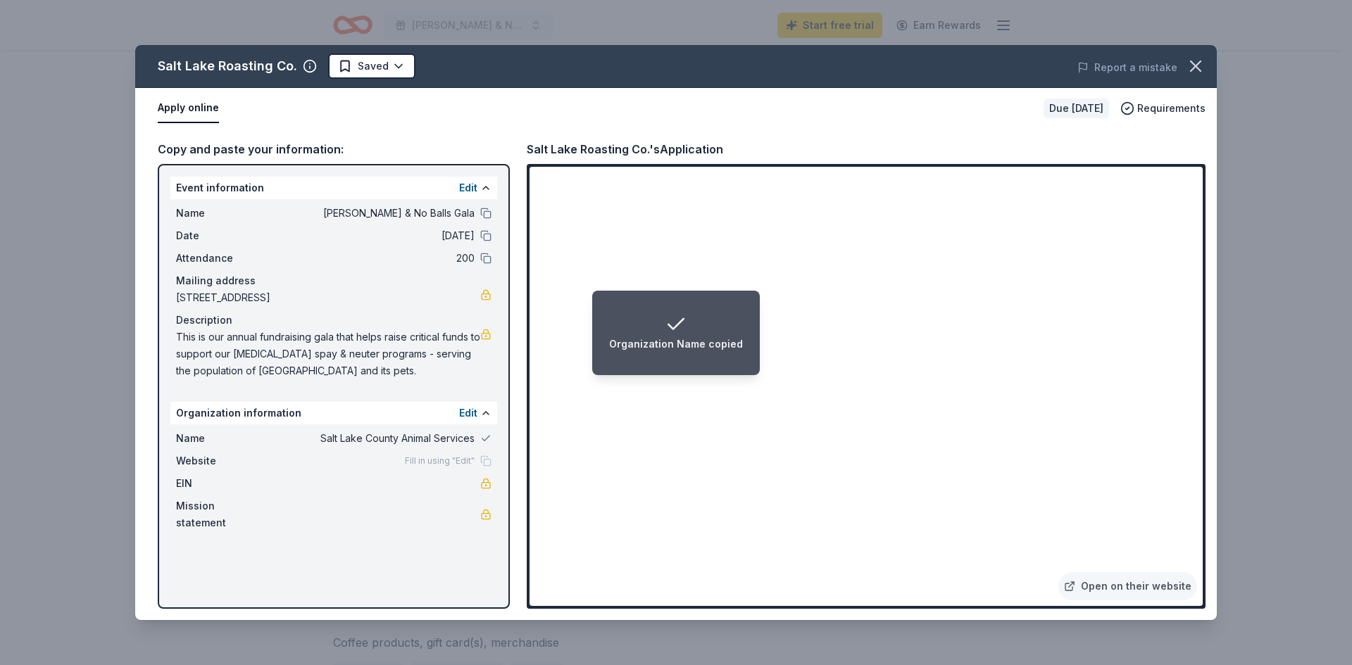
click at [490, 458] on div "Fill in using "Edit"" at bounding box center [448, 461] width 87 height 11
click at [468, 461] on span "Fill in using "Edit"" at bounding box center [440, 461] width 70 height 11
click at [438, 464] on span "Fill in using "Edit"" at bounding box center [440, 461] width 70 height 11
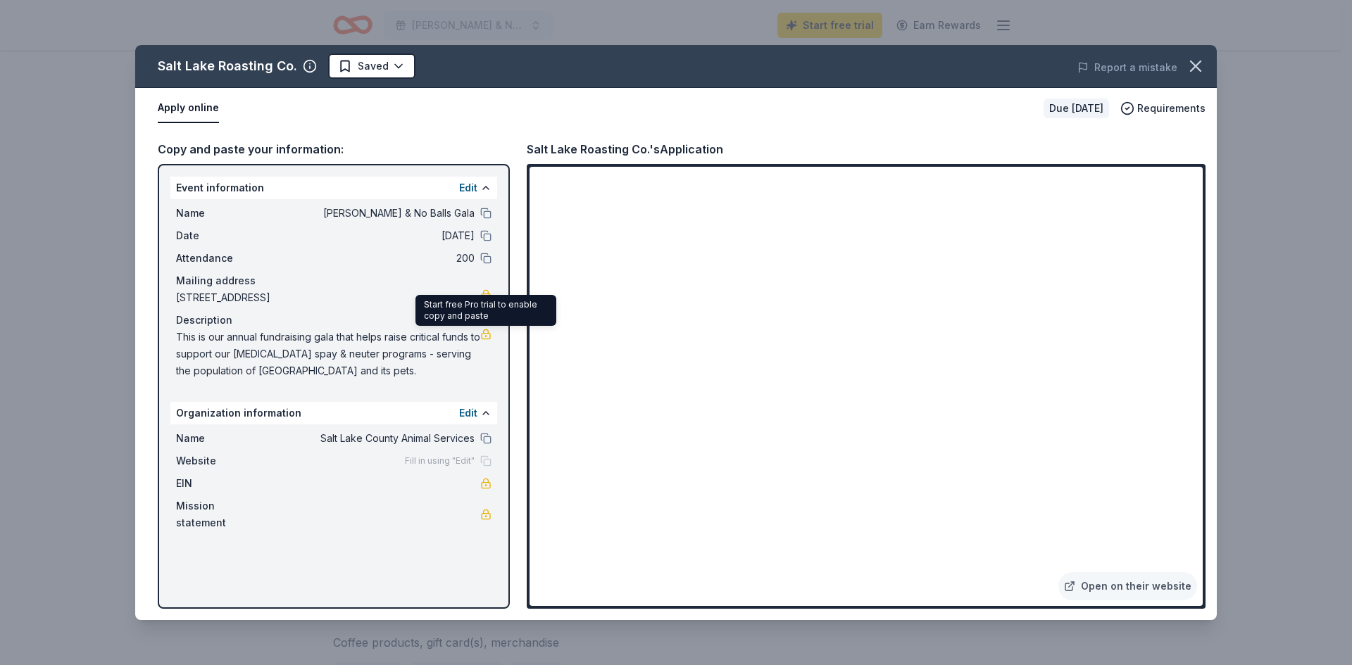
click at [486, 335] on link at bounding box center [485, 334] width 11 height 11
drag, startPoint x: 177, startPoint y: 327, endPoint x: 214, endPoint y: 344, distance: 41.0
click at [214, 344] on div "Description This is our annual fundraising gala that helps raise critical funds…" at bounding box center [333, 346] width 315 height 68
click at [217, 344] on span "This is our annual fundraising gala that helps raise critical funds to support …" at bounding box center [328, 354] width 304 height 51
click at [218, 344] on span "This is our annual fundraising gala that helps raise critical funds to support …" at bounding box center [328, 354] width 304 height 51
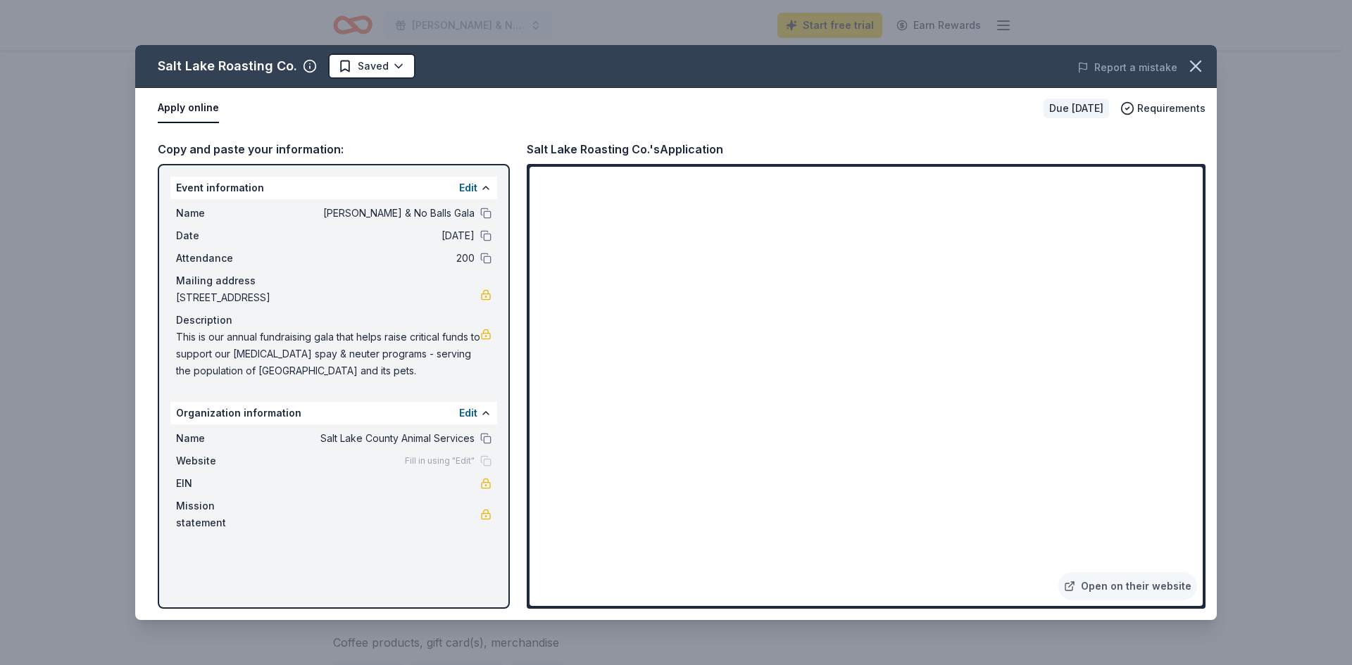
click at [218, 344] on span "This is our annual fundraising gala that helps raise critical funds to support …" at bounding box center [328, 354] width 304 height 51
click at [310, 359] on span "This is our annual fundraising gala that helps raise critical funds to support …" at bounding box center [328, 354] width 304 height 51
drag, startPoint x: 311, startPoint y: 360, endPoint x: 323, endPoint y: 366, distance: 13.5
click at [320, 365] on span "This is our annual fundraising gala that helps raise critical funds to support …" at bounding box center [328, 354] width 304 height 51
drag, startPoint x: 368, startPoint y: 373, endPoint x: 280, endPoint y: 353, distance: 90.4
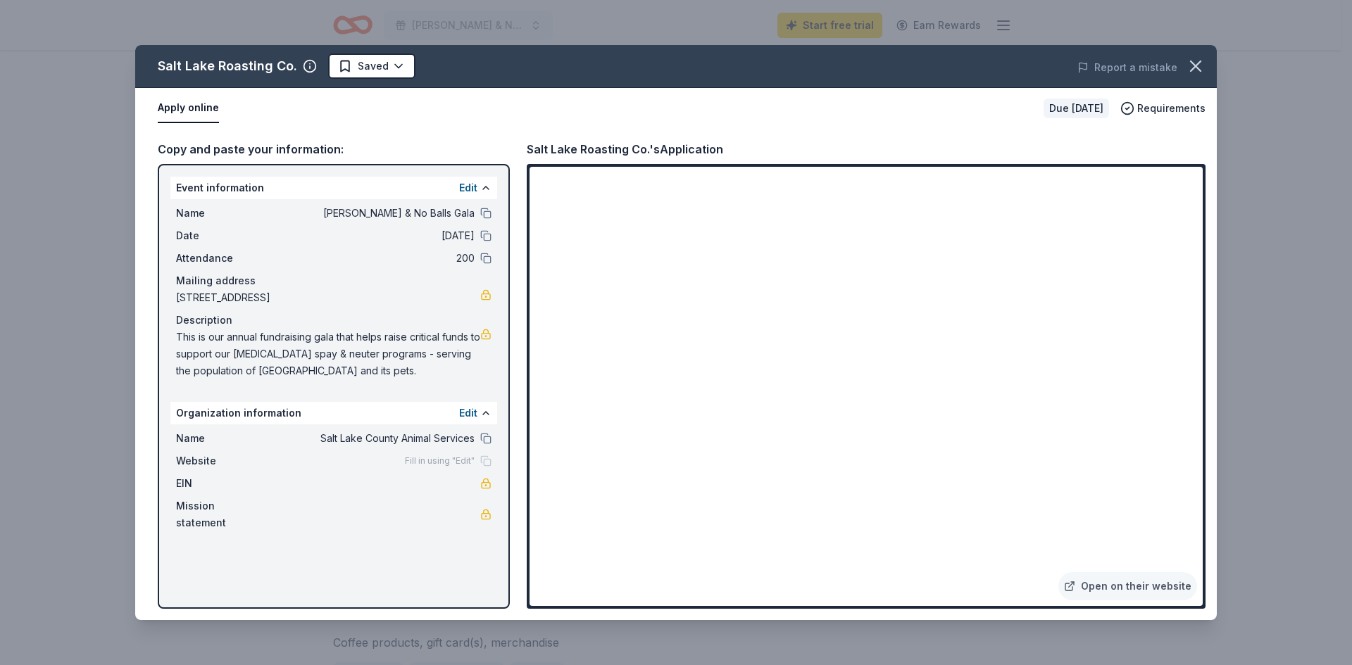
click at [280, 354] on span "This is our annual fundraising gala that helps raise critical funds to support …" at bounding box center [328, 354] width 304 height 51
drag, startPoint x: 281, startPoint y: 348, endPoint x: 238, endPoint y: 333, distance: 45.4
click at [238, 335] on span "This is our annual fundraising gala that helps raise critical funds to support …" at bounding box center [328, 354] width 304 height 51
click at [1194, 69] on icon "button" at bounding box center [1196, 66] width 10 height 10
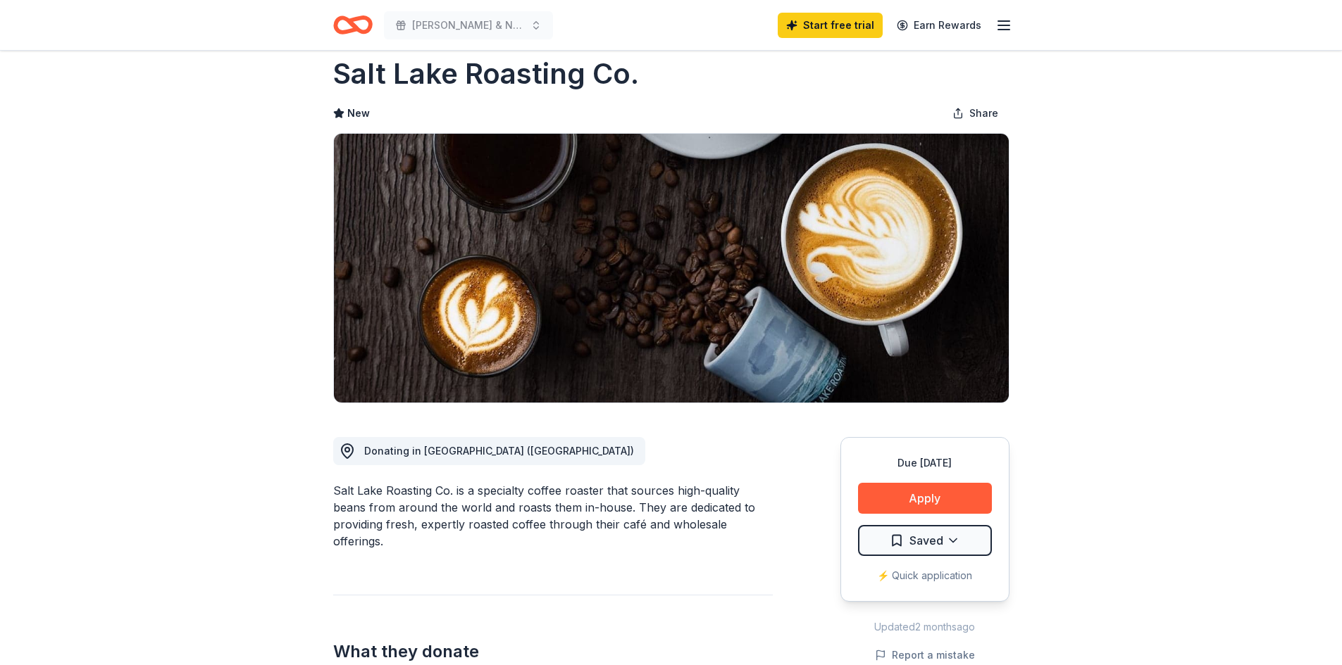
scroll to position [0, 0]
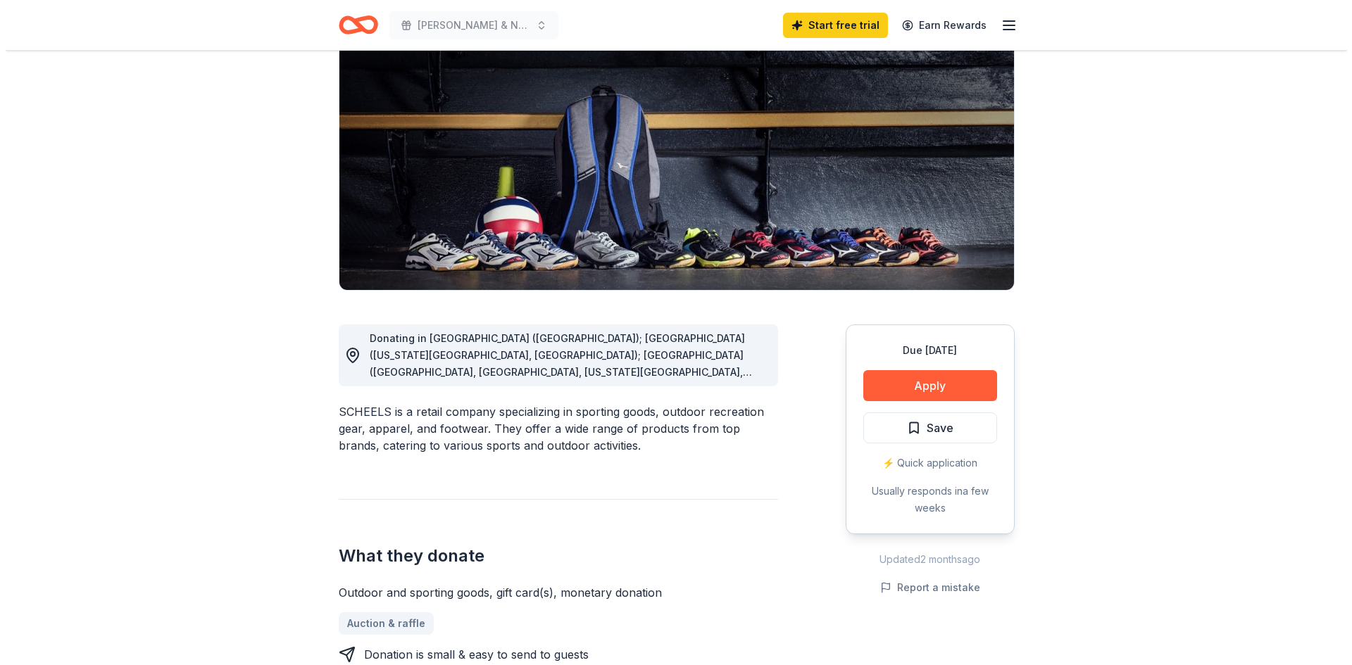
scroll to position [141, 0]
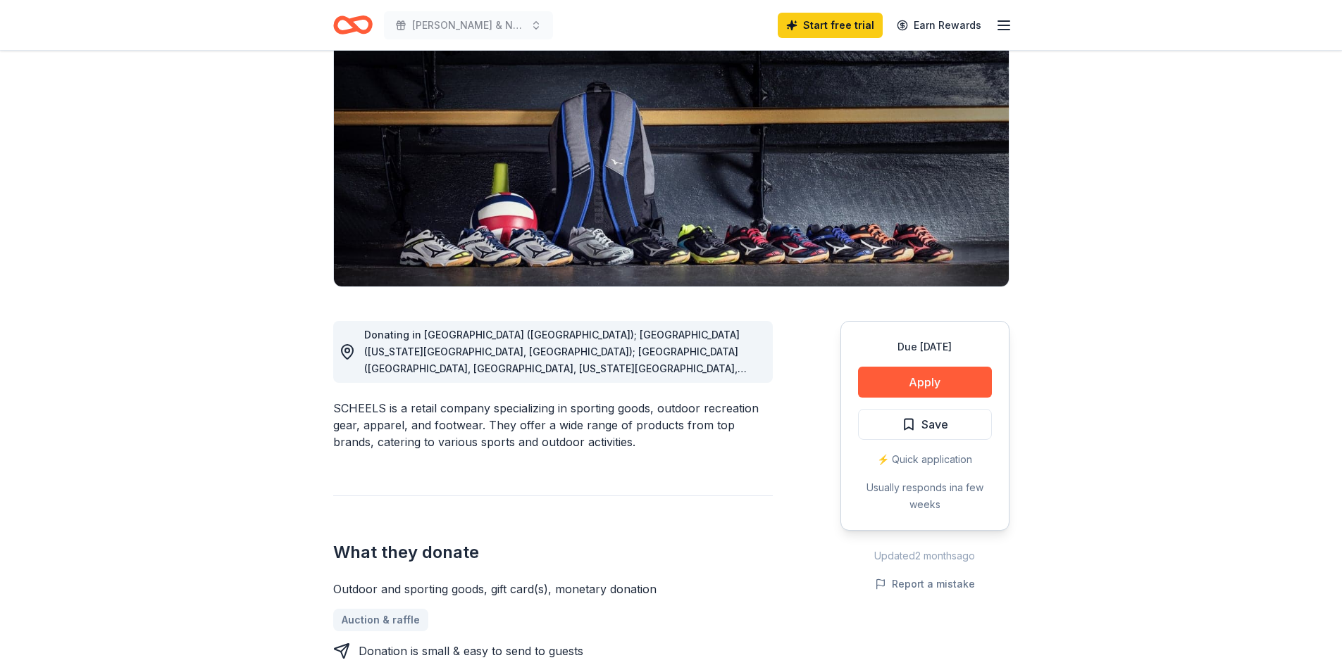
click at [629, 364] on span "Donating in AZ (Chandler); CO (Colorado Springs, Johnstown); IA (Cedar Falls, D…" at bounding box center [562, 461] width 396 height 265
click at [535, 368] on span "Donating in AZ (Chandler); CO (Colorado Springs, Johnstown); IA (Cedar Falls, D…" at bounding box center [562, 461] width 396 height 265
click at [475, 341] on div "Donating in AZ (Chandler); CO (Colorado Springs, Johnstown); IA (Cedar Falls, D…" at bounding box center [562, 352] width 397 height 51
click at [472, 340] on div "Donating in AZ (Chandler); CO (Colorado Springs, Johnstown); IA (Cedar Falls, D…" at bounding box center [562, 352] width 397 height 51
click at [913, 389] on button "Apply" at bounding box center [925, 382] width 134 height 31
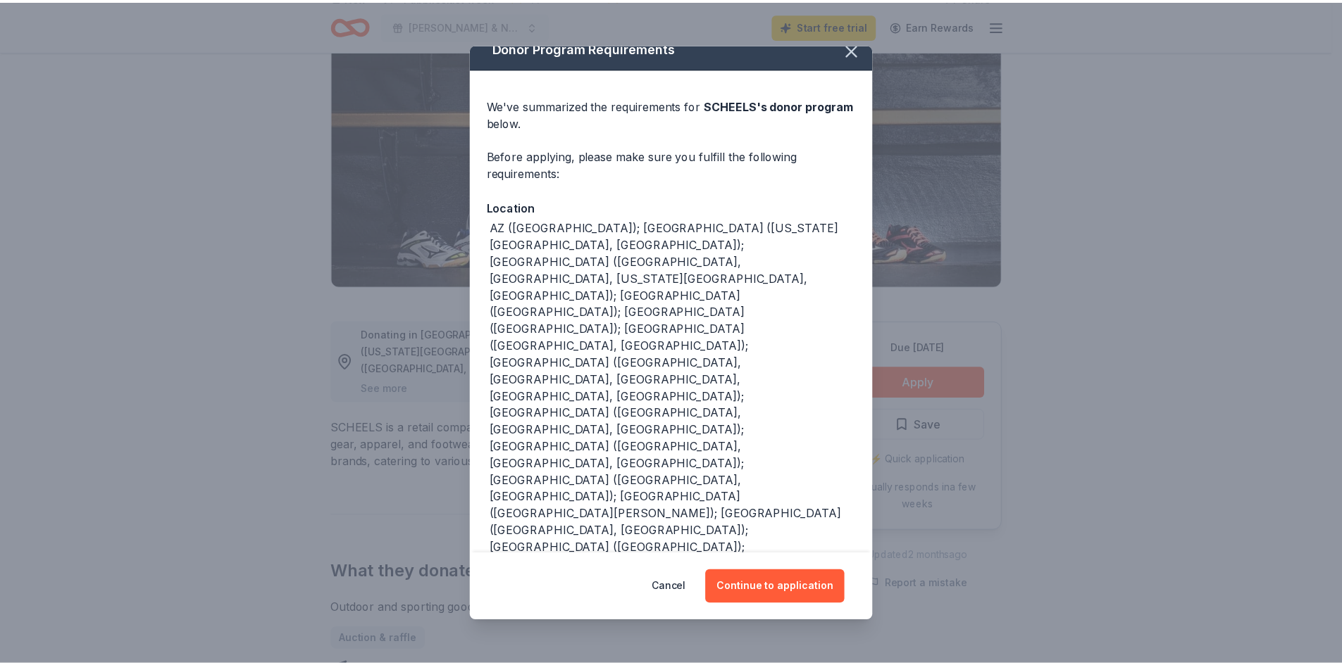
scroll to position [20, 0]
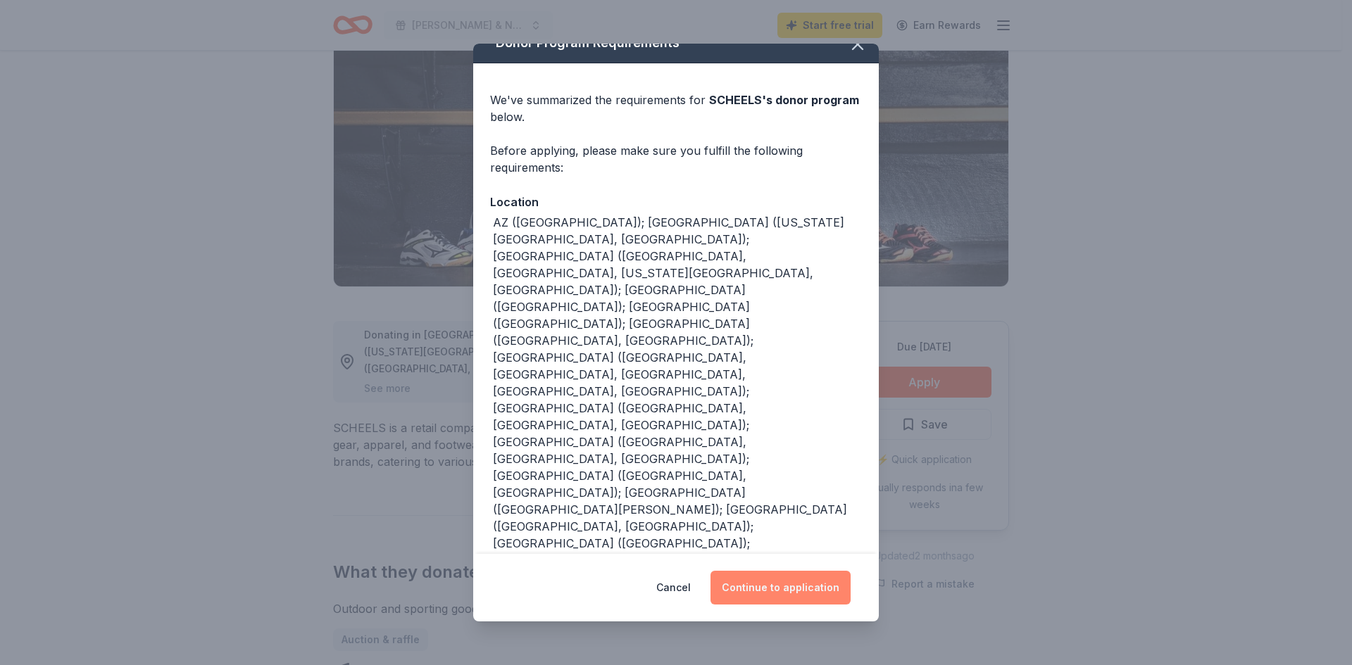
click at [783, 585] on button "Continue to application" at bounding box center [781, 588] width 140 height 34
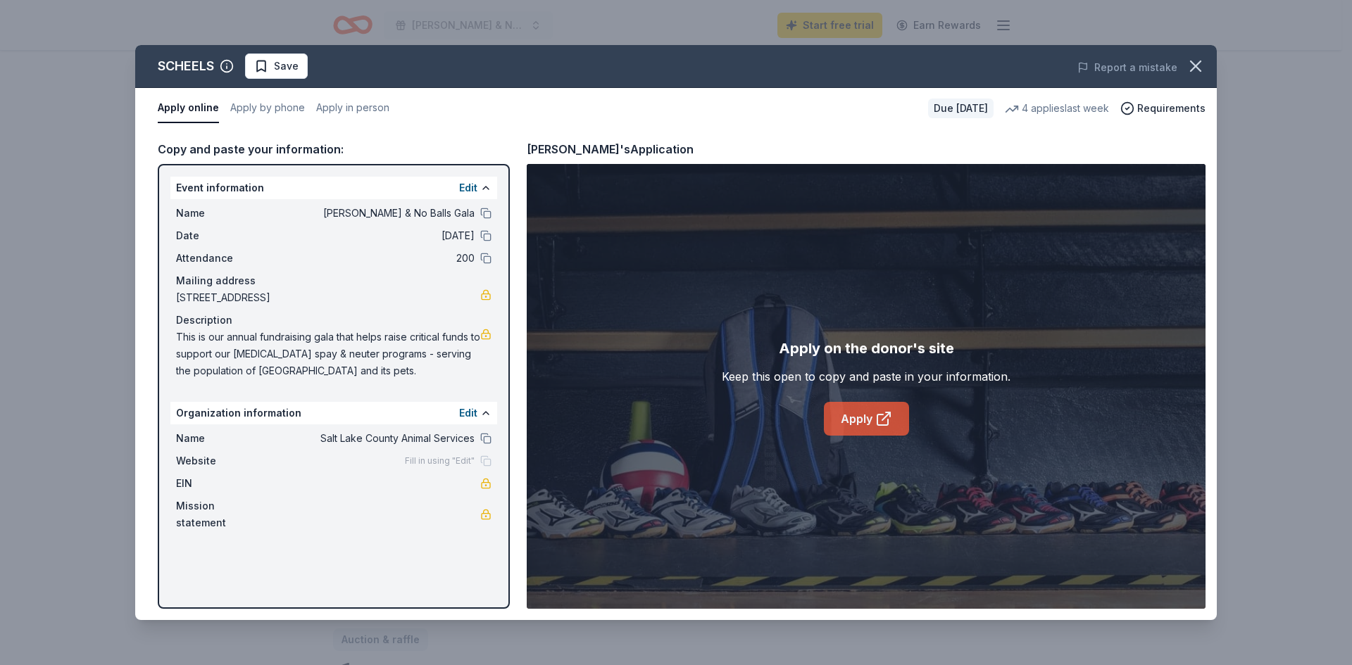
click at [854, 416] on link "Apply" at bounding box center [866, 419] width 85 height 34
click at [1200, 63] on icon "button" at bounding box center [1196, 66] width 20 height 20
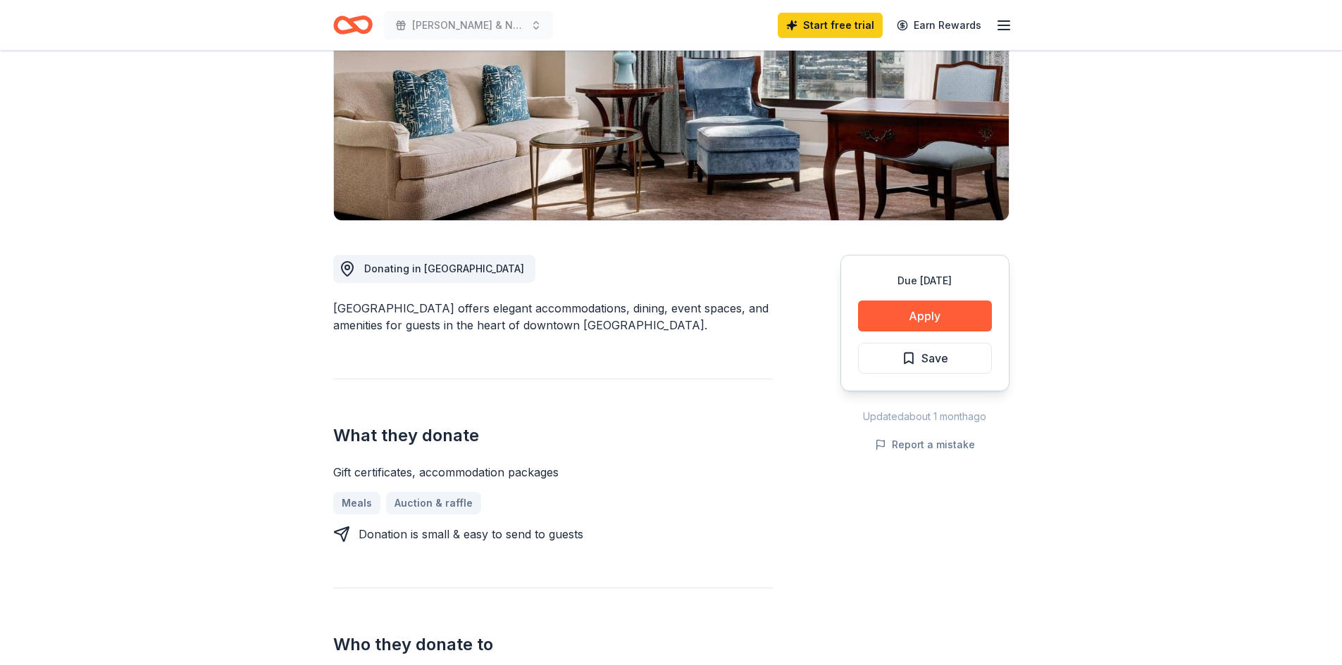
scroll to position [211, 0]
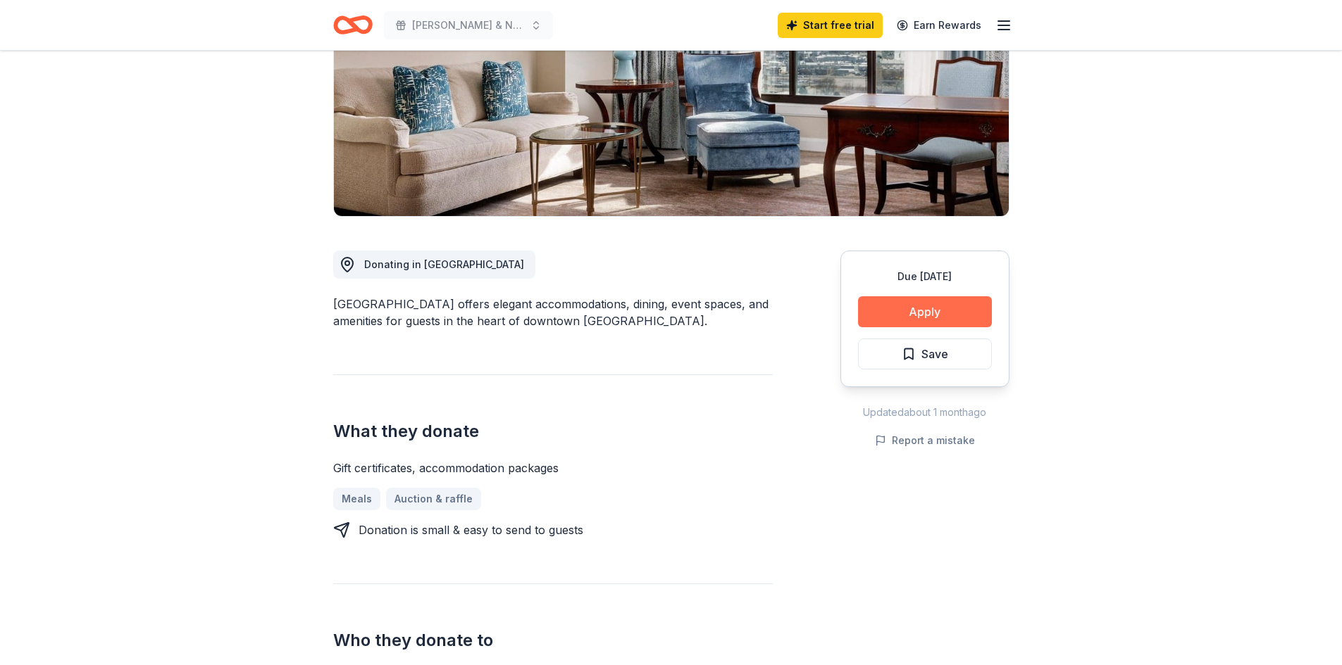
click at [931, 313] on button "Apply" at bounding box center [925, 311] width 134 height 31
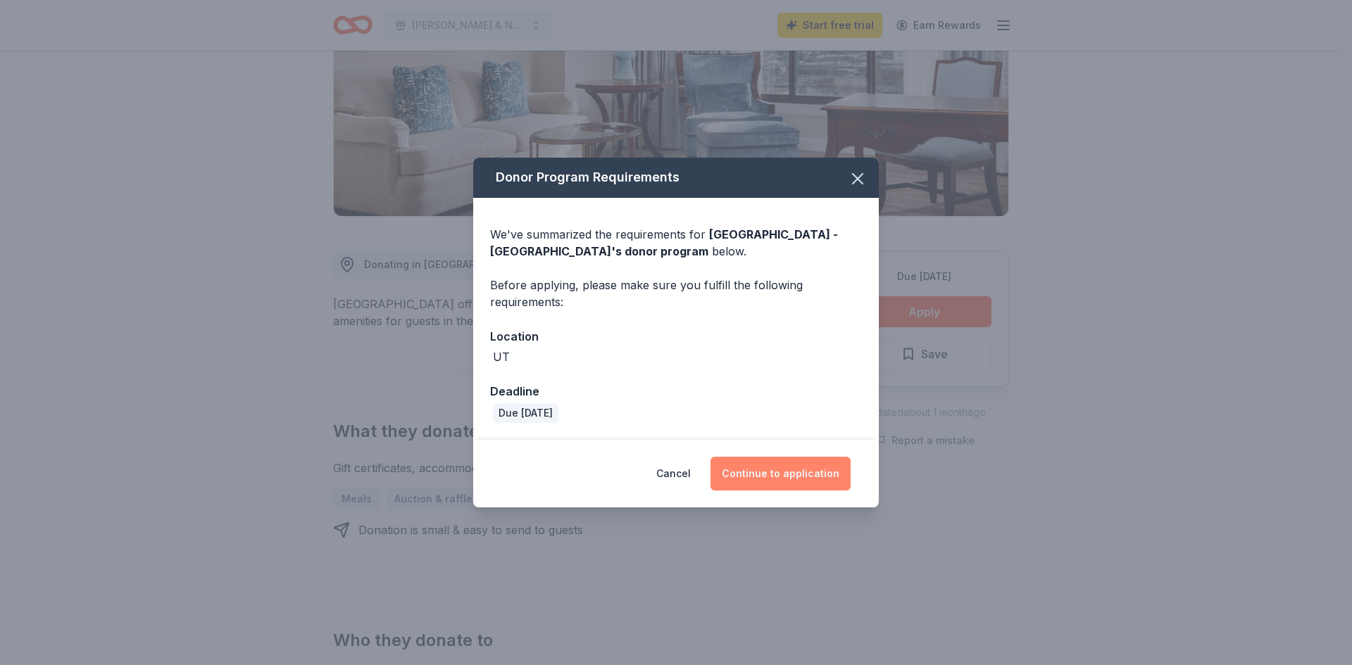
click at [811, 475] on button "Continue to application" at bounding box center [781, 474] width 140 height 34
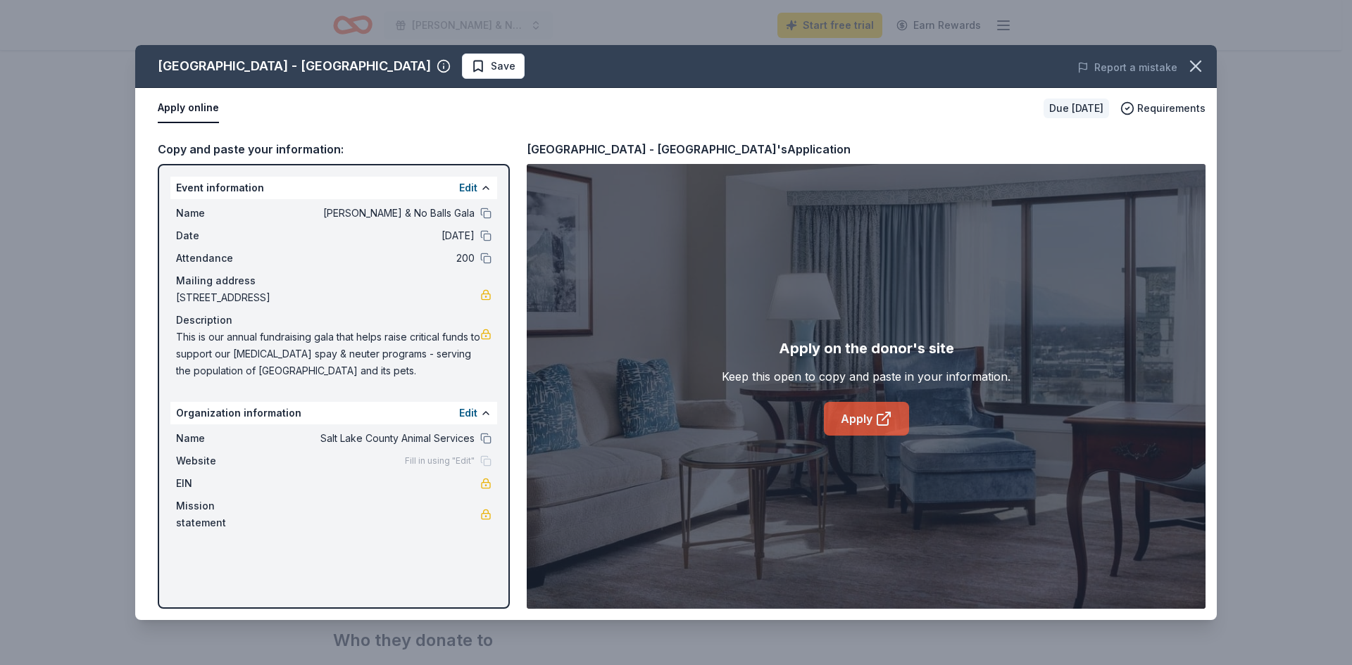
click at [858, 416] on link "Apply" at bounding box center [866, 419] width 85 height 34
click at [1197, 71] on icon "button" at bounding box center [1196, 66] width 20 height 20
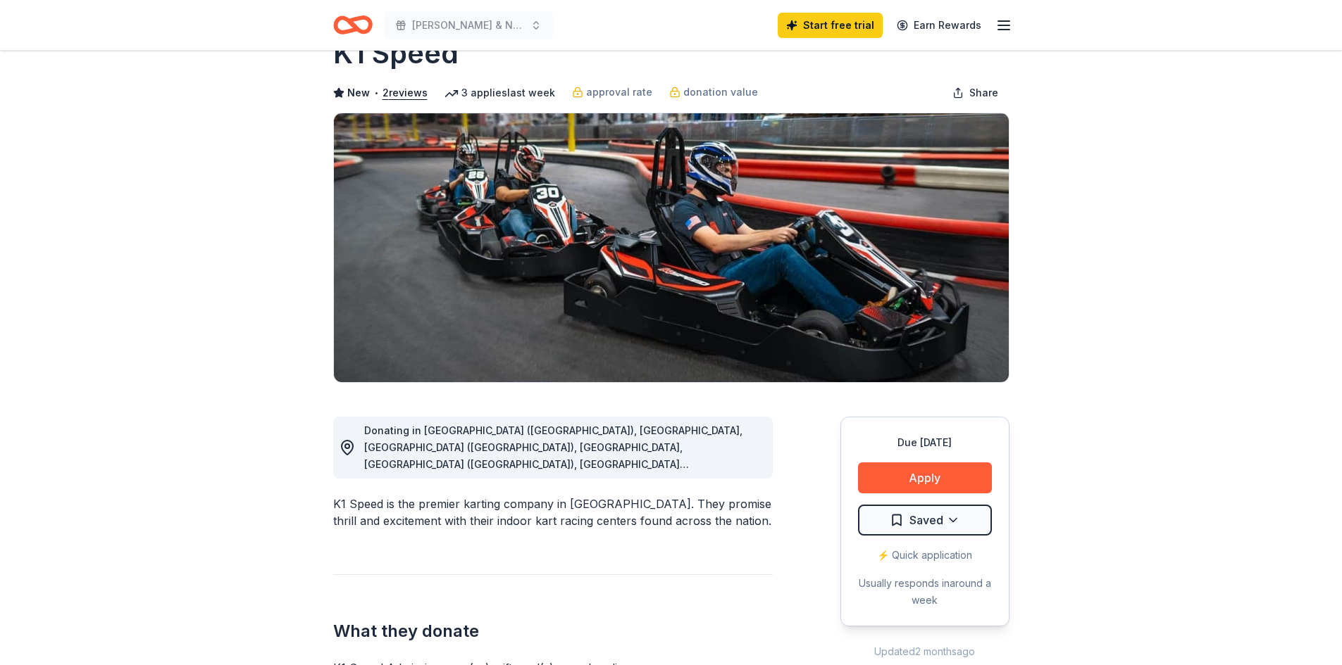
scroll to position [70, 0]
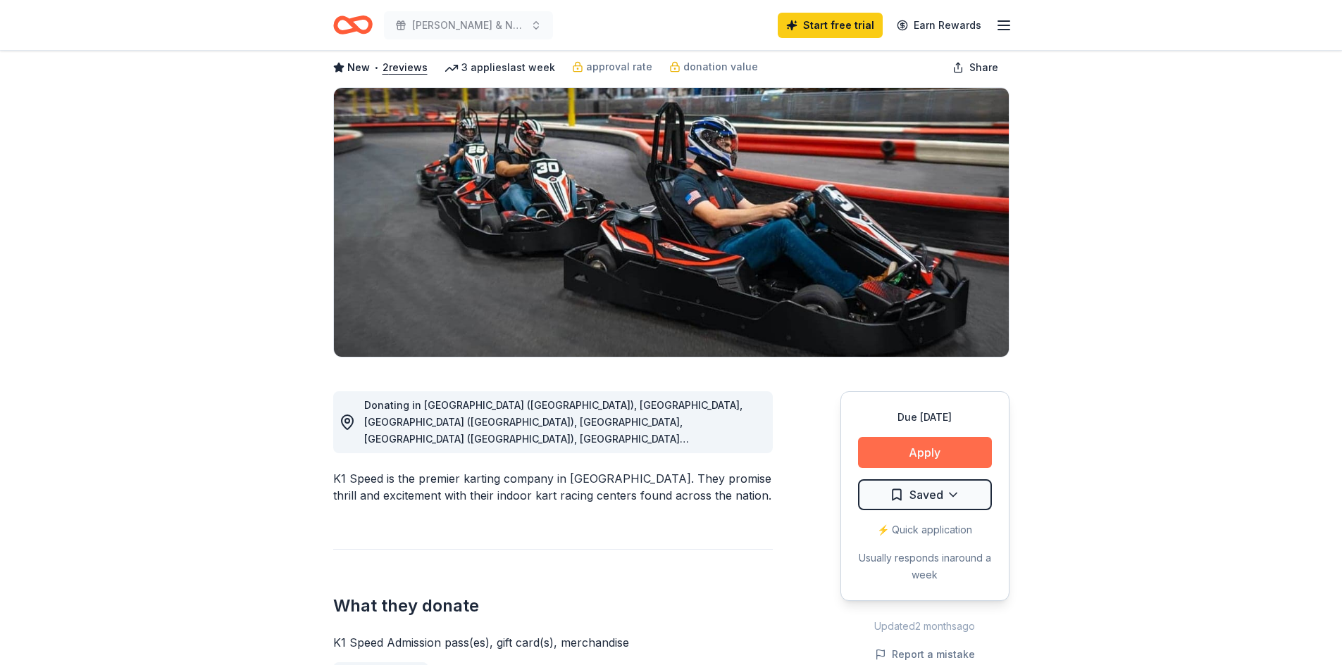
click at [913, 446] on button "Apply" at bounding box center [925, 452] width 134 height 31
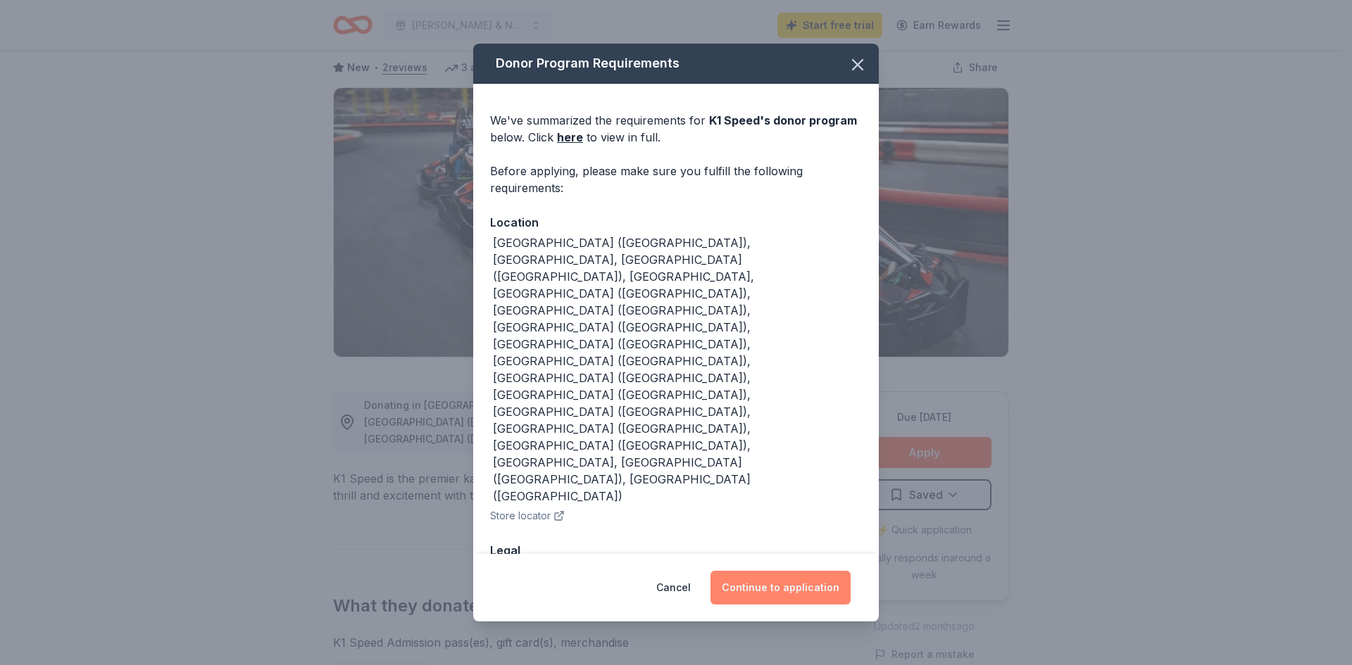
click at [781, 571] on button "Continue to application" at bounding box center [781, 588] width 140 height 34
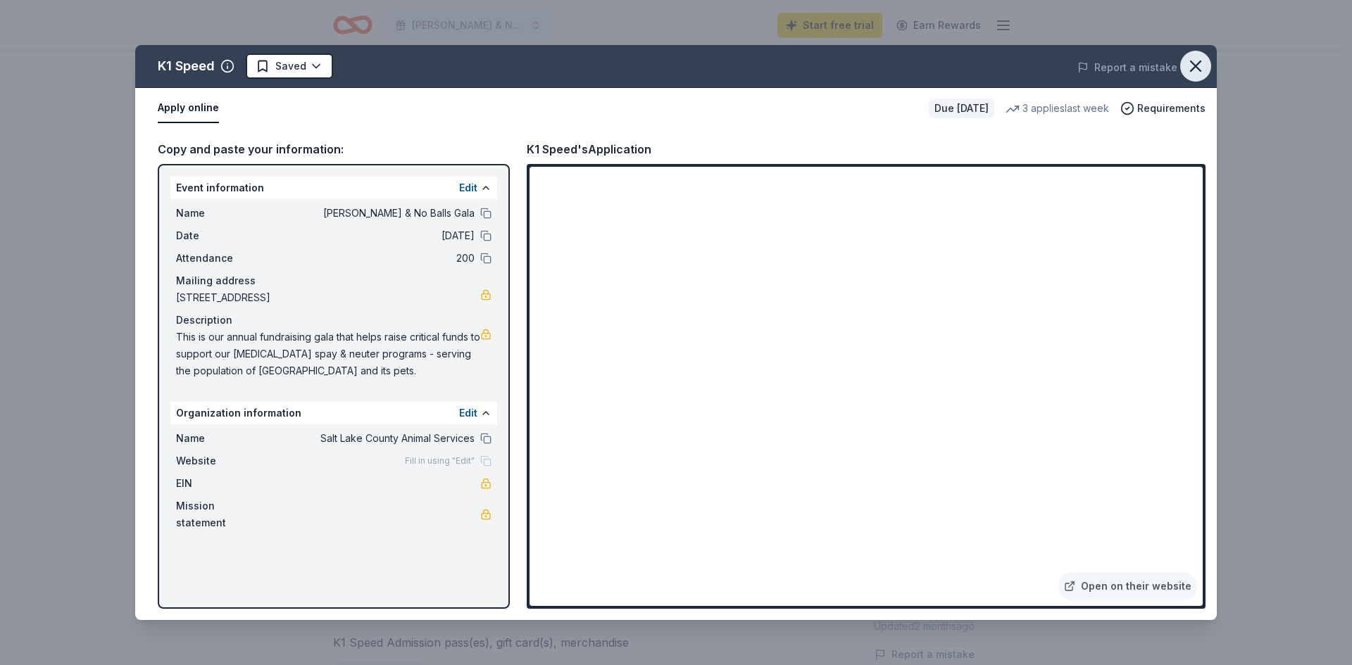
click at [1197, 68] on icon "button" at bounding box center [1196, 66] width 20 height 20
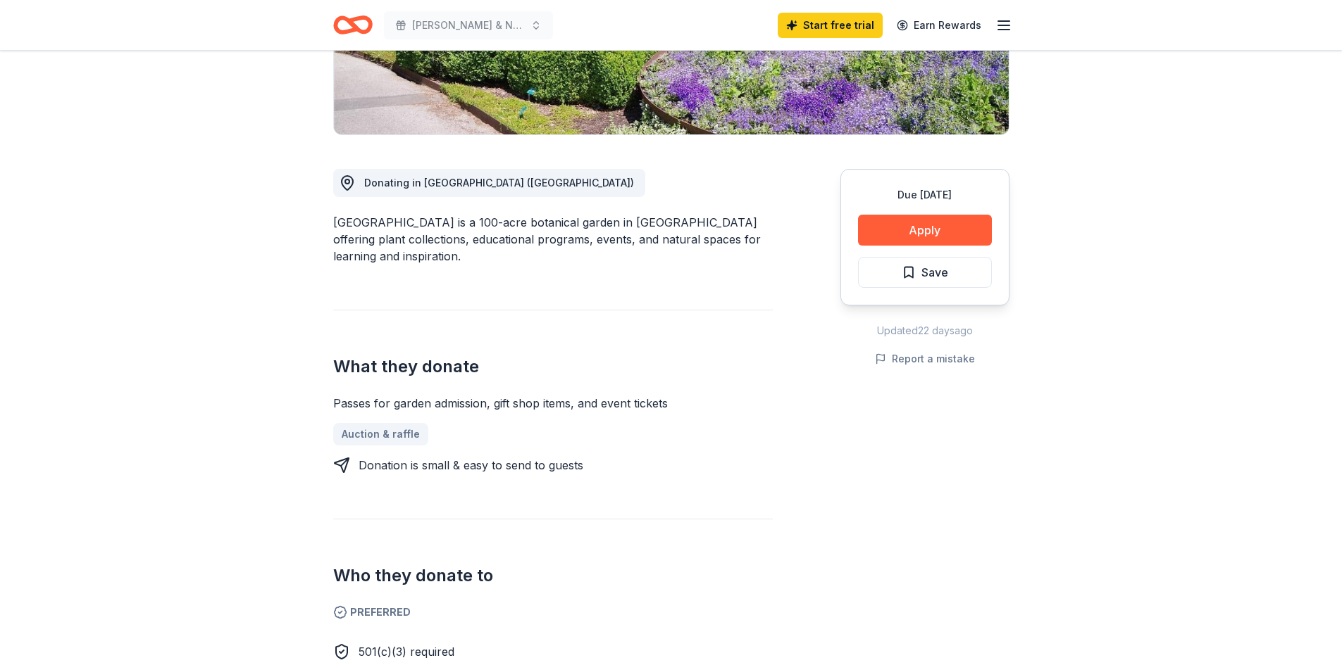
scroll to position [141, 0]
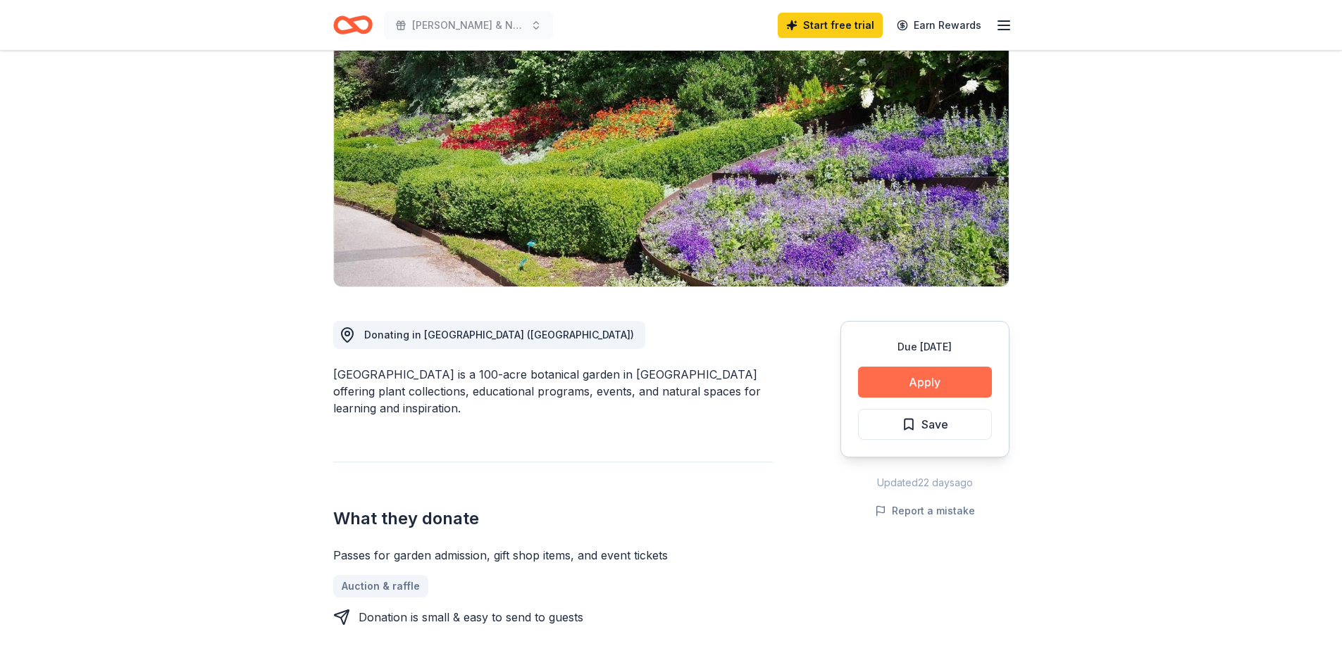
click at [911, 387] on button "Apply" at bounding box center [925, 382] width 134 height 31
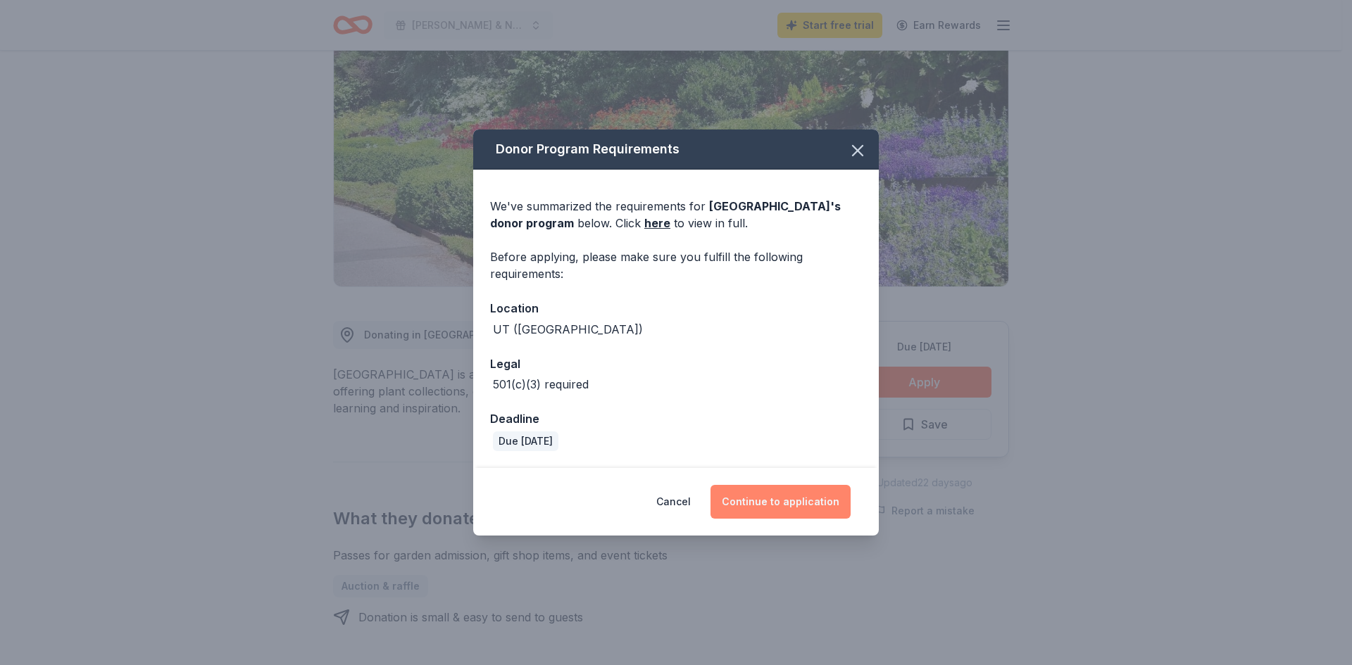
click at [792, 499] on button "Continue to application" at bounding box center [781, 502] width 140 height 34
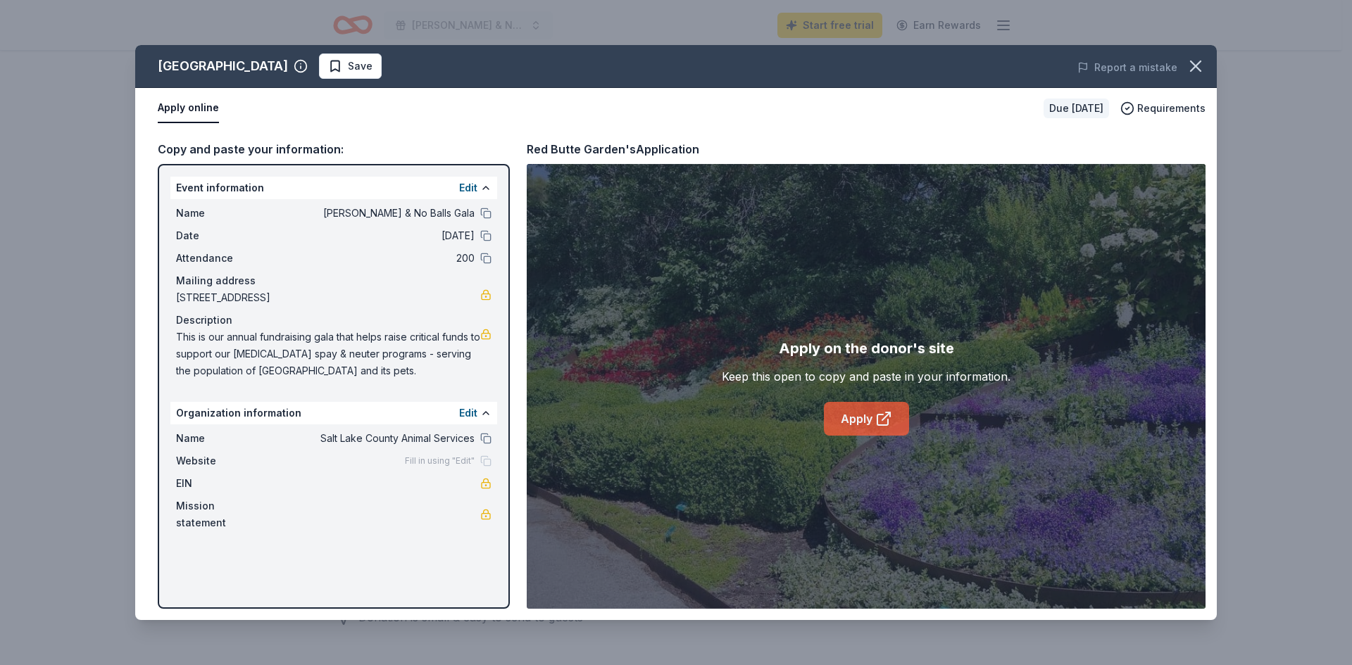
click at [849, 425] on link "Apply" at bounding box center [866, 419] width 85 height 34
click at [1194, 67] on icon "button" at bounding box center [1196, 66] width 20 height 20
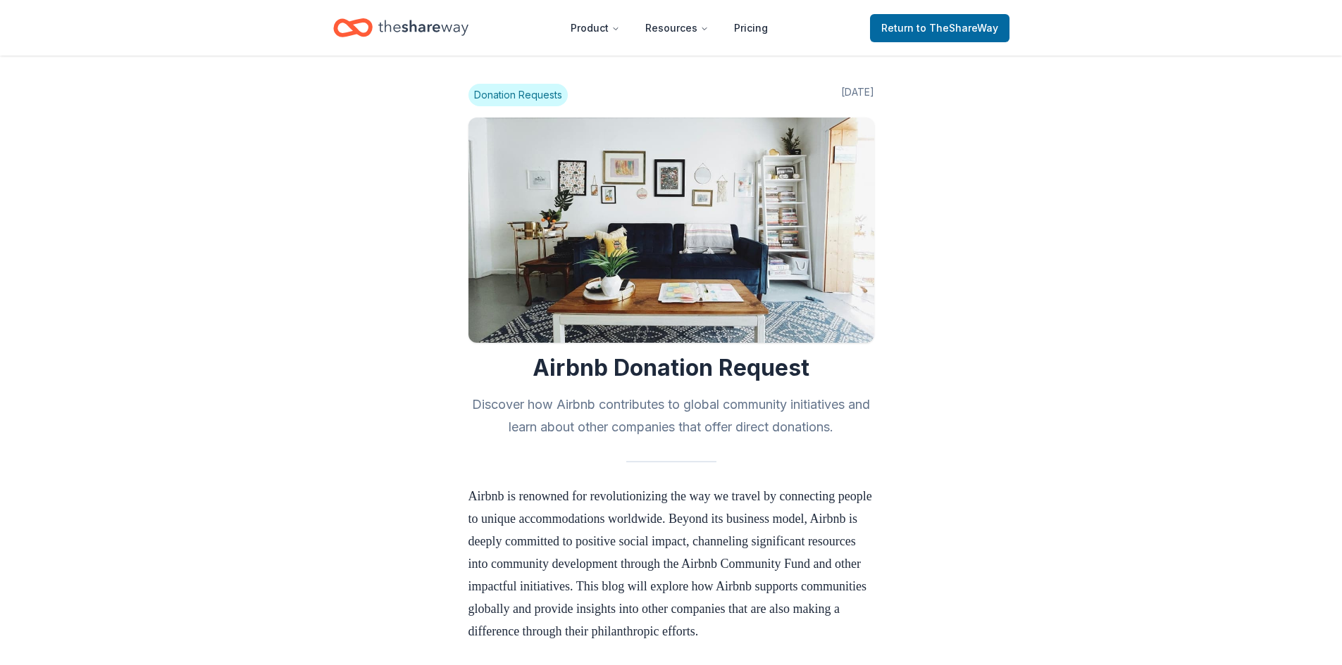
scroll to position [1603, 0]
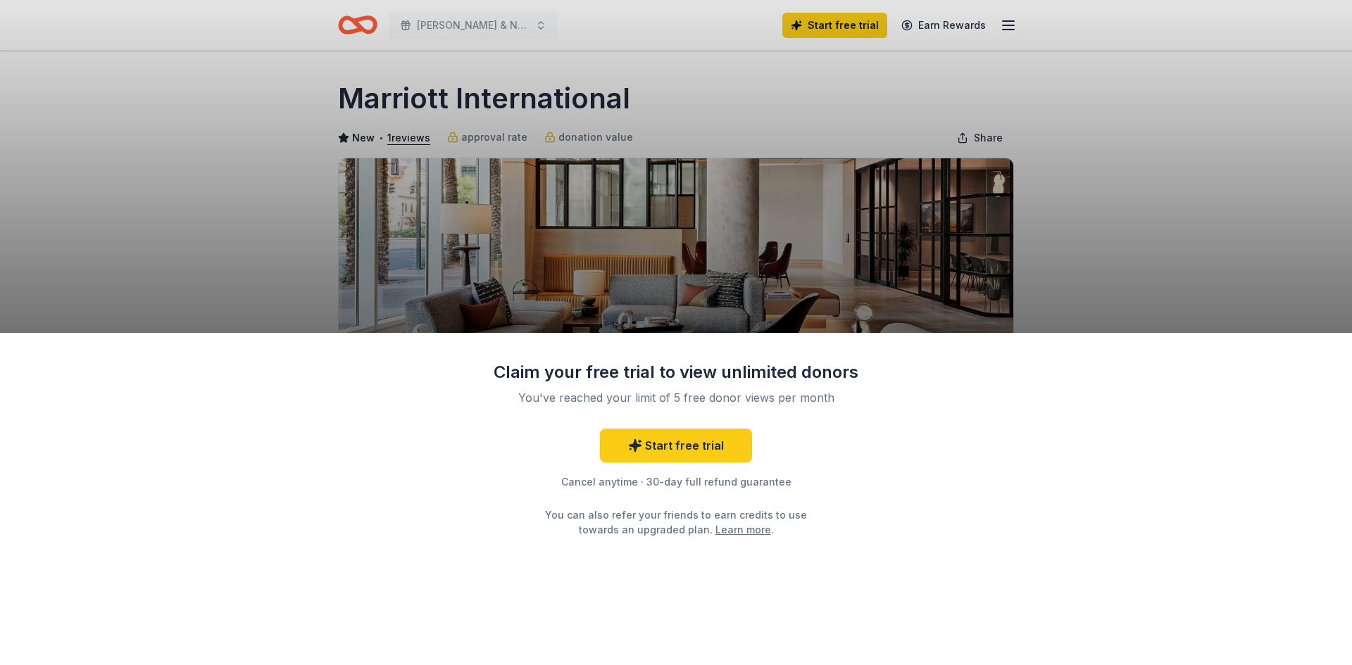
click at [1120, 192] on div "Claim your free trial to view unlimited donors You've reached your limit of 5 f…" at bounding box center [676, 332] width 1352 height 665
click at [932, 241] on div "Claim your free trial to view unlimited donors You've reached your limit of 5 f…" at bounding box center [676, 332] width 1352 height 665
click at [806, 93] on div "Claim your free trial to view unlimited donors You've reached your limit of 5 f…" at bounding box center [676, 332] width 1352 height 665
